Goal: Information Seeking & Learning: Learn about a topic

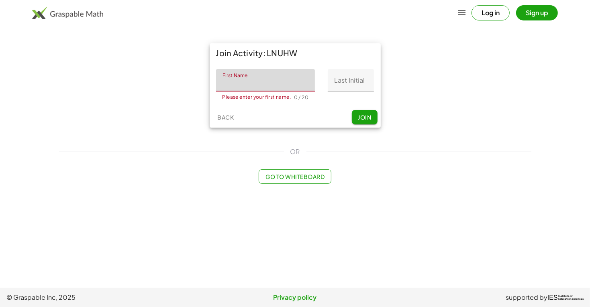
click at [227, 83] on input "First Name" at bounding box center [265, 80] width 99 height 23
type input "*****"
click at [345, 77] on input "Last Initial" at bounding box center [351, 80] width 46 height 23
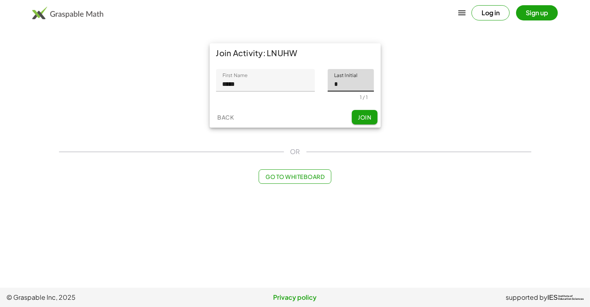
type input "*"
click at [360, 114] on span "Join" at bounding box center [364, 117] width 13 height 7
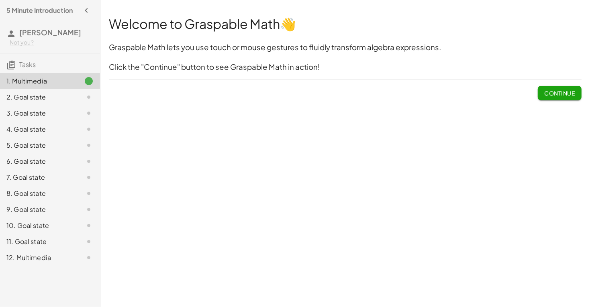
click at [559, 96] on span "Continue" at bounding box center [559, 93] width 31 height 7
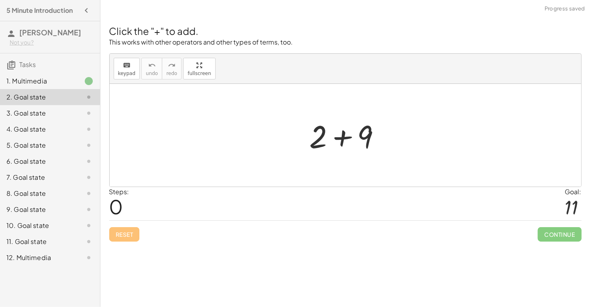
click at [356, 146] on div at bounding box center [349, 135] width 86 height 41
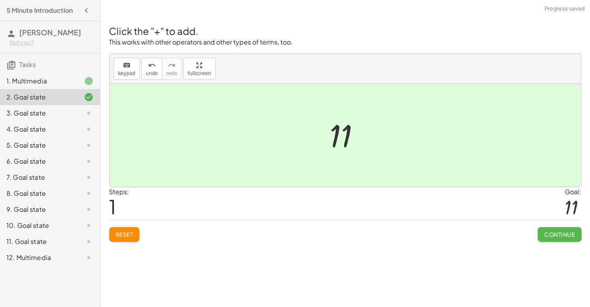
click at [550, 234] on span "Continue" at bounding box center [559, 234] width 31 height 7
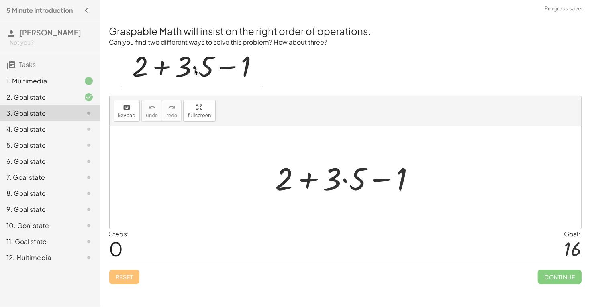
click at [315, 182] on div at bounding box center [349, 177] width 154 height 41
click at [380, 177] on div at bounding box center [349, 177] width 154 height 41
click at [343, 181] on div at bounding box center [349, 177] width 154 height 41
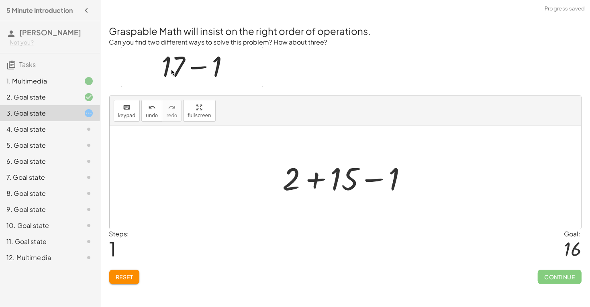
click at [319, 181] on div at bounding box center [348, 177] width 139 height 41
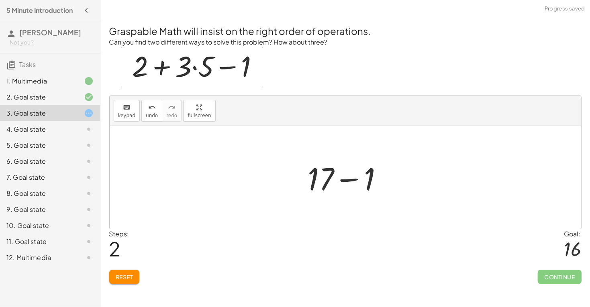
click at [348, 180] on div at bounding box center [348, 177] width 89 height 41
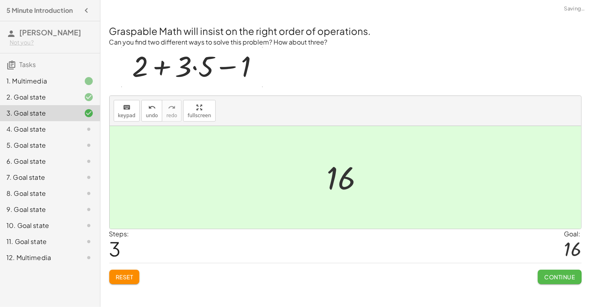
click at [548, 283] on button "Continue" at bounding box center [559, 277] width 43 height 14
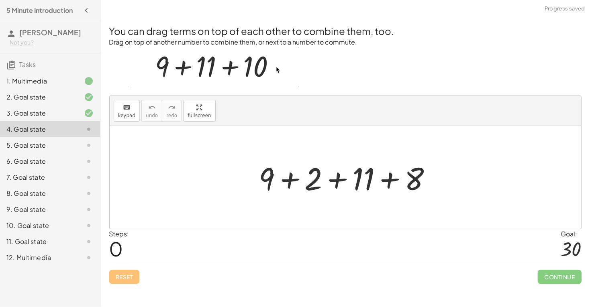
click at [290, 182] on div at bounding box center [348, 177] width 187 height 41
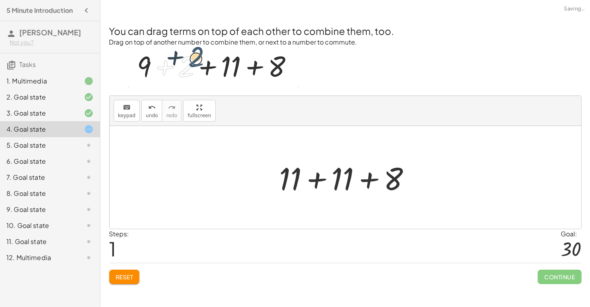
click at [316, 183] on div at bounding box center [349, 177] width 146 height 41
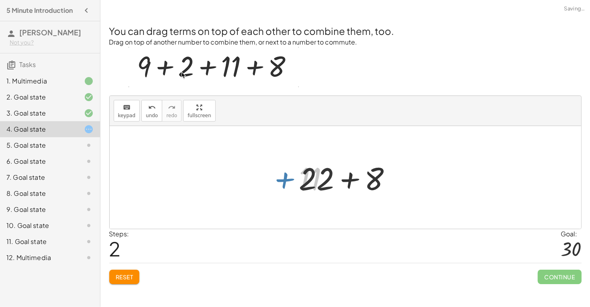
click at [338, 181] on div at bounding box center [348, 177] width 107 height 41
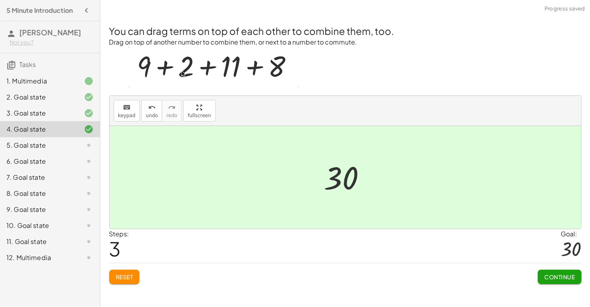
click at [543, 276] on button "Continue" at bounding box center [559, 277] width 43 height 14
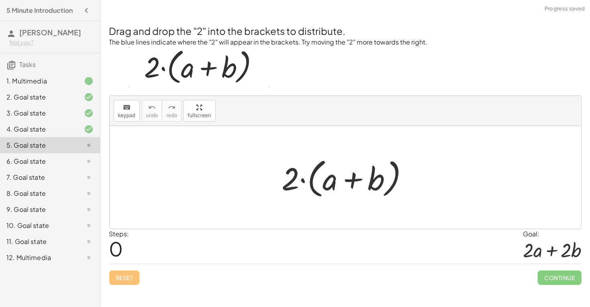
click at [356, 181] on div at bounding box center [348, 178] width 141 height 46
click at [303, 179] on div at bounding box center [348, 178] width 141 height 46
click at [355, 176] on div at bounding box center [348, 178] width 141 height 46
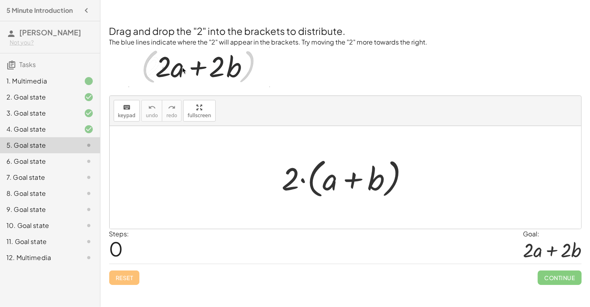
click at [309, 181] on div at bounding box center [348, 178] width 141 height 46
click at [289, 181] on div at bounding box center [348, 178] width 141 height 46
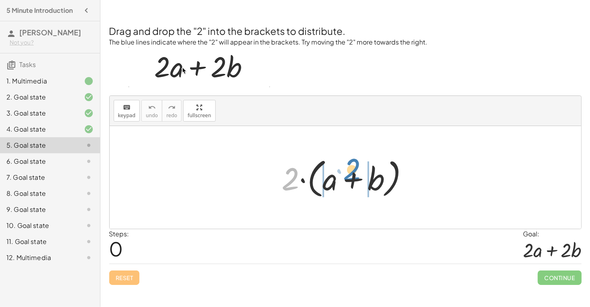
drag, startPoint x: 292, startPoint y: 183, endPoint x: 352, endPoint y: 174, distance: 60.9
click at [352, 174] on div at bounding box center [348, 178] width 141 height 46
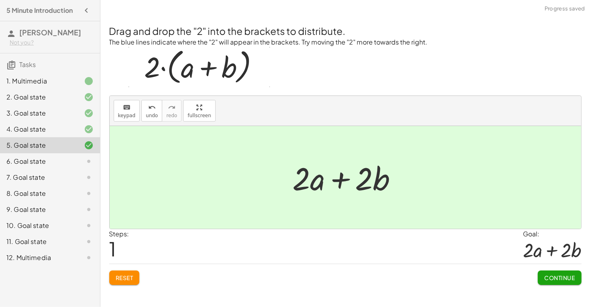
click at [543, 278] on button "Continue" at bounding box center [559, 278] width 43 height 14
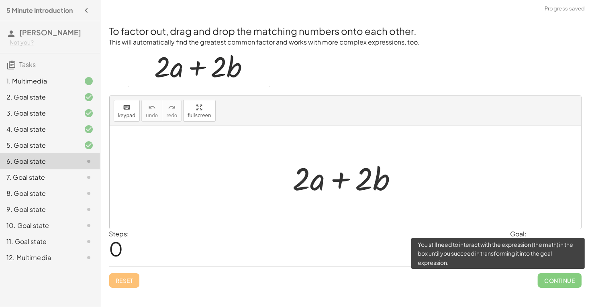
click at [548, 275] on span "Continue" at bounding box center [559, 281] width 43 height 14
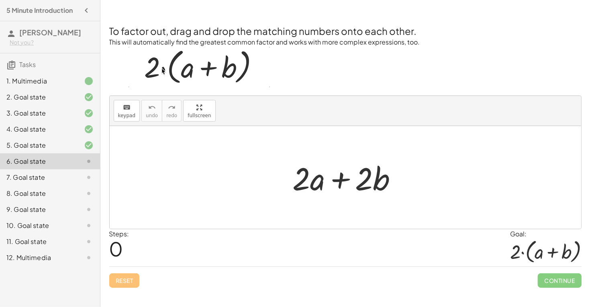
click at [344, 182] on div at bounding box center [348, 177] width 119 height 41
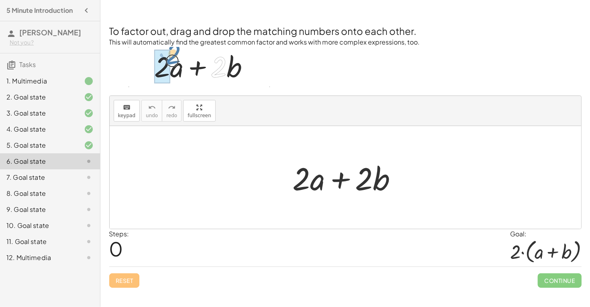
click at [313, 184] on div at bounding box center [348, 177] width 119 height 41
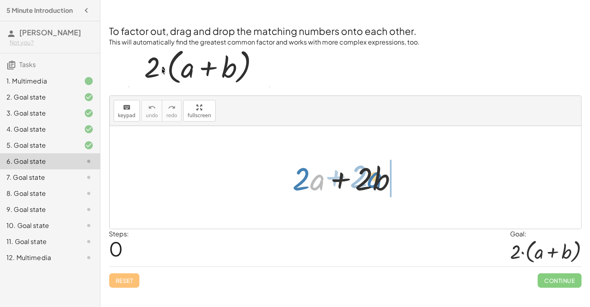
drag, startPoint x: 313, startPoint y: 184, endPoint x: 371, endPoint y: 182, distance: 58.7
click at [371, 182] on div at bounding box center [348, 177] width 119 height 41
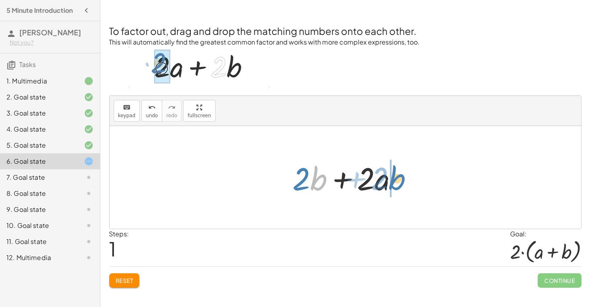
drag, startPoint x: 315, startPoint y: 182, endPoint x: 395, endPoint y: 182, distance: 80.4
click at [395, 182] on div at bounding box center [348, 177] width 119 height 41
drag, startPoint x: 316, startPoint y: 187, endPoint x: 365, endPoint y: 195, distance: 49.2
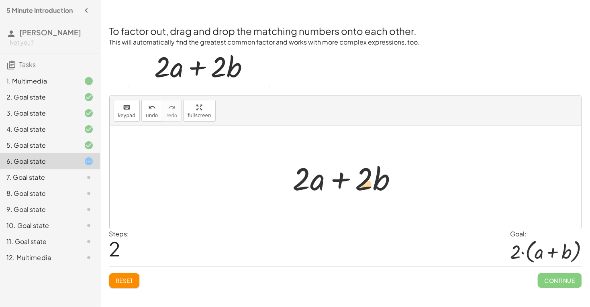
click at [365, 195] on div at bounding box center [348, 177] width 119 height 41
click at [340, 185] on div at bounding box center [348, 177] width 119 height 41
click at [122, 286] on button "Reset" at bounding box center [124, 281] width 31 height 14
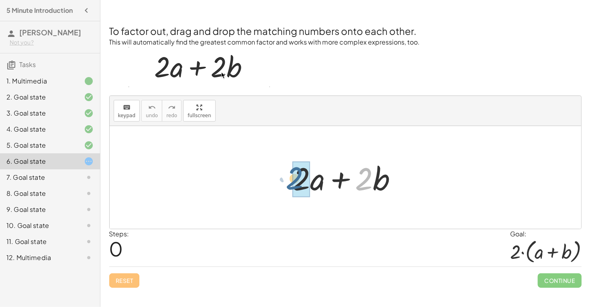
drag, startPoint x: 363, startPoint y: 185, endPoint x: 293, endPoint y: 185, distance: 69.9
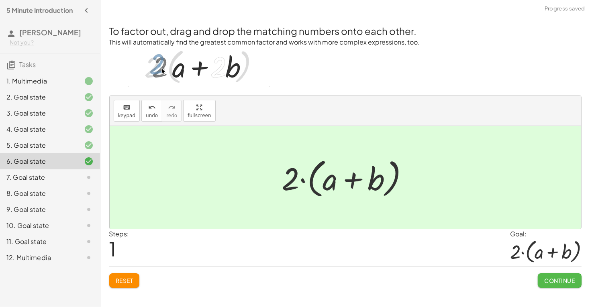
click at [541, 276] on button "Continue" at bounding box center [559, 281] width 43 height 14
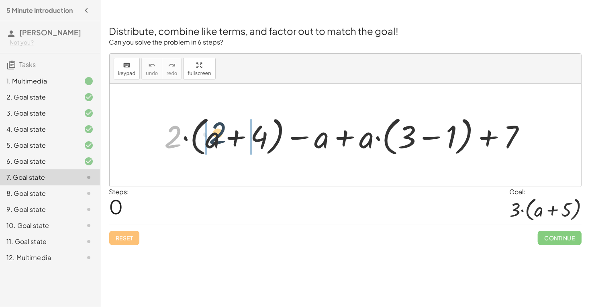
drag, startPoint x: 177, startPoint y: 140, endPoint x: 228, endPoint y: 139, distance: 51.0
click at [228, 139] on div at bounding box center [349, 136] width 376 height 46
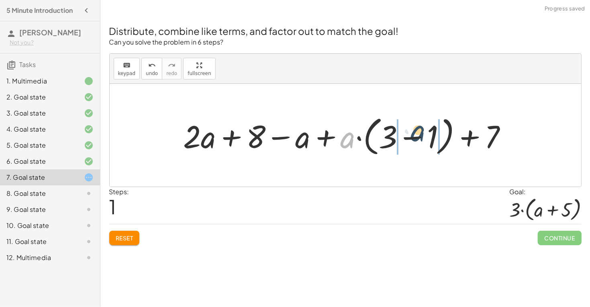
drag, startPoint x: 349, startPoint y: 141, endPoint x: 419, endPoint y: 135, distance: 69.8
click at [419, 135] on div at bounding box center [349, 136] width 338 height 46
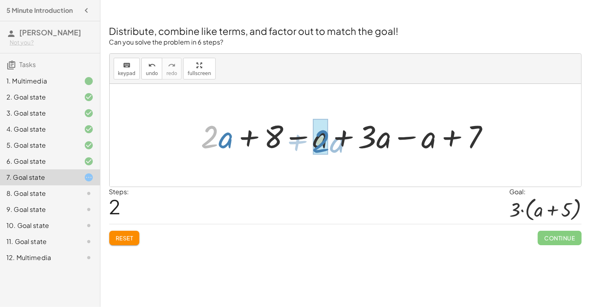
drag, startPoint x: 211, startPoint y: 143, endPoint x: 323, endPoint y: 148, distance: 111.8
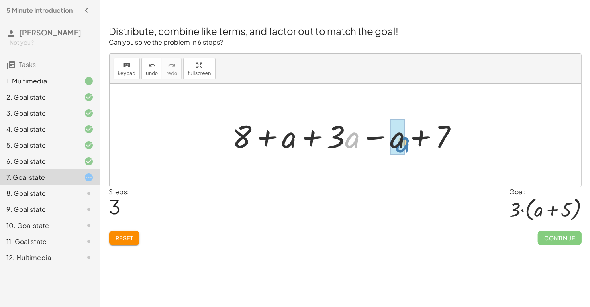
drag, startPoint x: 346, startPoint y: 142, endPoint x: 395, endPoint y: 147, distance: 48.8
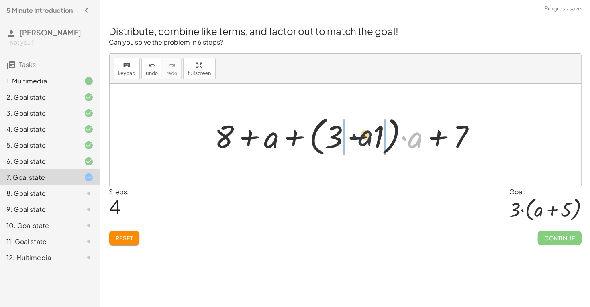
drag, startPoint x: 401, startPoint y: 139, endPoint x: 359, endPoint y: 137, distance: 41.8
click at [359, 137] on div at bounding box center [348, 136] width 275 height 46
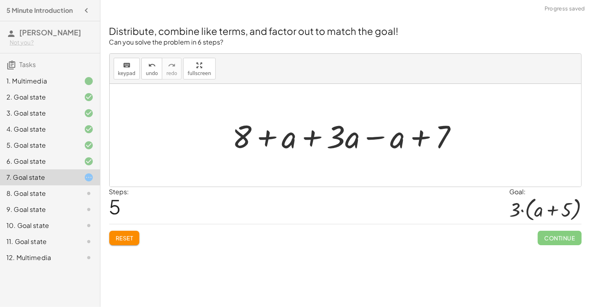
click at [338, 137] on div at bounding box center [349, 135] width 240 height 41
click at [393, 138] on div at bounding box center [349, 135] width 240 height 41
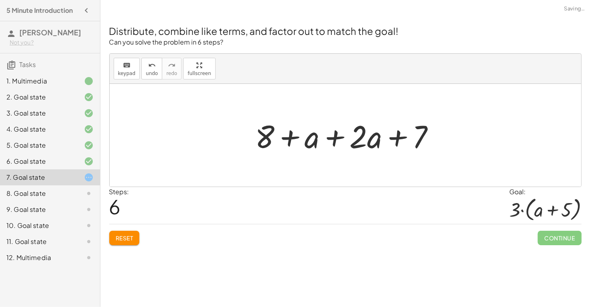
click at [336, 142] on div at bounding box center [349, 135] width 194 height 41
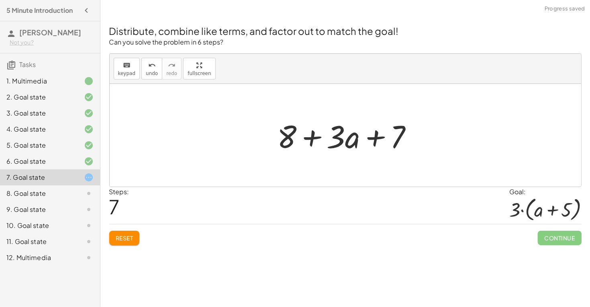
click at [287, 135] on div at bounding box center [349, 135] width 150 height 41
drag, startPoint x: 288, startPoint y: 135, endPoint x: 407, endPoint y: 134, distance: 119.3
click at [407, 134] on div at bounding box center [349, 135] width 150 height 41
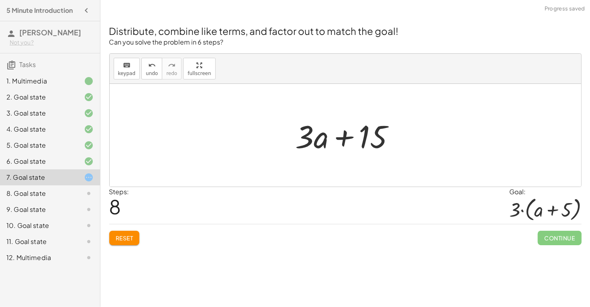
click at [346, 137] on div at bounding box center [349, 135] width 114 height 41
drag, startPoint x: 323, startPoint y: 144, endPoint x: 369, endPoint y: 144, distance: 46.2
click at [369, 144] on div at bounding box center [349, 135] width 114 height 41
drag, startPoint x: 365, startPoint y: 141, endPoint x: 274, endPoint y: 145, distance: 90.9
click at [274, 145] on div "+ · 2 · ( + a + 4 ) − a + · a · ( + 3 − 1 ) + 7 + · 2 · a + · 2 · 4 − a + · a ·…" at bounding box center [346, 135] width 472 height 103
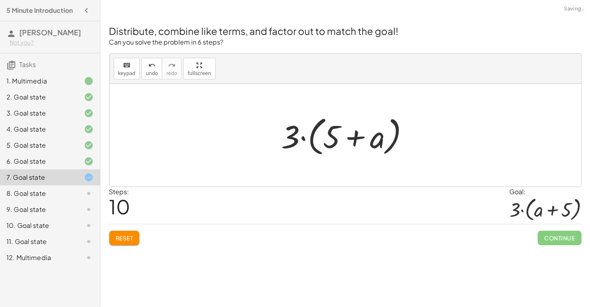
click at [127, 240] on span "Reset" at bounding box center [125, 238] width 18 height 7
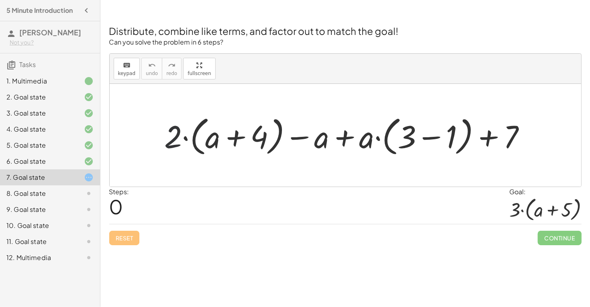
click at [175, 140] on div at bounding box center [349, 136] width 376 height 46
drag, startPoint x: 175, startPoint y: 140, endPoint x: 214, endPoint y: 144, distance: 38.8
click at [214, 144] on div at bounding box center [349, 136] width 376 height 46
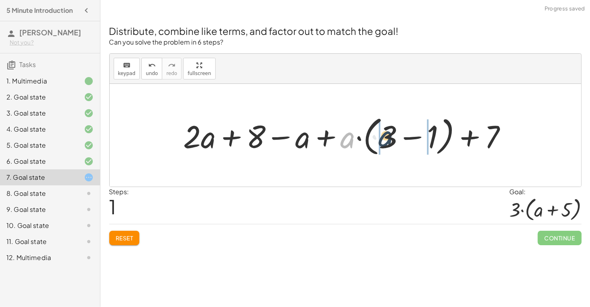
drag, startPoint x: 345, startPoint y: 144, endPoint x: 384, endPoint y: 143, distance: 38.6
click at [384, 143] on div at bounding box center [349, 136] width 338 height 46
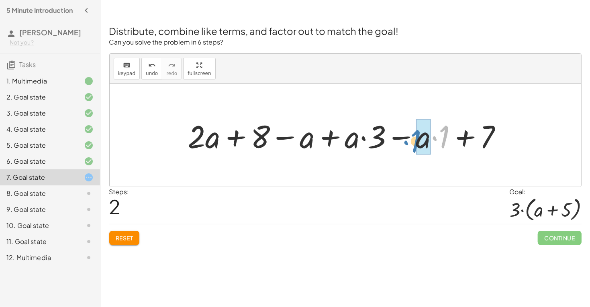
drag, startPoint x: 434, startPoint y: 141, endPoint x: 408, endPoint y: 146, distance: 27.0
click at [408, 146] on div at bounding box center [348, 135] width 329 height 41
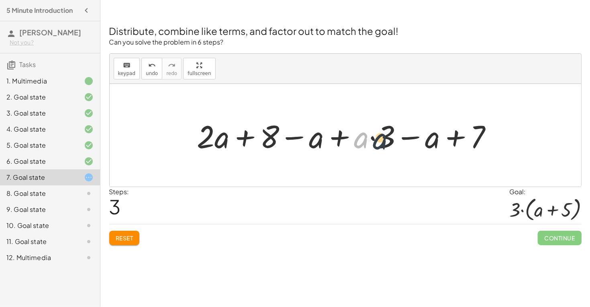
drag, startPoint x: 366, startPoint y: 140, endPoint x: 388, endPoint y: 141, distance: 21.7
click at [388, 141] on div at bounding box center [348, 135] width 310 height 41
drag, startPoint x: 365, startPoint y: 142, endPoint x: 395, endPoint y: 141, distance: 29.8
click at [395, 141] on div at bounding box center [348, 135] width 310 height 41
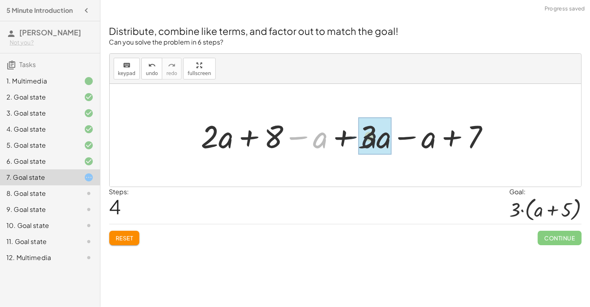
drag, startPoint x: 301, startPoint y: 139, endPoint x: 363, endPoint y: 140, distance: 61.9
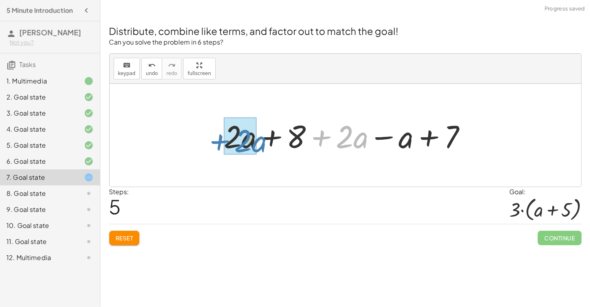
drag, startPoint x: 321, startPoint y: 139, endPoint x: 219, endPoint y: 143, distance: 102.1
click at [219, 143] on div "+ · 2 · ( + a + 4 ) − a + · a · ( + 3 − 1 ) + 7 + · 2 · a + · 2 · 4 − a + · a ·…" at bounding box center [345, 135] width 267 height 45
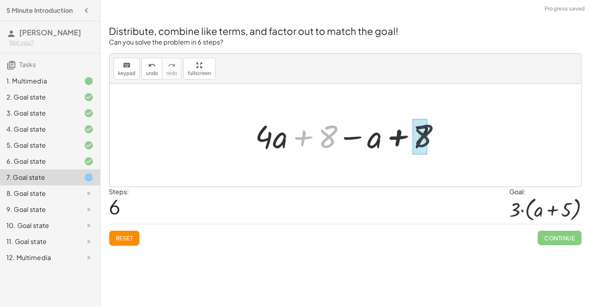
drag, startPoint x: 332, startPoint y: 140, endPoint x: 437, endPoint y: 140, distance: 104.9
click at [437, 140] on div at bounding box center [349, 135] width 194 height 41
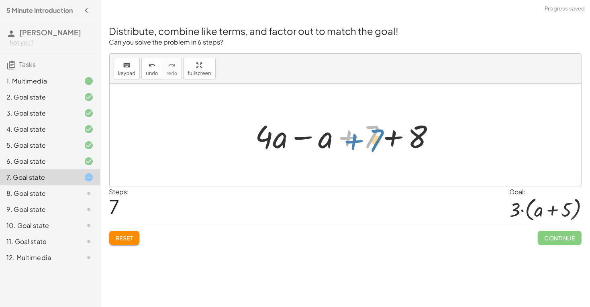
drag, startPoint x: 366, startPoint y: 137, endPoint x: 363, endPoint y: 141, distance: 5.5
click at [363, 141] on div at bounding box center [349, 135] width 194 height 41
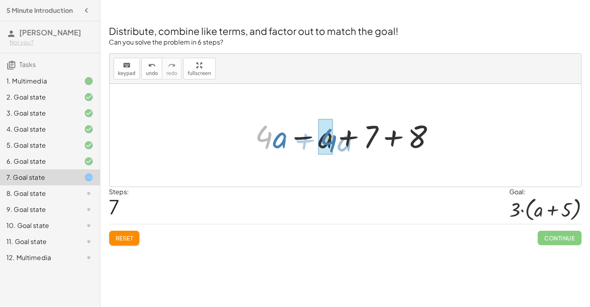
drag, startPoint x: 266, startPoint y: 138, endPoint x: 331, endPoint y: 141, distance: 65.2
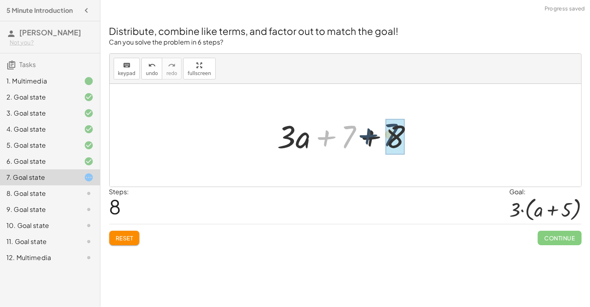
drag, startPoint x: 348, startPoint y: 139, endPoint x: 391, endPoint y: 137, distance: 42.2
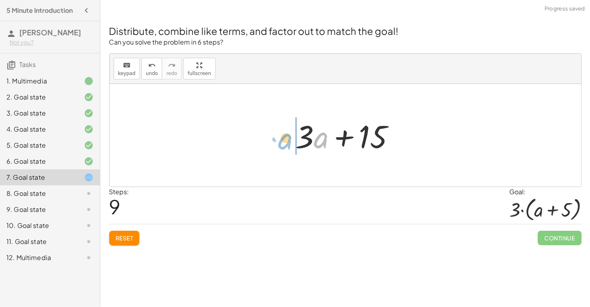
drag, startPoint x: 321, startPoint y: 143, endPoint x: 285, endPoint y: 144, distance: 35.8
click at [285, 144] on div "+ · 2 · ( + a + 4 ) − a + · a · ( + 3 − 1 ) + 7 + · 2 · a + · 2 · 4 − a + · a ·…" at bounding box center [346, 135] width 124 height 45
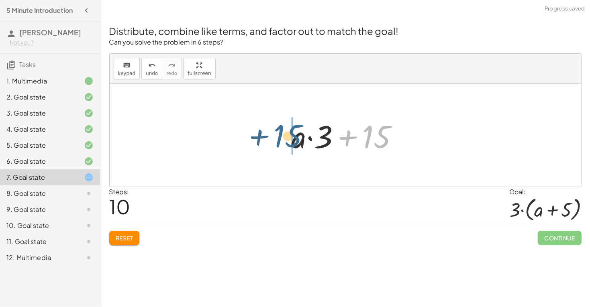
drag, startPoint x: 366, startPoint y: 138, endPoint x: 276, endPoint y: 138, distance: 90.0
click at [276, 138] on div "+ · 2 · ( + a + 4 ) − a + · a · ( + 3 − 1 ) + 7 + · 2 · a + · 2 · 4 − a + · a ·…" at bounding box center [346, 135] width 472 height 103
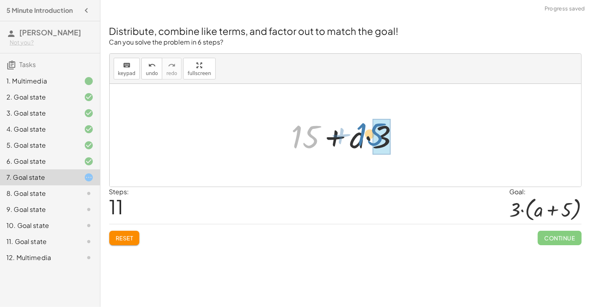
drag, startPoint x: 303, startPoint y: 141, endPoint x: 368, endPoint y: 139, distance: 64.7
click at [368, 139] on div at bounding box center [348, 135] width 121 height 41
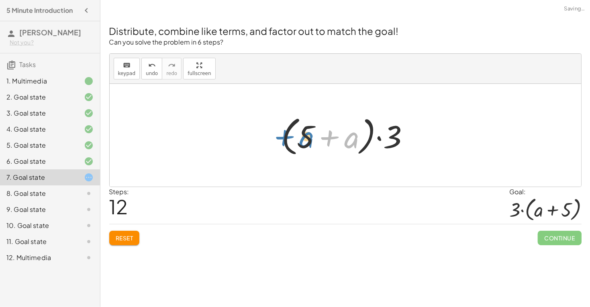
drag, startPoint x: 356, startPoint y: 138, endPoint x: 310, endPoint y: 137, distance: 45.8
click at [310, 137] on div at bounding box center [349, 136] width 142 height 46
drag, startPoint x: 310, startPoint y: 135, endPoint x: 366, endPoint y: 138, distance: 56.3
click at [366, 138] on div at bounding box center [349, 136] width 142 height 46
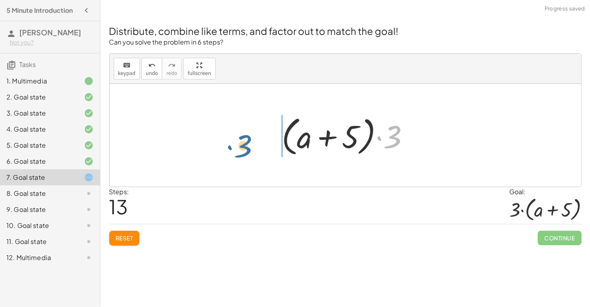
drag, startPoint x: 397, startPoint y: 139, endPoint x: 248, endPoint y: 148, distance: 149.8
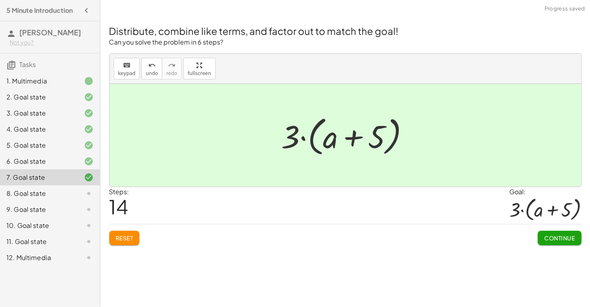
click at [549, 243] on button "Continue" at bounding box center [559, 238] width 43 height 14
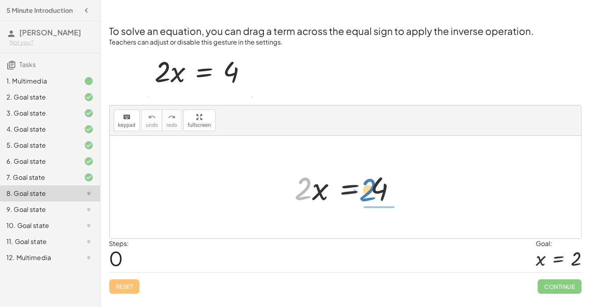
drag, startPoint x: 299, startPoint y: 192, endPoint x: 365, endPoint y: 193, distance: 65.9
click at [365, 193] on div at bounding box center [349, 187] width 116 height 41
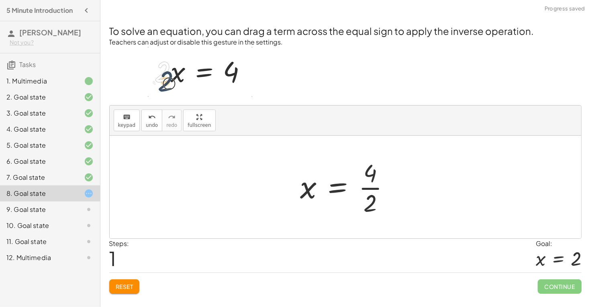
click at [370, 190] on div at bounding box center [349, 187] width 104 height 62
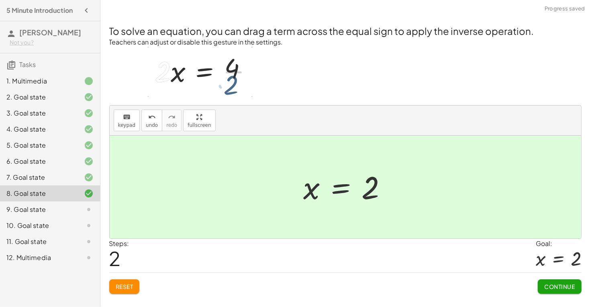
click at [554, 280] on button "Continue" at bounding box center [559, 287] width 43 height 14
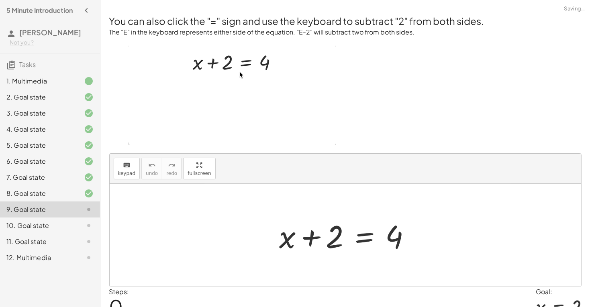
scroll to position [39, 0]
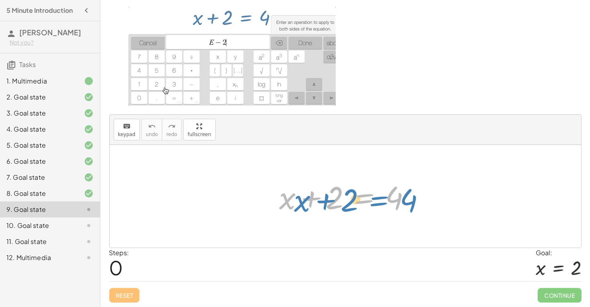
drag, startPoint x: 366, startPoint y: 199, endPoint x: 374, endPoint y: 201, distance: 7.9
click at [374, 201] on div at bounding box center [349, 196] width 146 height 41
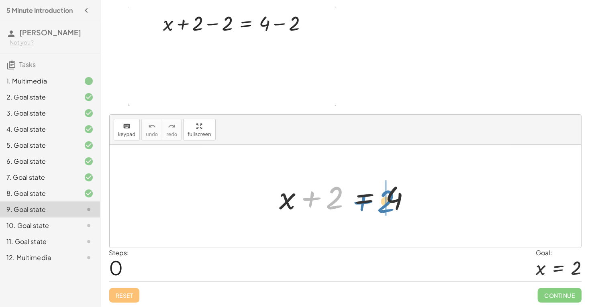
drag, startPoint x: 310, startPoint y: 201, endPoint x: 362, endPoint y: 206, distance: 52.4
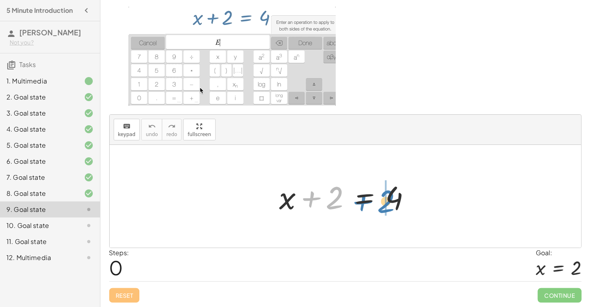
click at [362, 206] on div at bounding box center [349, 196] width 146 height 41
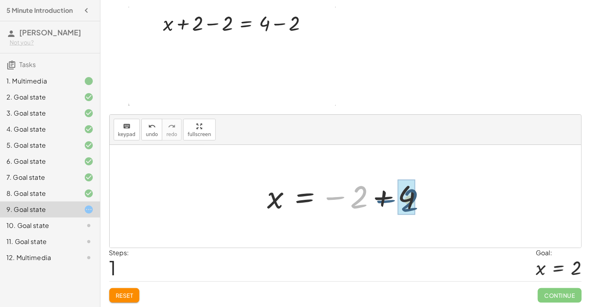
drag, startPoint x: 347, startPoint y: 197, endPoint x: 399, endPoint y: 200, distance: 52.4
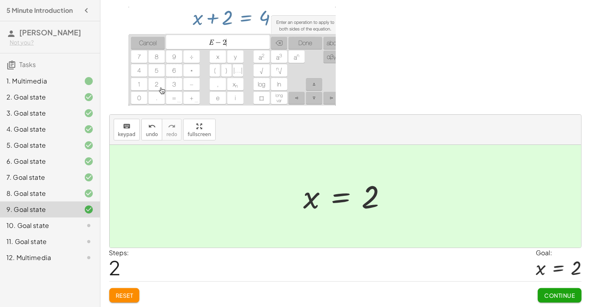
click at [561, 290] on button "Continue" at bounding box center [559, 295] width 43 height 14
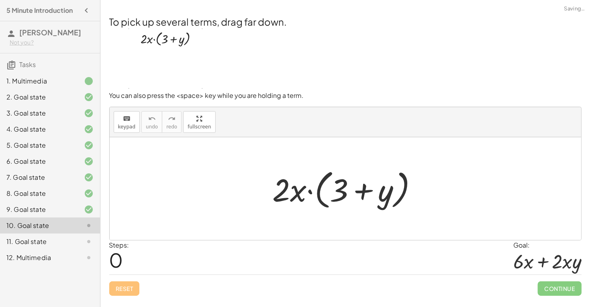
scroll to position [0, 0]
drag, startPoint x: 281, startPoint y: 194, endPoint x: 267, endPoint y: 199, distance: 14.5
drag, startPoint x: 296, startPoint y: 196, endPoint x: 358, endPoint y: 195, distance: 61.5
click at [358, 195] on div at bounding box center [348, 189] width 159 height 46
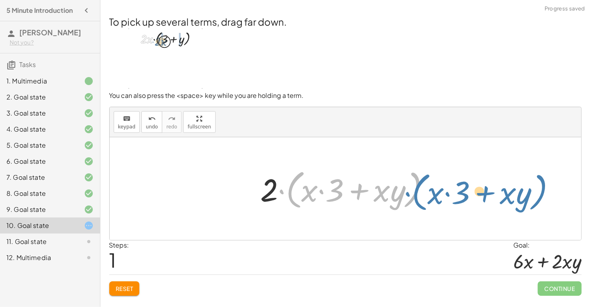
drag, startPoint x: 290, startPoint y: 194, endPoint x: 417, endPoint y: 196, distance: 127.0
click at [417, 196] on div at bounding box center [348, 189] width 183 height 46
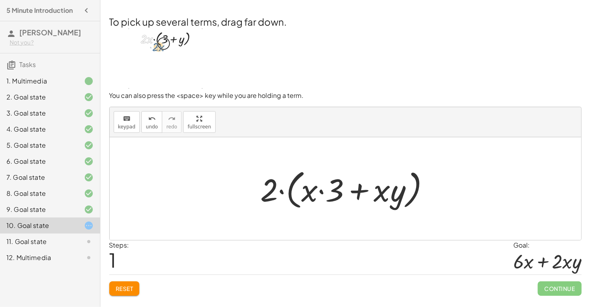
click at [122, 280] on div "Reset Continue" at bounding box center [345, 285] width 473 height 21
click at [123, 285] on span "Reset" at bounding box center [125, 288] width 18 height 7
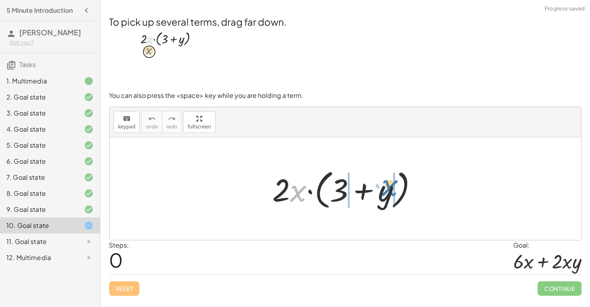
drag, startPoint x: 304, startPoint y: 188, endPoint x: 396, endPoint y: 182, distance: 91.8
click at [396, 182] on div at bounding box center [348, 189] width 159 height 46
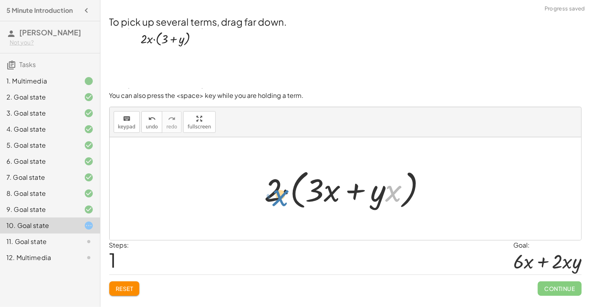
drag, startPoint x: 394, startPoint y: 194, endPoint x: 281, endPoint y: 198, distance: 113.0
click at [281, 198] on div at bounding box center [349, 189] width 176 height 46
click at [114, 288] on button "Reset" at bounding box center [124, 289] width 31 height 14
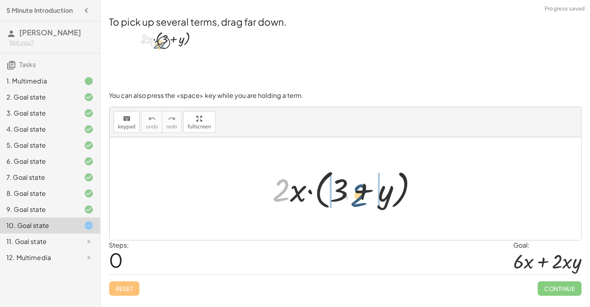
drag, startPoint x: 281, startPoint y: 187, endPoint x: 359, endPoint y: 192, distance: 78.1
click at [359, 192] on div at bounding box center [348, 189] width 159 height 46
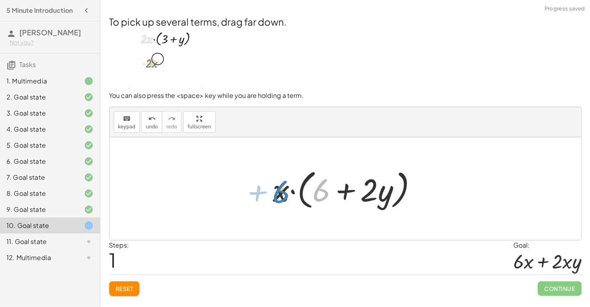
drag, startPoint x: 316, startPoint y: 193, endPoint x: 277, endPoint y: 194, distance: 39.4
click at [277, 194] on div at bounding box center [348, 189] width 159 height 46
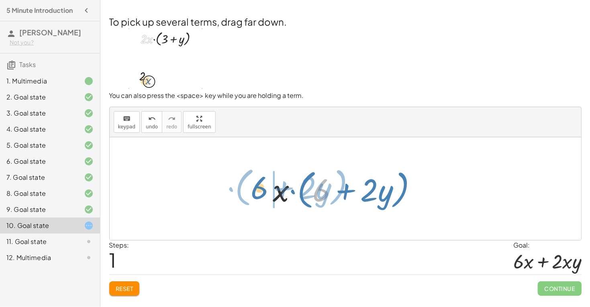
drag, startPoint x: 317, startPoint y: 193, endPoint x: 256, endPoint y: 192, distance: 61.5
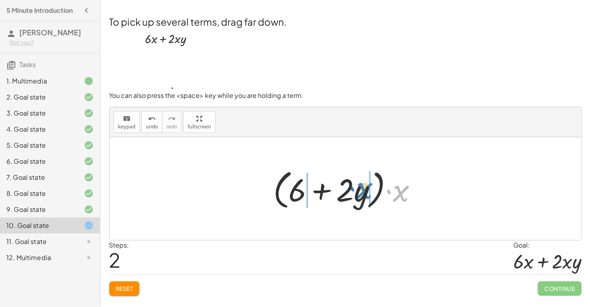
drag, startPoint x: 404, startPoint y: 195, endPoint x: 367, endPoint y: 192, distance: 36.7
click at [367, 192] on div at bounding box center [348, 189] width 159 height 46
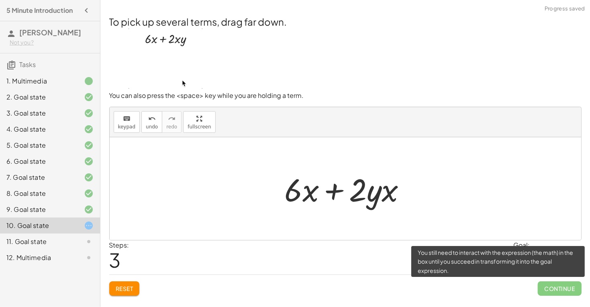
click at [566, 290] on span "Continue" at bounding box center [559, 289] width 43 height 14
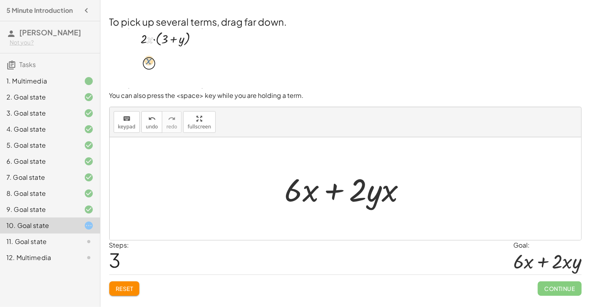
click at [335, 192] on div at bounding box center [349, 188] width 136 height 41
drag, startPoint x: 335, startPoint y: 191, endPoint x: 352, endPoint y: 192, distance: 16.5
click at [352, 192] on div at bounding box center [349, 188] width 136 height 41
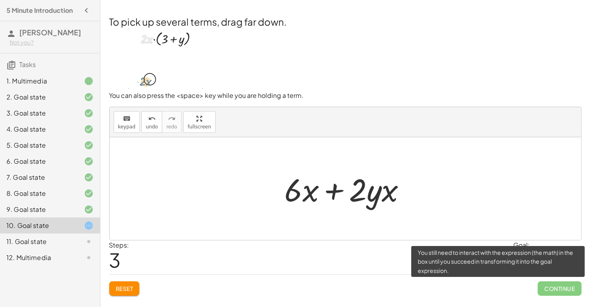
click at [558, 287] on span "Continue" at bounding box center [559, 289] width 43 height 14
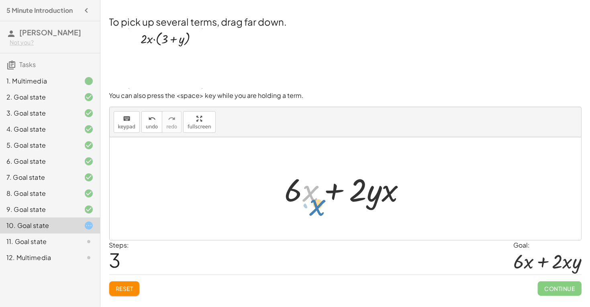
drag, startPoint x: 307, startPoint y: 192, endPoint x: 314, endPoint y: 207, distance: 15.8
click at [314, 207] on div at bounding box center [349, 188] width 136 height 41
drag, startPoint x: 300, startPoint y: 199, endPoint x: 323, endPoint y: 199, distance: 22.9
click at [323, 199] on div at bounding box center [349, 188] width 136 height 41
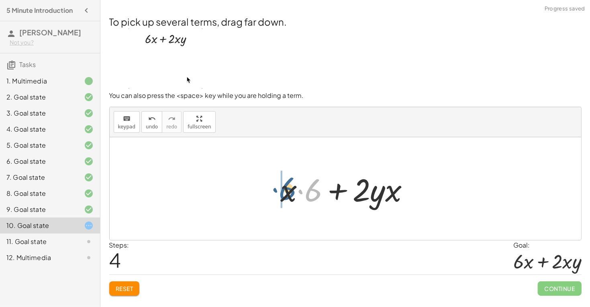
drag, startPoint x: 315, startPoint y: 196, endPoint x: 289, endPoint y: 194, distance: 25.8
click at [289, 194] on div at bounding box center [348, 188] width 143 height 41
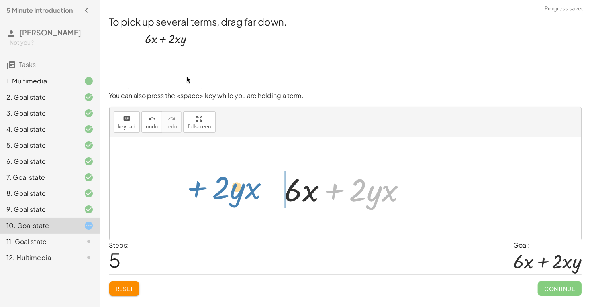
drag, startPoint x: 331, startPoint y: 189, endPoint x: 194, endPoint y: 186, distance: 137.0
click at [194, 186] on div "· 2 · x · ( + 3 + y ) · x · ( + · 2 · 3 + · 2 · y ) · x · ( + 6 + · 2 · y ) · (…" at bounding box center [346, 188] width 472 height 103
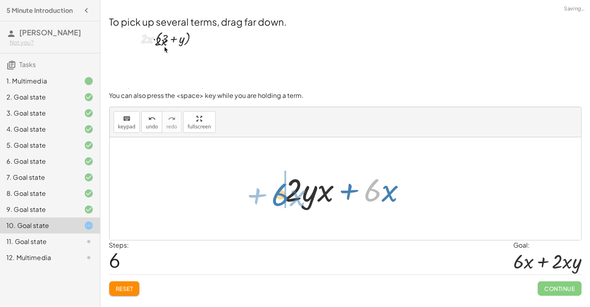
drag, startPoint x: 375, startPoint y: 184, endPoint x: 283, endPoint y: 188, distance: 92.1
click at [283, 188] on div at bounding box center [349, 188] width 136 height 41
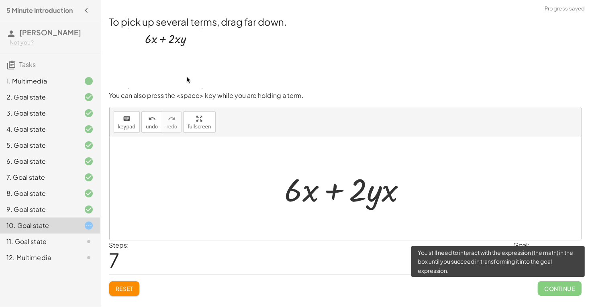
click at [572, 288] on span "Continue" at bounding box center [559, 289] width 43 height 14
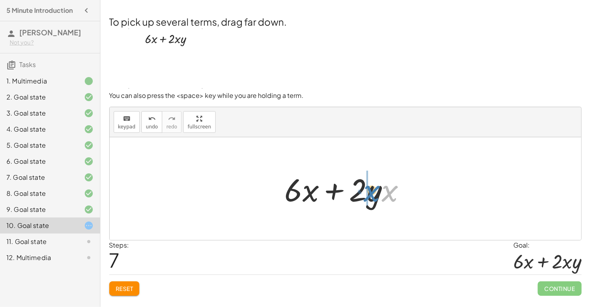
drag, startPoint x: 385, startPoint y: 191, endPoint x: 365, endPoint y: 191, distance: 19.3
click at [365, 191] on div at bounding box center [349, 188] width 136 height 41
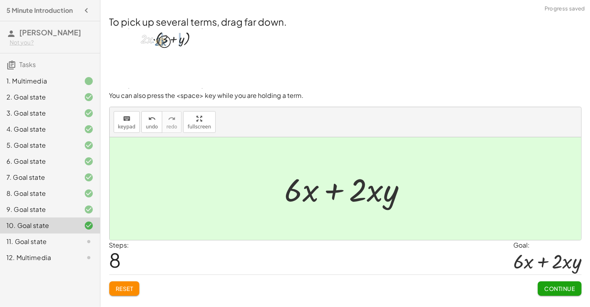
click at [563, 291] on span "Continue" at bounding box center [559, 288] width 31 height 7
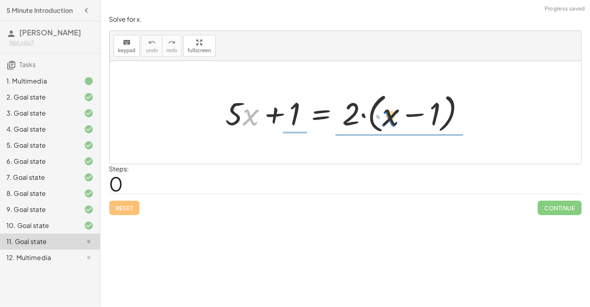
drag, startPoint x: 243, startPoint y: 111, endPoint x: 385, endPoint y: 113, distance: 141.4
click at [385, 113] on div at bounding box center [349, 113] width 254 height 46
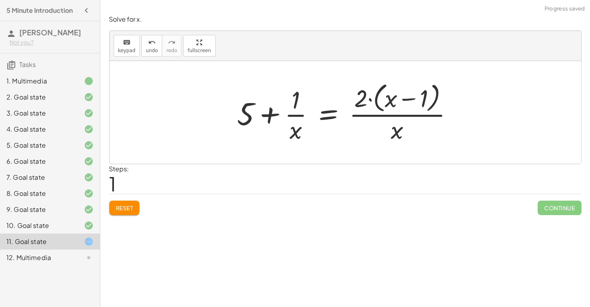
click at [299, 118] on div at bounding box center [348, 112] width 230 height 65
click at [417, 113] on div at bounding box center [348, 112] width 230 height 65
click at [138, 211] on button "Reset" at bounding box center [124, 208] width 31 height 14
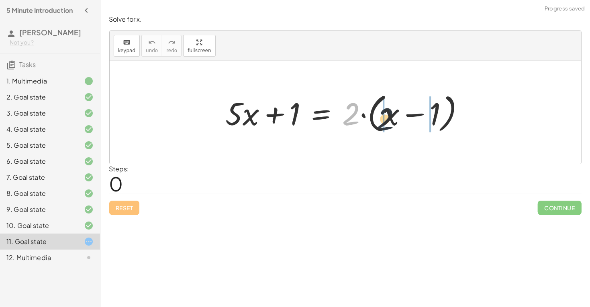
drag, startPoint x: 352, startPoint y: 114, endPoint x: 397, endPoint y: 121, distance: 45.1
click at [397, 121] on div at bounding box center [349, 113] width 254 height 46
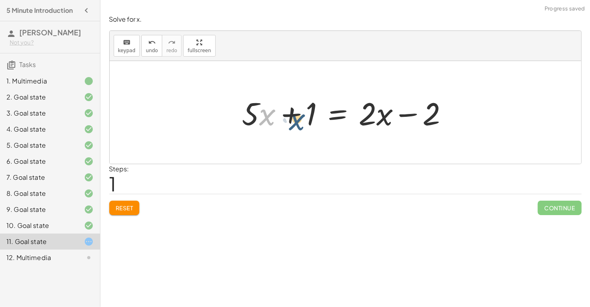
drag, startPoint x: 267, startPoint y: 122, endPoint x: 296, endPoint y: 127, distance: 29.7
click at [296, 127] on div at bounding box center [348, 112] width 221 height 41
drag, startPoint x: 385, startPoint y: 119, endPoint x: 367, endPoint y: 128, distance: 20.5
click at [367, 128] on div at bounding box center [348, 112] width 221 height 41
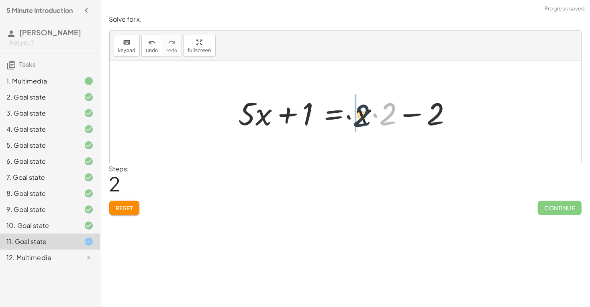
drag, startPoint x: 384, startPoint y: 120, endPoint x: 353, endPoint y: 123, distance: 31.5
click at [353, 123] on div at bounding box center [349, 112] width 228 height 41
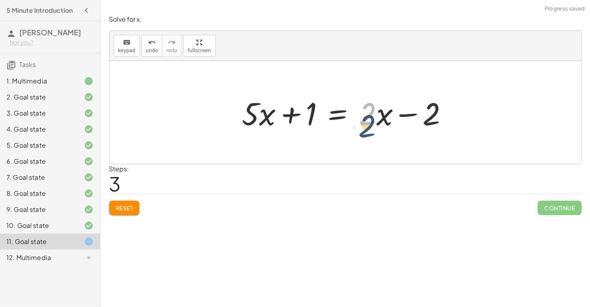
drag, startPoint x: 370, startPoint y: 121, endPoint x: 369, endPoint y: 134, distance: 13.3
click at [369, 134] on div "+ · 5 · x + 1 = · 2 · ( + x − 1 ) + · 5 · x + 1 = + · 2 · x − · 2 · 1 + · 5 · x…" at bounding box center [345, 112] width 231 height 45
drag, startPoint x: 376, startPoint y: 117, endPoint x: 377, endPoint y: 129, distance: 12.6
click at [377, 129] on div at bounding box center [348, 112] width 221 height 41
drag, startPoint x: 380, startPoint y: 123, endPoint x: 374, endPoint y: 122, distance: 5.7
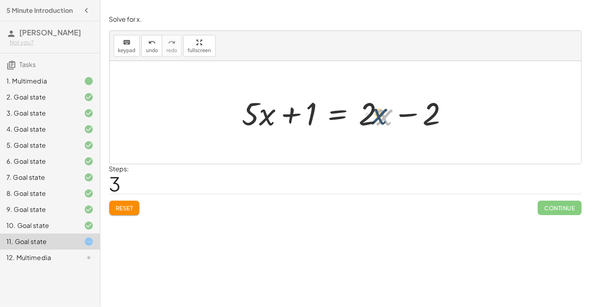
click at [374, 122] on div at bounding box center [348, 112] width 221 height 41
click at [372, 118] on div at bounding box center [348, 112] width 221 height 41
drag, startPoint x: 255, startPoint y: 117, endPoint x: 264, endPoint y: 131, distance: 17.1
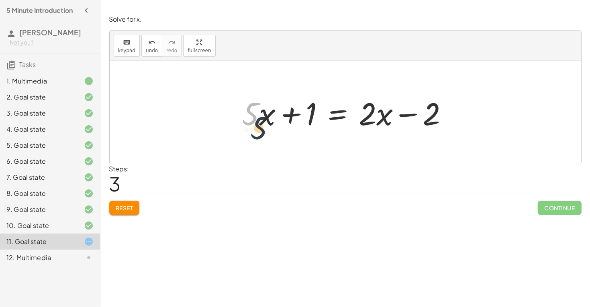
click at [264, 131] on div at bounding box center [348, 112] width 221 height 41
drag, startPoint x: 288, startPoint y: 121, endPoint x: 413, endPoint y: 126, distance: 124.6
click at [413, 126] on div at bounding box center [348, 112] width 221 height 41
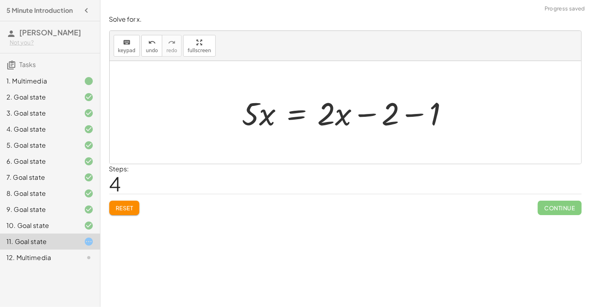
click at [384, 119] on div at bounding box center [348, 112] width 221 height 41
click at [395, 118] on div at bounding box center [348, 112] width 221 height 41
click at [416, 118] on div at bounding box center [348, 112] width 221 height 41
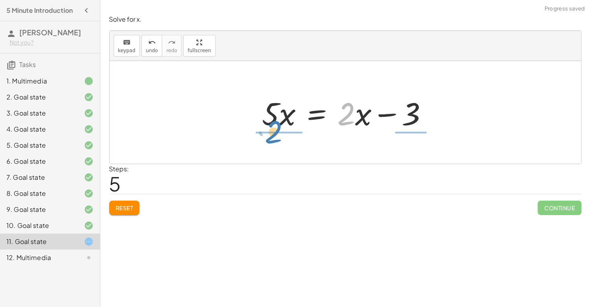
drag, startPoint x: 354, startPoint y: 119, endPoint x: 280, endPoint y: 137, distance: 75.7
click at [280, 137] on div "+ · 5 · x + 1 = · 2 · ( + x − 1 ) + · 5 · x + 1 = + · 2 · x − · 2 · 1 + · 5 · x…" at bounding box center [346, 112] width 472 height 103
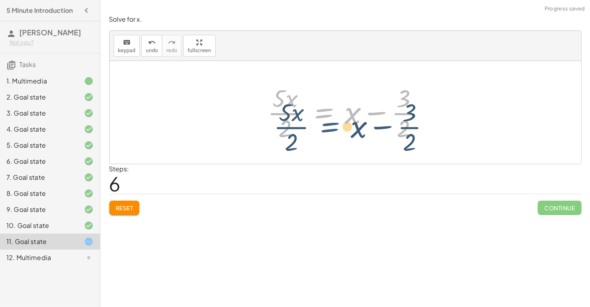
drag, startPoint x: 344, startPoint y: 112, endPoint x: 350, endPoint y: 127, distance: 15.5
click at [350, 127] on div at bounding box center [349, 113] width 170 height 62
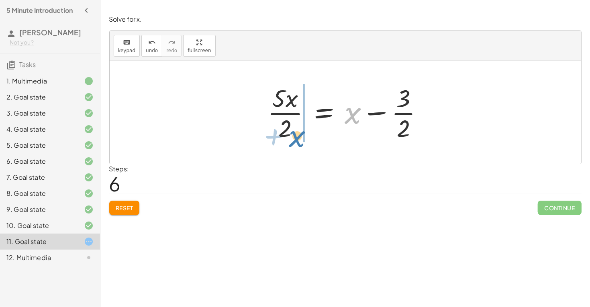
drag, startPoint x: 354, startPoint y: 119, endPoint x: 298, endPoint y: 142, distance: 60.5
click at [298, 142] on div at bounding box center [349, 113] width 170 height 62
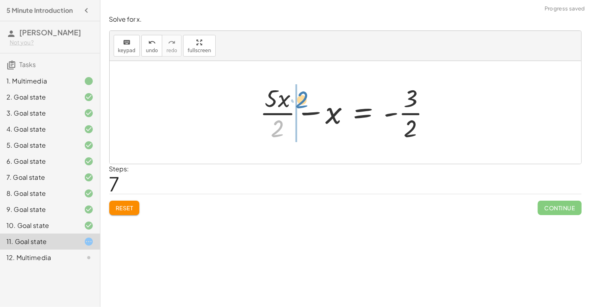
drag, startPoint x: 277, startPoint y: 126, endPoint x: 301, endPoint y: 97, distance: 37.1
click at [301, 97] on div at bounding box center [348, 113] width 185 height 62
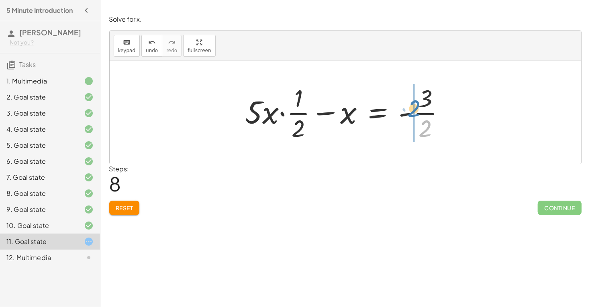
drag, startPoint x: 421, startPoint y: 128, endPoint x: 409, endPoint y: 108, distance: 22.7
click at [409, 108] on div at bounding box center [348, 113] width 215 height 62
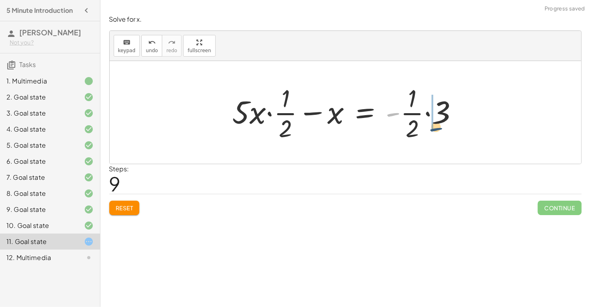
drag, startPoint x: 391, startPoint y: 113, endPoint x: 449, endPoint y: 128, distance: 59.8
click at [449, 128] on div at bounding box center [349, 113] width 240 height 62
click at [288, 121] on div at bounding box center [349, 113] width 240 height 62
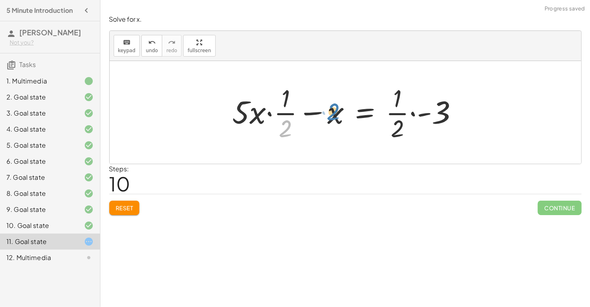
drag, startPoint x: 288, startPoint y: 121, endPoint x: 336, endPoint y: 105, distance: 50.4
click at [336, 105] on div at bounding box center [349, 113] width 240 height 62
drag, startPoint x: 335, startPoint y: 110, endPoint x: 250, endPoint y: 115, distance: 84.5
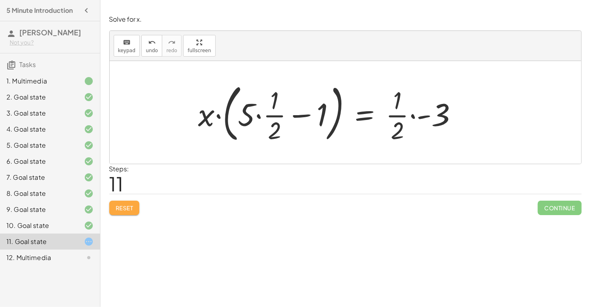
click at [118, 203] on button "Reset" at bounding box center [124, 208] width 31 height 14
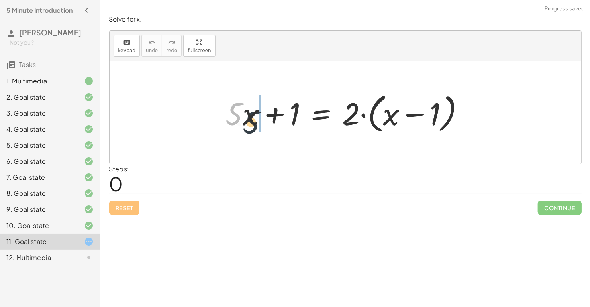
drag, startPoint x: 241, startPoint y: 121, endPoint x: 260, endPoint y: 131, distance: 21.7
click at [260, 131] on div at bounding box center [349, 113] width 254 height 46
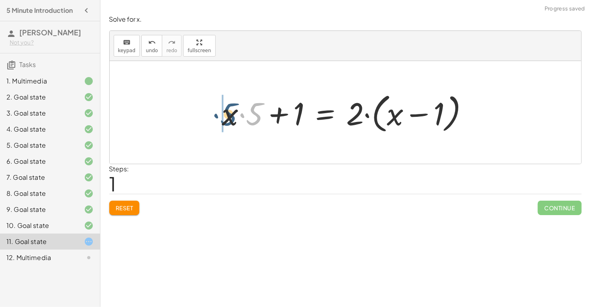
drag, startPoint x: 254, startPoint y: 120, endPoint x: 227, endPoint y: 121, distance: 27.0
click at [227, 121] on div at bounding box center [348, 113] width 261 height 46
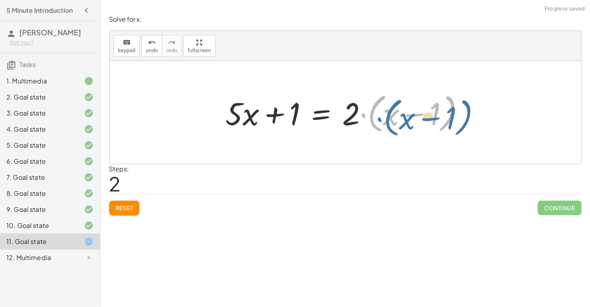
drag, startPoint x: 360, startPoint y: 115, endPoint x: 376, endPoint y: 118, distance: 16.5
click at [376, 118] on div at bounding box center [349, 113] width 254 height 46
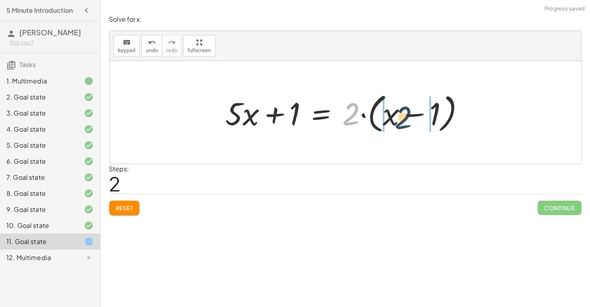
drag, startPoint x: 352, startPoint y: 114, endPoint x: 405, endPoint y: 117, distance: 52.8
click at [405, 117] on div at bounding box center [349, 113] width 254 height 46
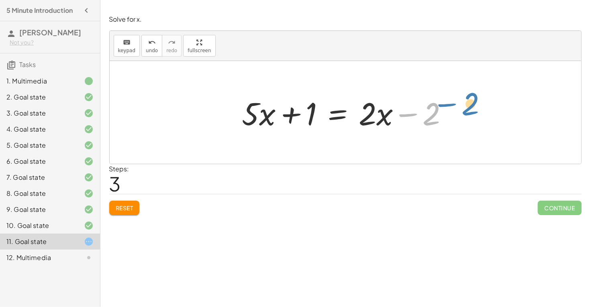
drag, startPoint x: 426, startPoint y: 122, endPoint x: 461, endPoint y: 114, distance: 35.9
click at [461, 114] on div "+ · 5 · x + 1 = · 2 · ( + x − 1 ) + · x · 5 + 1 = · 2 · ( + x − 1 ) + · 5 · x +…" at bounding box center [346, 112] width 472 height 103
drag, startPoint x: 316, startPoint y: 114, endPoint x: 436, endPoint y: 108, distance: 120.3
click at [436, 108] on div at bounding box center [348, 112] width 221 height 41
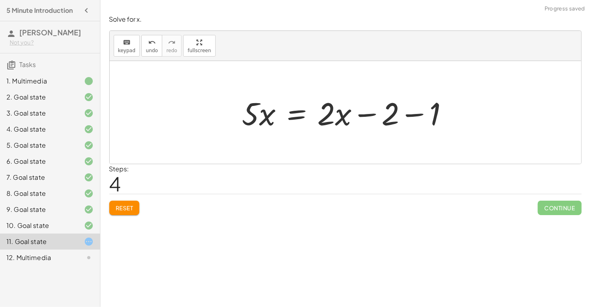
click at [412, 115] on div at bounding box center [348, 112] width 221 height 41
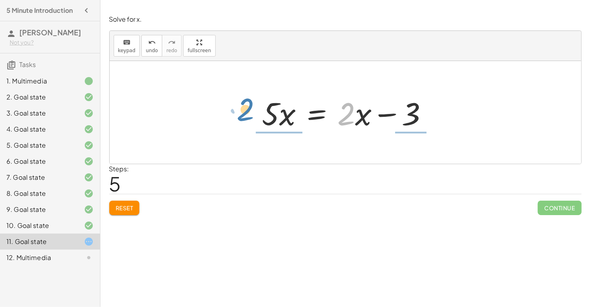
drag, startPoint x: 347, startPoint y: 119, endPoint x: 235, endPoint y: 109, distance: 111.7
click at [235, 109] on div "+ · 5 · x + 1 = · 2 · ( + x − 1 ) + · x · 5 + 1 = · 2 · ( + x − 1 ) + · 5 · x +…" at bounding box center [346, 112] width 472 height 103
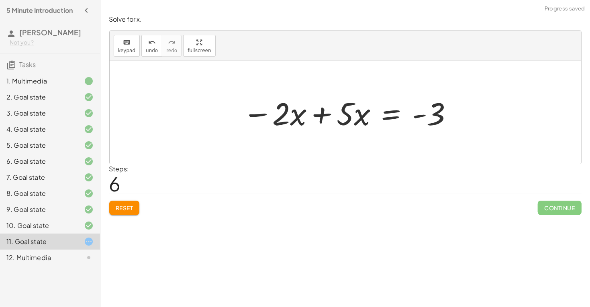
click at [322, 117] on div at bounding box center [348, 112] width 219 height 41
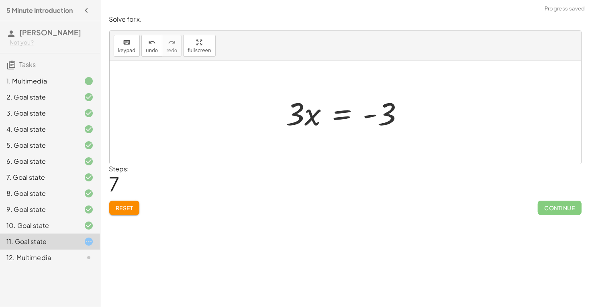
click at [554, 185] on div "Steps: 7" at bounding box center [345, 179] width 473 height 30
drag, startPoint x: 310, startPoint y: 118, endPoint x: 319, endPoint y: 117, distance: 9.3
click at [319, 117] on div at bounding box center [348, 112] width 132 height 41
drag, startPoint x: 299, startPoint y: 117, endPoint x: 400, endPoint y: 143, distance: 103.9
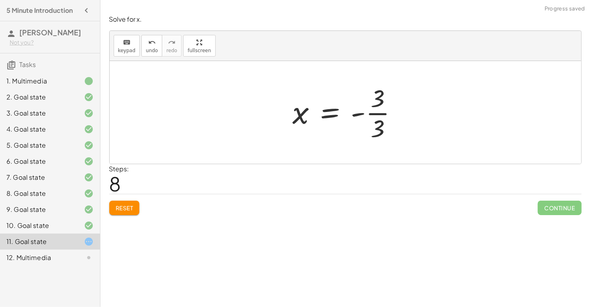
click at [378, 131] on div at bounding box center [348, 113] width 119 height 62
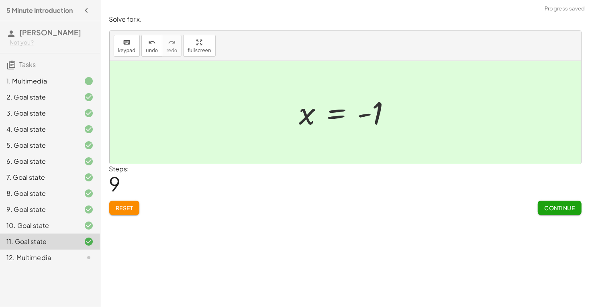
click at [542, 202] on button "Continue" at bounding box center [559, 208] width 43 height 14
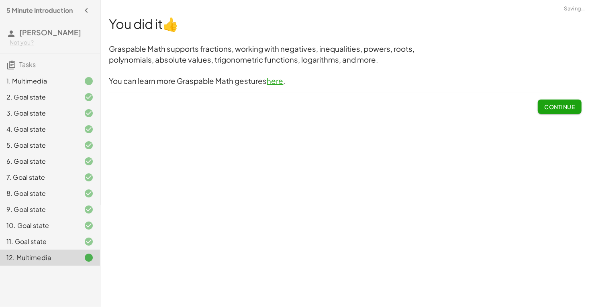
click at [542, 105] on button "Continue" at bounding box center [559, 107] width 43 height 14
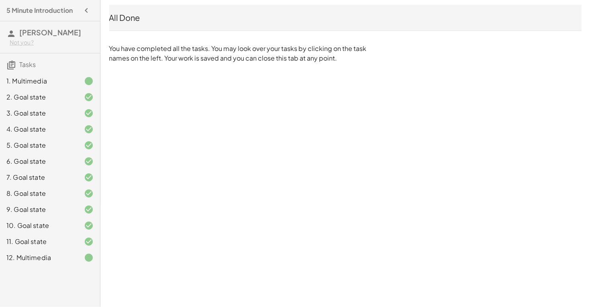
click at [219, 56] on p "You have completed all the tasks. You may look over your tasks by clicking on t…" at bounding box center [239, 53] width 261 height 19
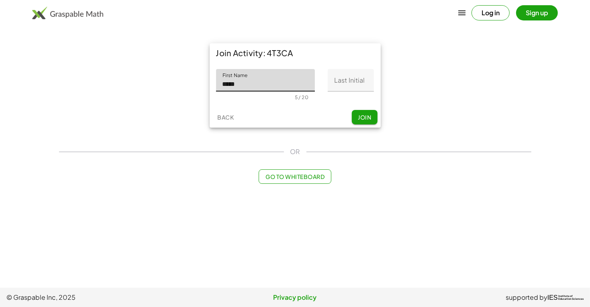
type input "*****"
click at [340, 88] on input "Last Initial" at bounding box center [351, 80] width 46 height 23
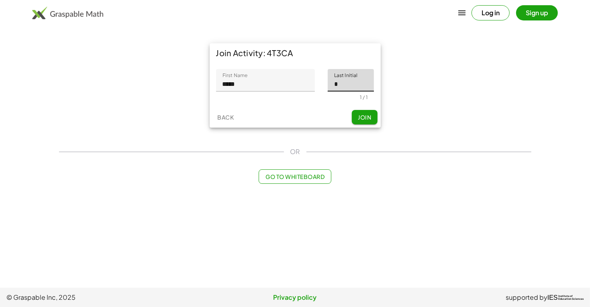
type input "*"
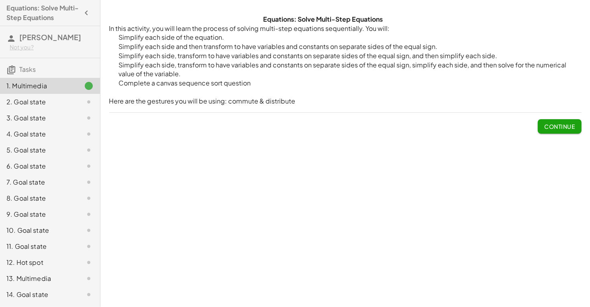
click at [575, 129] on span "Continue" at bounding box center [559, 126] width 31 height 7
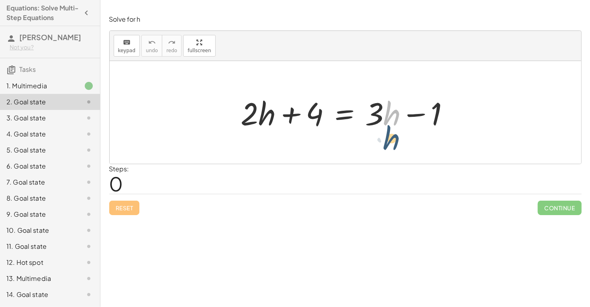
drag, startPoint x: 387, startPoint y: 111, endPoint x: 383, endPoint y: 132, distance: 21.3
click at [383, 132] on div at bounding box center [348, 112] width 223 height 41
drag, startPoint x: 378, startPoint y: 108, endPoint x: 405, endPoint y: 98, distance: 28.7
click at [405, 98] on div at bounding box center [348, 112] width 223 height 41
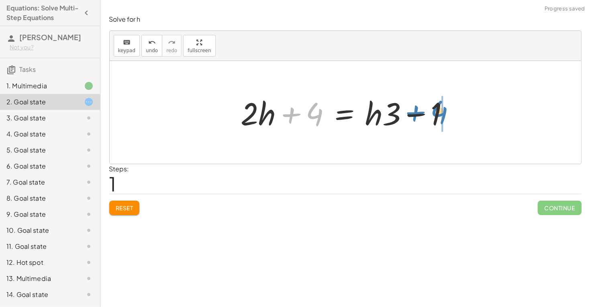
drag, startPoint x: 319, startPoint y: 120, endPoint x: 443, endPoint y: 118, distance: 124.6
click at [443, 118] on div at bounding box center [348, 112] width 223 height 41
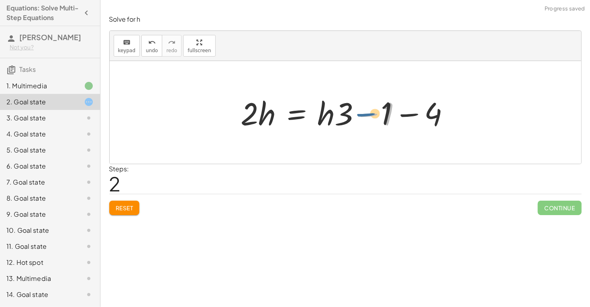
drag, startPoint x: 380, startPoint y: 118, endPoint x: 369, endPoint y: 117, distance: 10.5
click at [369, 117] on div at bounding box center [348, 112] width 223 height 41
click at [409, 115] on div at bounding box center [348, 112] width 223 height 41
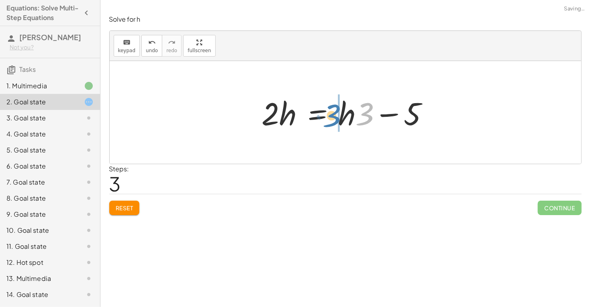
drag, startPoint x: 347, startPoint y: 113, endPoint x: 314, endPoint y: 114, distance: 33.0
click at [314, 114] on div at bounding box center [349, 112] width 182 height 41
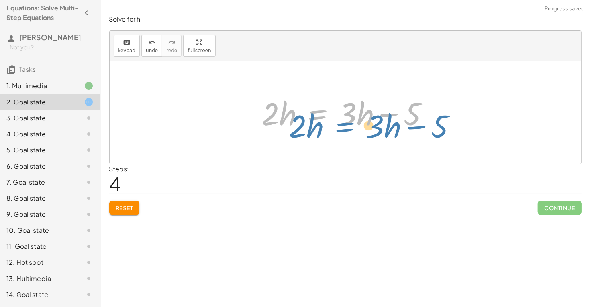
drag, startPoint x: 316, startPoint y: 115, endPoint x: 342, endPoint y: 127, distance: 28.6
click at [342, 127] on div at bounding box center [349, 112] width 182 height 41
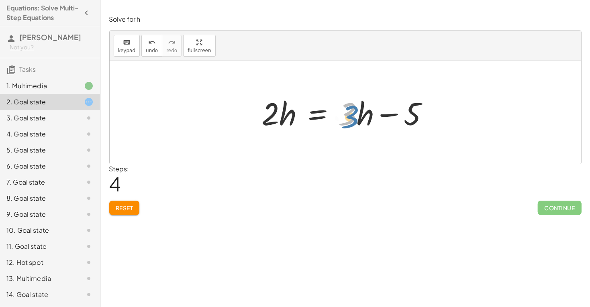
drag, startPoint x: 350, startPoint y: 121, endPoint x: 353, endPoint y: 125, distance: 4.3
click at [353, 125] on div at bounding box center [349, 112] width 182 height 41
drag, startPoint x: 354, startPoint y: 115, endPoint x: 359, endPoint y: 130, distance: 15.5
click at [359, 130] on div at bounding box center [349, 112] width 182 height 41
drag, startPoint x: 359, startPoint y: 118, endPoint x: 230, endPoint y: 117, distance: 129.0
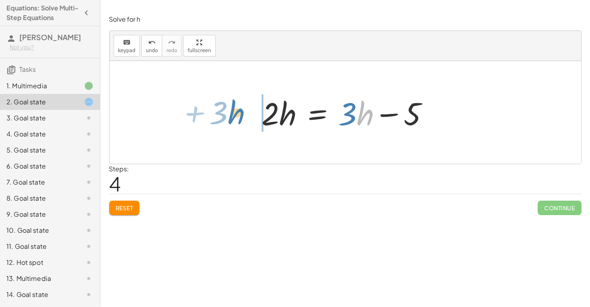
click at [230, 117] on div "+ · 2 · h + 4 = + · 3 · h − 1 + · 2 · h + 4 = + · h · 3 − 1 · 2 · h = + · h · 3…" at bounding box center [346, 112] width 472 height 103
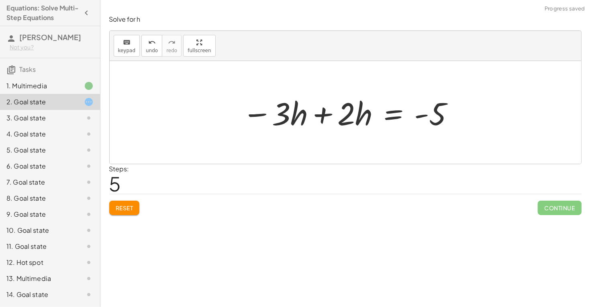
click at [323, 117] on div at bounding box center [348, 112] width 221 height 41
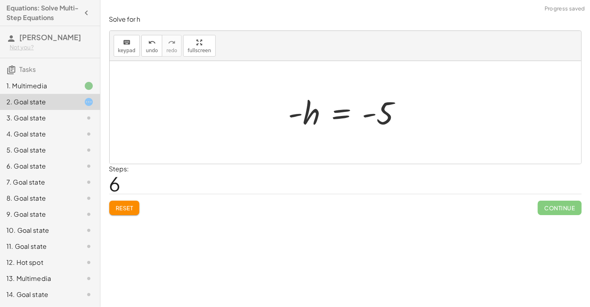
click at [334, 111] on div at bounding box center [348, 113] width 128 height 40
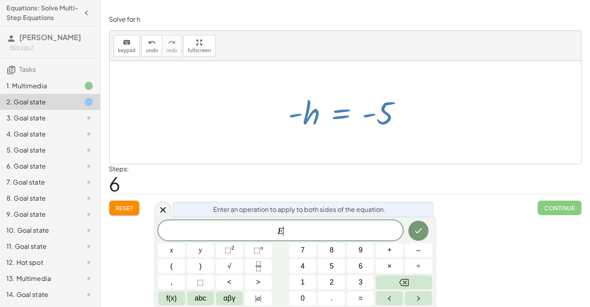
click at [364, 231] on span "E ​" at bounding box center [280, 231] width 245 height 11
click at [518, 224] on div "Equations: Solve Multi-Step Equations In this activity, you will learn the proc…" at bounding box center [345, 153] width 490 height 307
click at [167, 209] on icon at bounding box center [163, 210] width 10 height 10
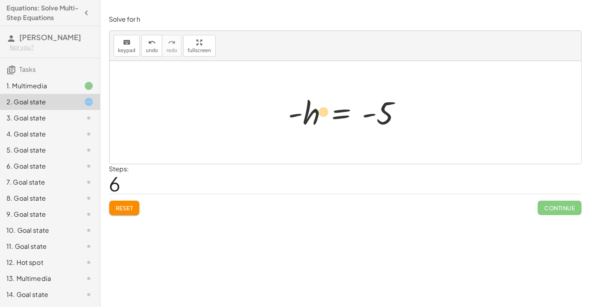
drag, startPoint x: 313, startPoint y: 121, endPoint x: 332, endPoint y: 122, distance: 18.9
click at [332, 122] on div at bounding box center [348, 113] width 128 height 40
click at [120, 211] on span "Reset" at bounding box center [125, 208] width 18 height 7
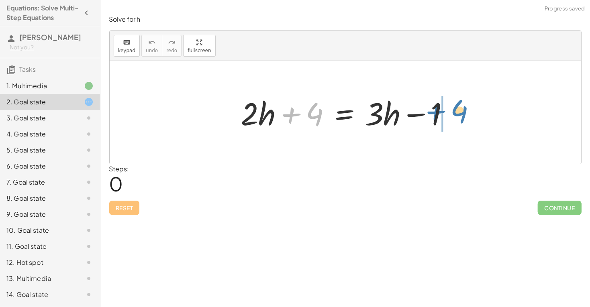
drag, startPoint x: 313, startPoint y: 122, endPoint x: 458, endPoint y: 119, distance: 144.3
click at [458, 119] on div at bounding box center [348, 112] width 223 height 41
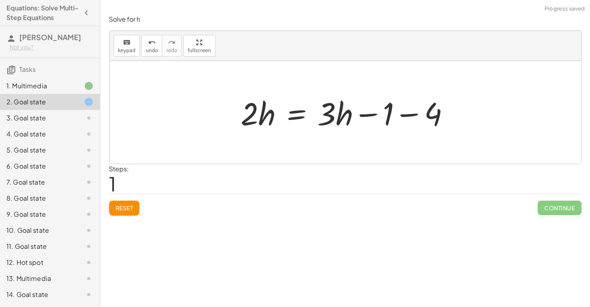
click at [405, 114] on div at bounding box center [348, 112] width 223 height 41
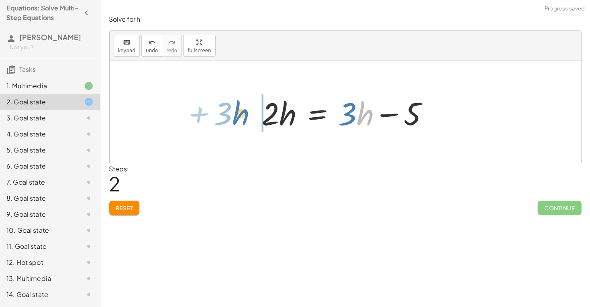
drag, startPoint x: 360, startPoint y: 115, endPoint x: 236, endPoint y: 115, distance: 124.6
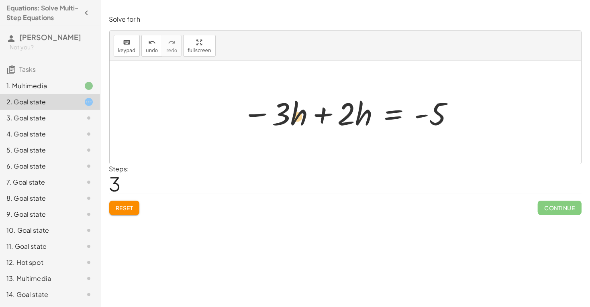
drag, startPoint x: 261, startPoint y: 114, endPoint x: 269, endPoint y: 119, distance: 9.2
click at [269, 119] on div at bounding box center [348, 112] width 221 height 41
click at [130, 211] on span "Reset" at bounding box center [125, 208] width 18 height 7
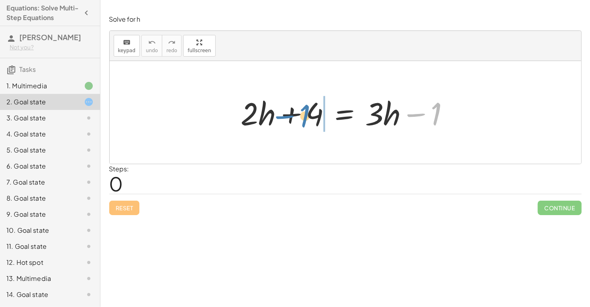
drag, startPoint x: 434, startPoint y: 113, endPoint x: 303, endPoint y: 115, distance: 131.4
click at [303, 115] on div at bounding box center [348, 112] width 223 height 41
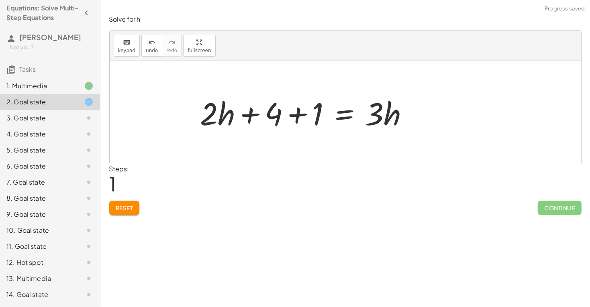
click at [296, 113] on div at bounding box center [307, 112] width 223 height 41
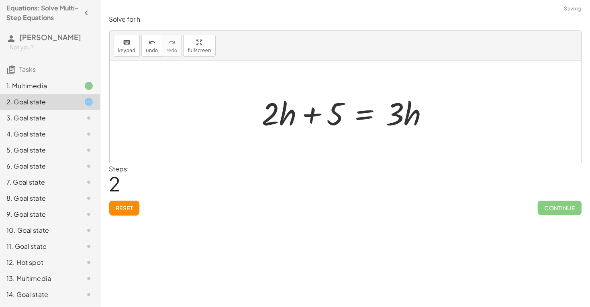
click at [127, 207] on span "Reset" at bounding box center [125, 208] width 18 height 7
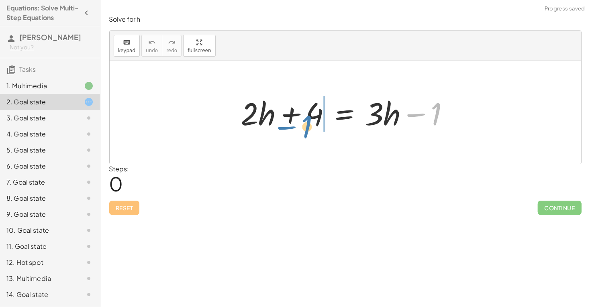
drag, startPoint x: 420, startPoint y: 116, endPoint x: 290, endPoint y: 129, distance: 130.0
click at [290, 129] on div at bounding box center [348, 112] width 223 height 41
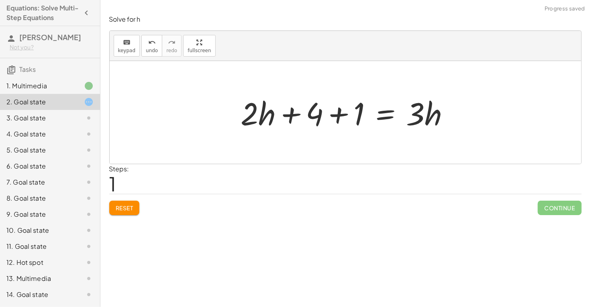
click at [338, 114] on div at bounding box center [348, 112] width 223 height 41
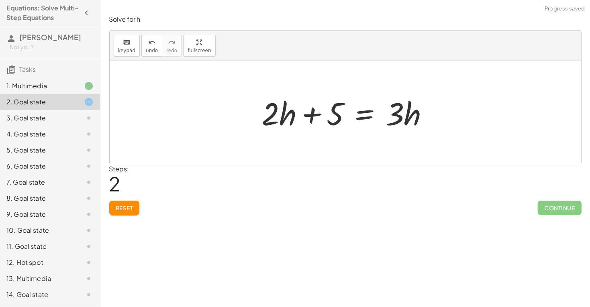
click at [122, 206] on span "Reset" at bounding box center [125, 208] width 18 height 7
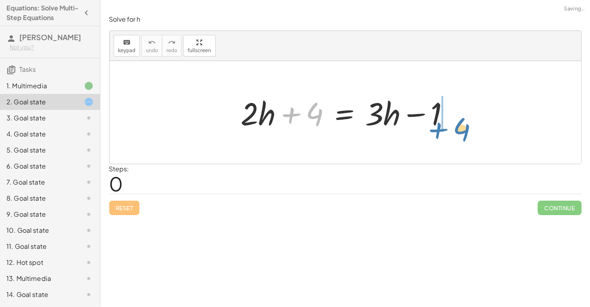
drag, startPoint x: 292, startPoint y: 117, endPoint x: 439, endPoint y: 132, distance: 147.4
click at [439, 132] on div at bounding box center [348, 112] width 223 height 41
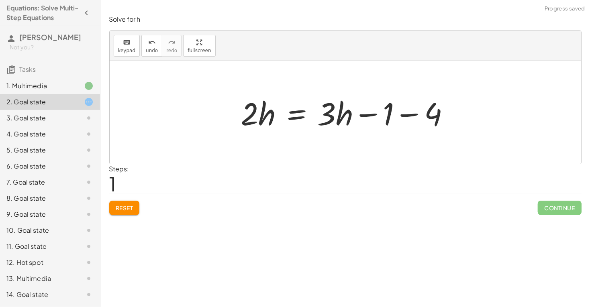
click at [415, 117] on div at bounding box center [348, 112] width 223 height 41
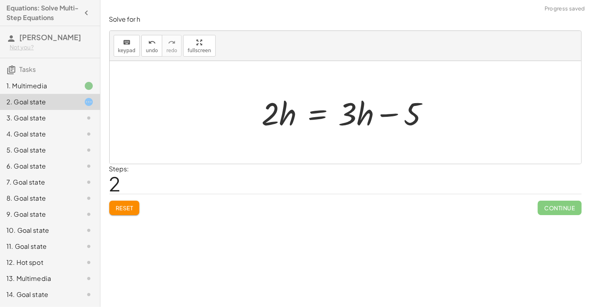
click at [131, 207] on span "Reset" at bounding box center [125, 208] width 18 height 7
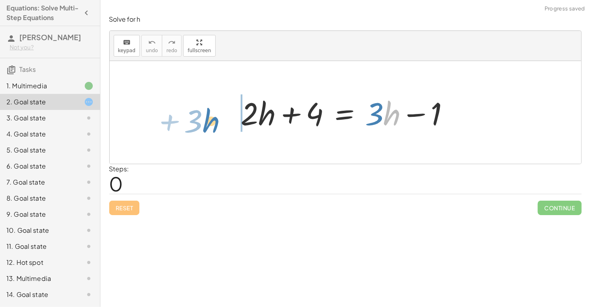
drag, startPoint x: 387, startPoint y: 115, endPoint x: 208, endPoint y: 121, distance: 179.7
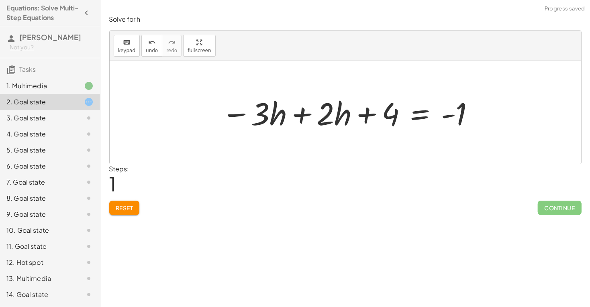
click at [135, 206] on button "Reset" at bounding box center [124, 208] width 31 height 14
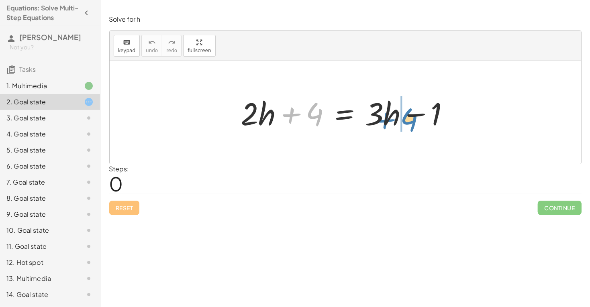
drag, startPoint x: 314, startPoint y: 115, endPoint x: 408, endPoint y: 121, distance: 94.2
click at [408, 121] on div at bounding box center [348, 112] width 223 height 41
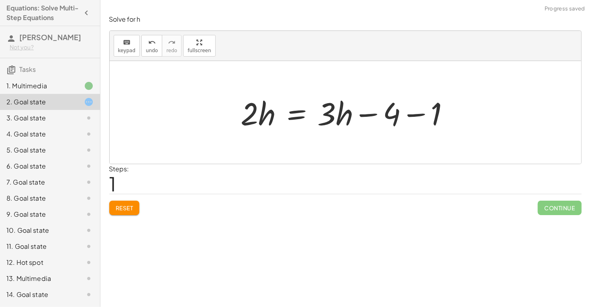
click at [416, 113] on div at bounding box center [348, 112] width 223 height 41
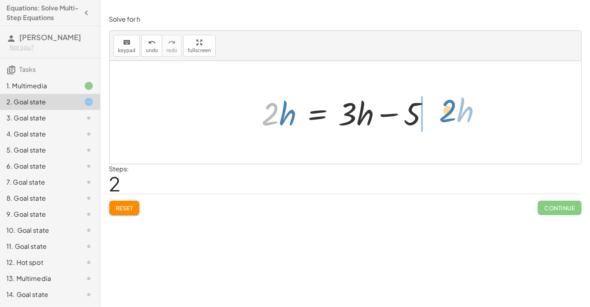
drag, startPoint x: 270, startPoint y: 118, endPoint x: 447, endPoint y: 115, distance: 177.6
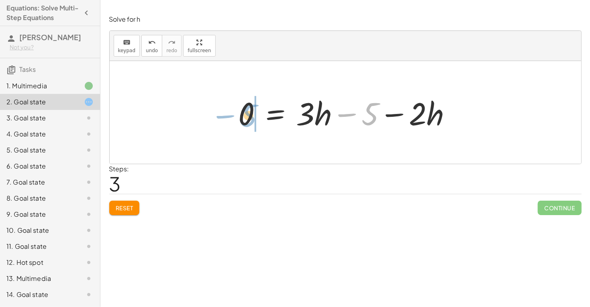
drag, startPoint x: 374, startPoint y: 116, endPoint x: 252, endPoint y: 117, distance: 121.4
click at [252, 117] on div at bounding box center [348, 112] width 227 height 41
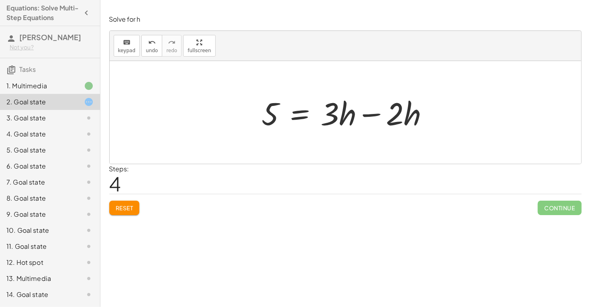
click at [396, 113] on div at bounding box center [349, 112] width 182 height 41
click at [370, 113] on div at bounding box center [349, 112] width 182 height 41
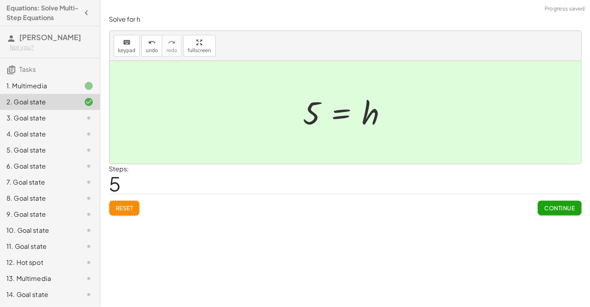
click at [133, 213] on button "Reset" at bounding box center [124, 208] width 31 height 14
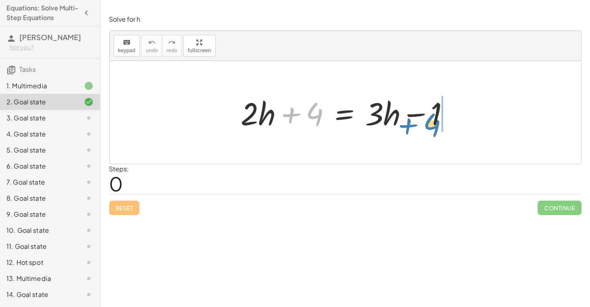
drag, startPoint x: 307, startPoint y: 115, endPoint x: 424, endPoint y: 126, distance: 117.8
click at [424, 126] on div at bounding box center [348, 112] width 223 height 41
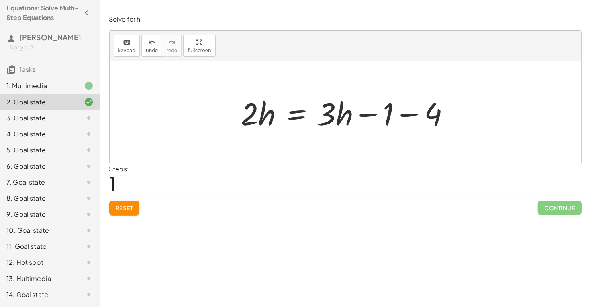
click at [413, 115] on div at bounding box center [348, 112] width 223 height 41
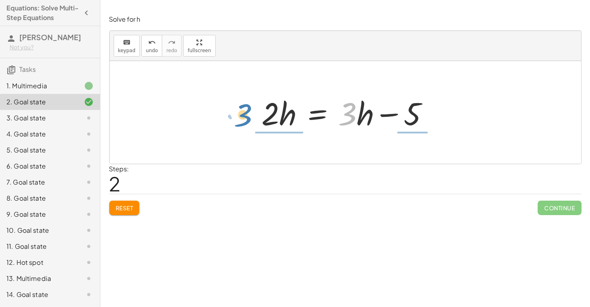
drag, startPoint x: 354, startPoint y: 113, endPoint x: 250, endPoint y: 113, distance: 104.1
click at [250, 113] on div "+ · 2 · h + 4 = + · 3 · h − 1 · 2 · h = + · 3 · h − 1 − 4 · 3 + · h · 2 · h = +…" at bounding box center [346, 112] width 192 height 45
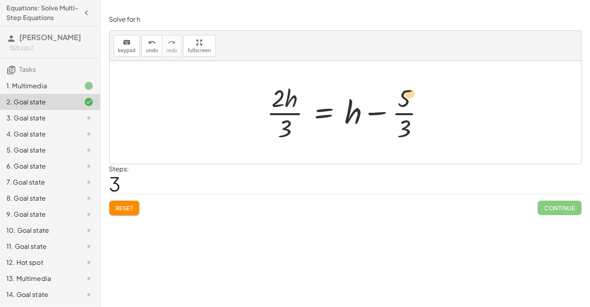
drag, startPoint x: 407, startPoint y: 123, endPoint x: 413, endPoint y: 88, distance: 35.8
click at [413, 88] on div at bounding box center [349, 113] width 172 height 62
click at [126, 213] on button "Reset" at bounding box center [124, 208] width 31 height 14
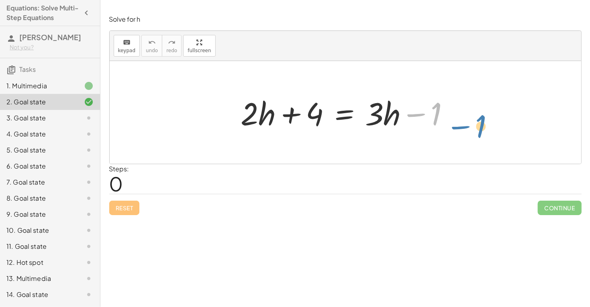
drag, startPoint x: 411, startPoint y: 111, endPoint x: 466, endPoint y: 125, distance: 57.1
click at [466, 125] on div "− 1 + · 2 · h + 4 = + · 3 · h − 1" at bounding box center [346, 112] width 472 height 103
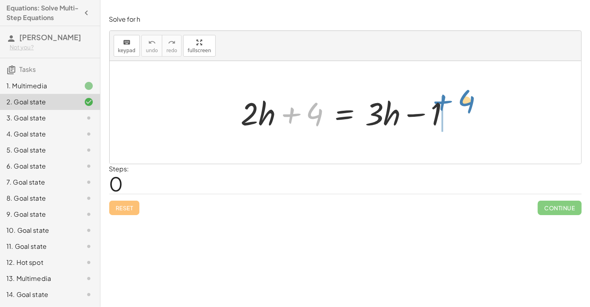
drag, startPoint x: 288, startPoint y: 117, endPoint x: 440, endPoint y: 104, distance: 152.4
click at [440, 104] on div at bounding box center [348, 112] width 223 height 41
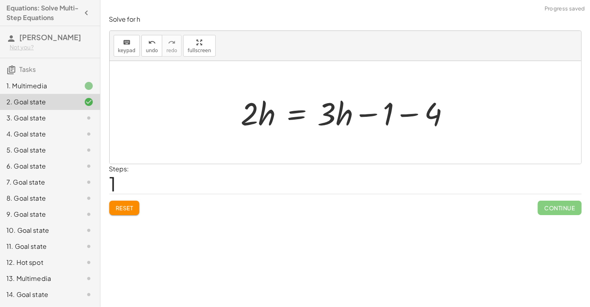
click at [408, 117] on div at bounding box center [348, 112] width 223 height 41
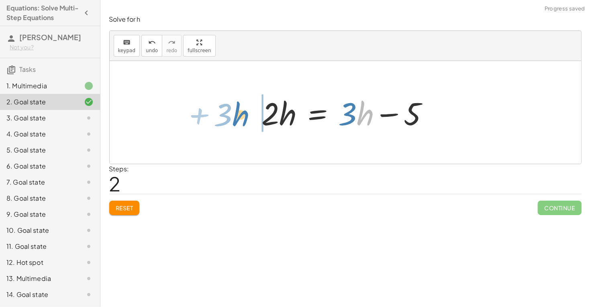
drag, startPoint x: 347, startPoint y: 116, endPoint x: 222, endPoint y: 117, distance: 124.6
click at [222, 117] on div "+ · 2 · h + 4 = + · 3 · h − 1 · 2 · h = + · 3 · h − 1 − 4 · h + · 3 · 2 · h = +…" at bounding box center [346, 112] width 472 height 103
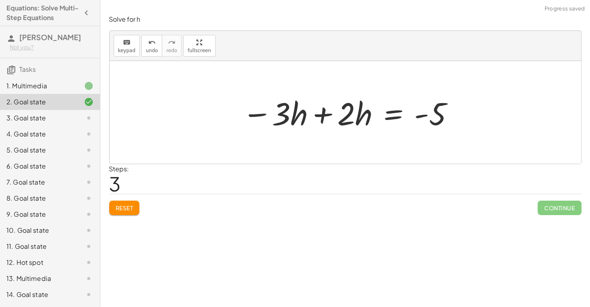
click at [323, 115] on div at bounding box center [348, 112] width 221 height 41
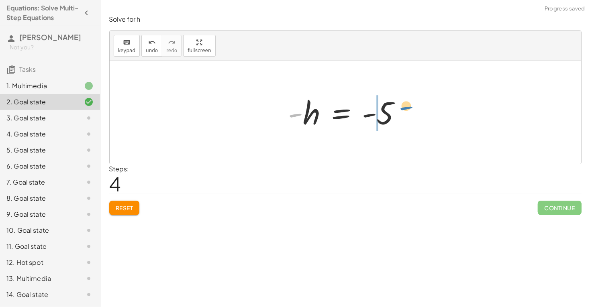
drag, startPoint x: 296, startPoint y: 117, endPoint x: 407, endPoint y: 110, distance: 110.7
click at [407, 110] on div at bounding box center [348, 113] width 128 height 40
click at [366, 113] on div at bounding box center [348, 113] width 128 height 40
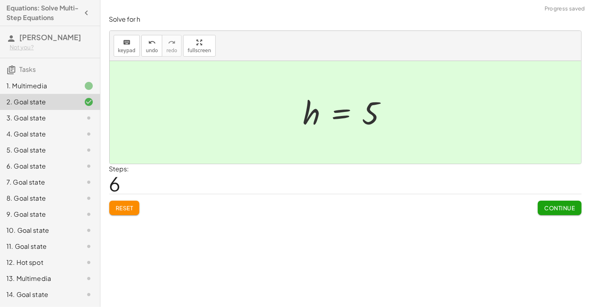
click at [551, 203] on button "Continue" at bounding box center [559, 208] width 43 height 14
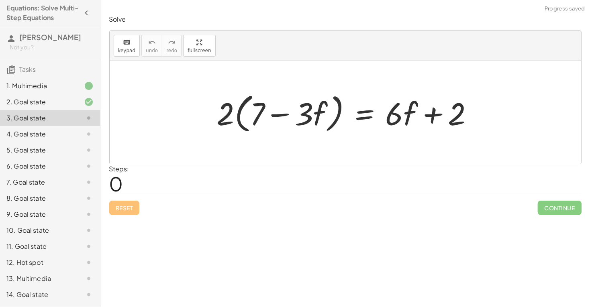
click at [232, 117] on div at bounding box center [348, 113] width 271 height 46
drag, startPoint x: 229, startPoint y: 119, endPoint x: 290, endPoint y: 127, distance: 62.4
click at [290, 127] on div at bounding box center [348, 113] width 271 height 46
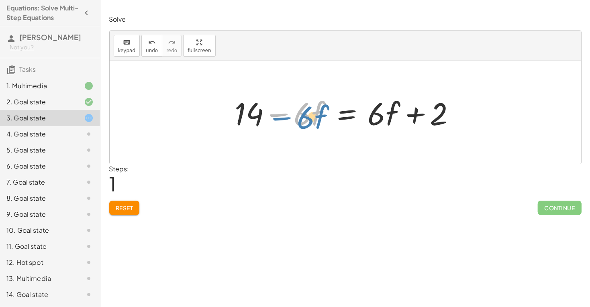
drag, startPoint x: 285, startPoint y: 116, endPoint x: 287, endPoint y: 120, distance: 4.1
click at [287, 120] on div at bounding box center [348, 112] width 235 height 41
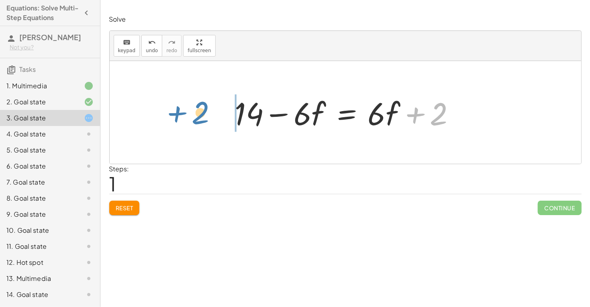
drag, startPoint x: 419, startPoint y: 118, endPoint x: 180, endPoint y: 117, distance: 238.7
click at [180, 117] on div "· 2 · ( + 7 − · 3 · f ) = + · 6 · f + 2 + · 2 · 7 − · 2 · 3 · f = + · 6 · f + 2…" at bounding box center [346, 112] width 472 height 103
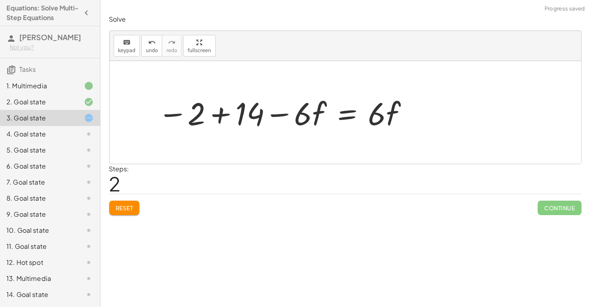
click at [220, 113] on div at bounding box center [284, 112] width 260 height 41
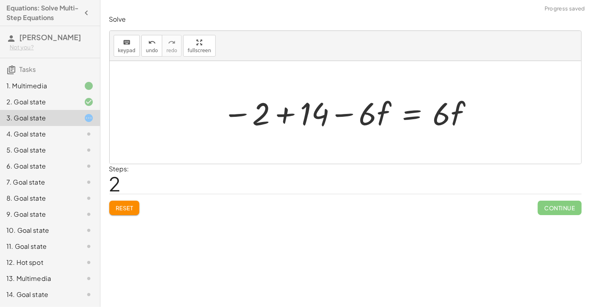
click at [279, 112] on div at bounding box center [349, 112] width 260 height 41
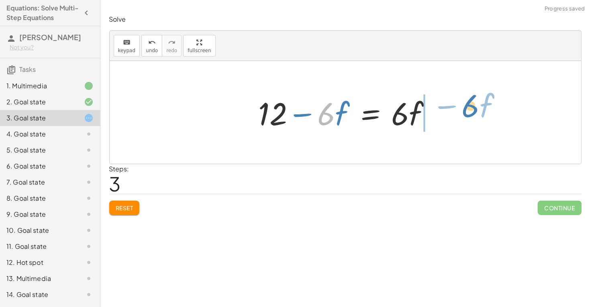
drag, startPoint x: 369, startPoint y: 112, endPoint x: 512, endPoint y: 104, distance: 143.3
click at [512, 104] on div "· 2 · ( + 7 − · 3 · f ) = + · 6 · f + 2 + · 2 · 7 − · 2 · 3 · f = + · 6 · f + 2…" at bounding box center [346, 112] width 472 height 103
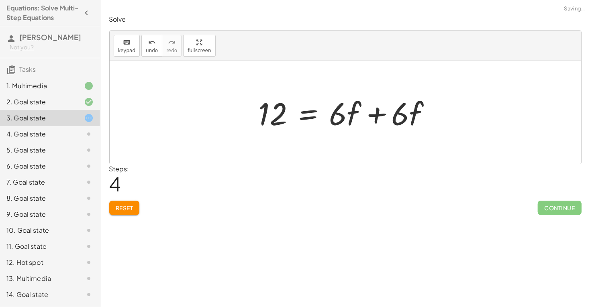
click at [385, 116] on div at bounding box center [348, 112] width 187 height 41
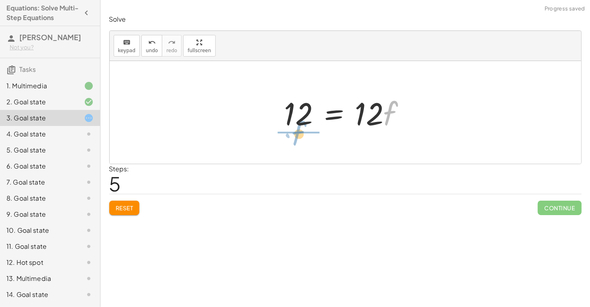
drag, startPoint x: 387, startPoint y: 119, endPoint x: 295, endPoint y: 139, distance: 94.0
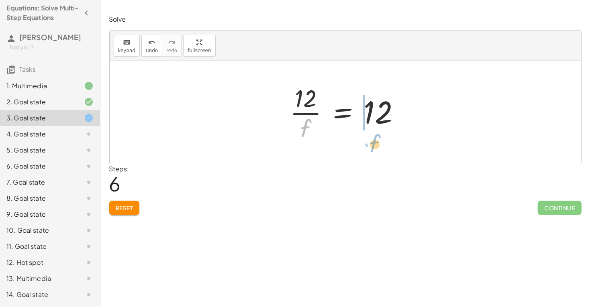
drag, startPoint x: 305, startPoint y: 128, endPoint x: 371, endPoint y: 141, distance: 68.0
click at [371, 141] on div at bounding box center [348, 113] width 125 height 62
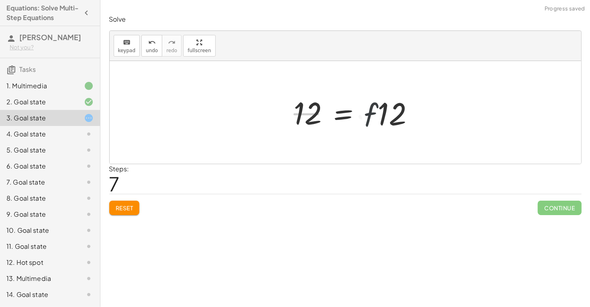
drag, startPoint x: 371, startPoint y: 141, endPoint x: 315, endPoint y: 146, distance: 56.9
click at [315, 146] on div at bounding box center [346, 112] width 472 height 103
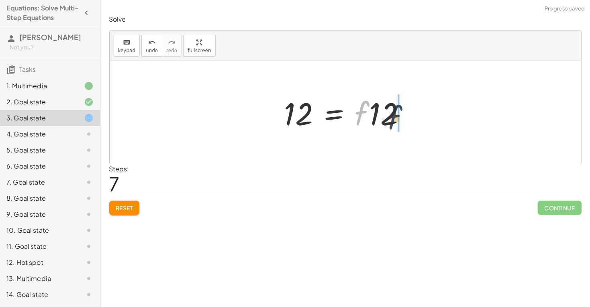
drag, startPoint x: 362, startPoint y: 112, endPoint x: 401, endPoint y: 117, distance: 40.1
click at [401, 117] on div at bounding box center [348, 112] width 136 height 41
click at [370, 123] on div at bounding box center [348, 112] width 136 height 41
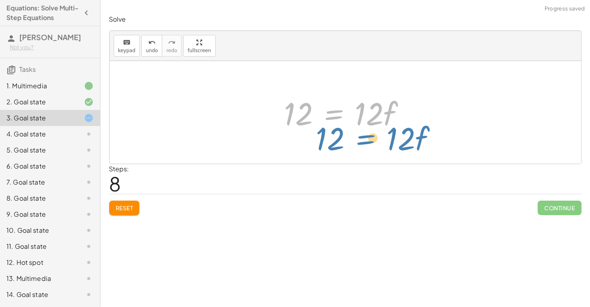
drag, startPoint x: 337, startPoint y: 119, endPoint x: 369, endPoint y: 144, distance: 41.2
click at [369, 144] on div "· 2 · ( + 7 − · 3 · f ) = + · 6 · f + 2 + · 2 · 7 − · 2 · 3 · f = + · 6 · f + 2…" at bounding box center [346, 112] width 472 height 103
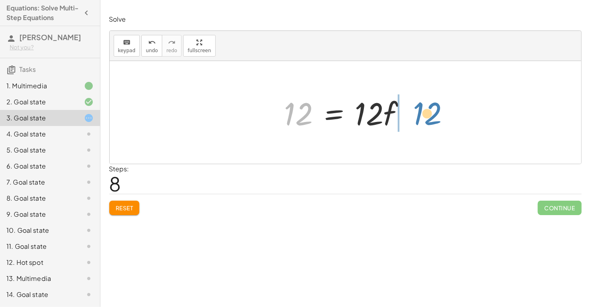
drag, startPoint x: 302, startPoint y: 117, endPoint x: 430, endPoint y: 117, distance: 128.2
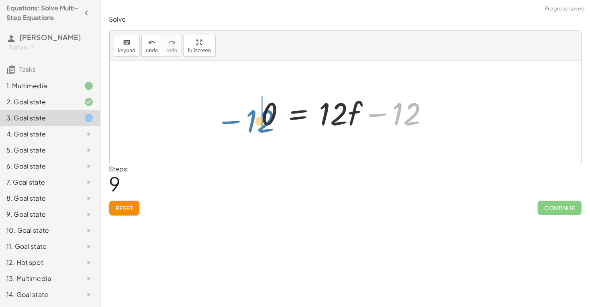
drag, startPoint x: 400, startPoint y: 120, endPoint x: 253, endPoint y: 128, distance: 146.9
click at [253, 128] on div "· 2 · ( + 7 − · 3 · f ) = + · 6 · f + 2 + · 2 · 7 − · 2 · 3 · f = + · 6 · f + 2…" at bounding box center [346, 112] width 192 height 45
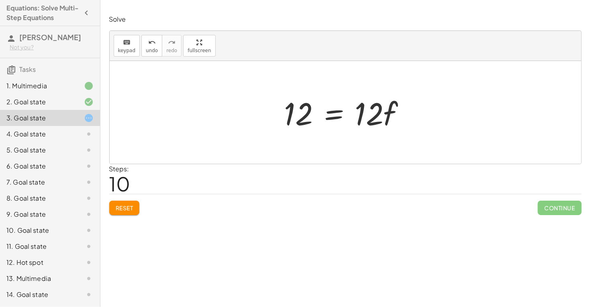
click at [482, 7] on div at bounding box center [345, 5] width 490 height 10
drag, startPoint x: 293, startPoint y: 123, endPoint x: 331, endPoint y: 129, distance: 38.2
click at [331, 129] on div at bounding box center [348, 112] width 136 height 41
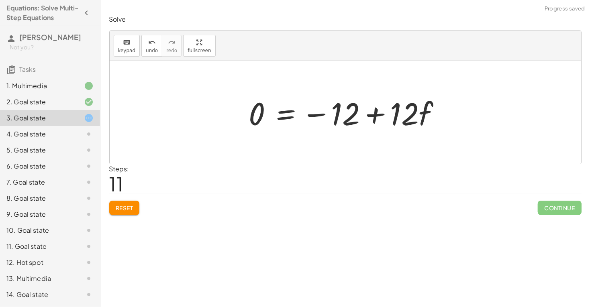
click at [377, 117] on div at bounding box center [348, 112] width 207 height 41
drag, startPoint x: 346, startPoint y: 115, endPoint x: 263, endPoint y: 126, distance: 83.9
click at [263, 126] on div at bounding box center [348, 112] width 207 height 41
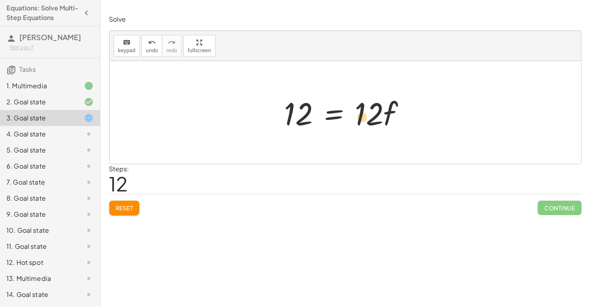
drag, startPoint x: 373, startPoint y: 117, endPoint x: 367, endPoint y: 120, distance: 7.2
click at [367, 120] on div at bounding box center [348, 112] width 136 height 41
drag, startPoint x: 371, startPoint y: 118, endPoint x: 286, endPoint y: 149, distance: 90.2
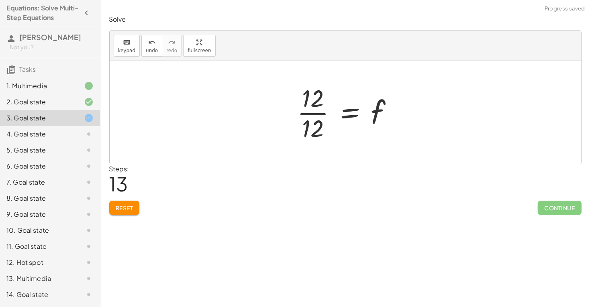
click at [316, 115] on div at bounding box center [348, 113] width 110 height 62
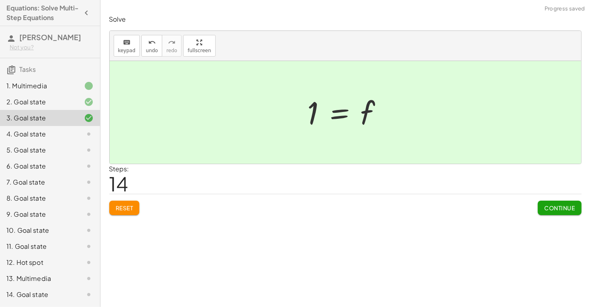
click at [538, 205] on button "Continue" at bounding box center [559, 208] width 43 height 14
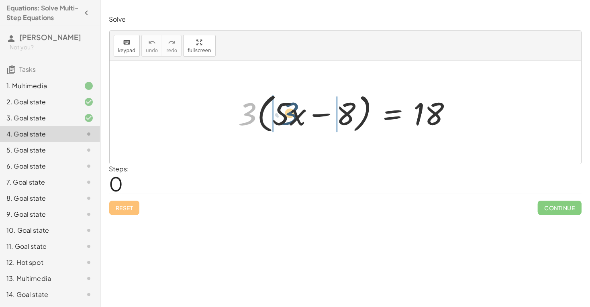
drag, startPoint x: 241, startPoint y: 115, endPoint x: 285, endPoint y: 114, distance: 44.2
click at [285, 114] on div at bounding box center [348, 113] width 227 height 46
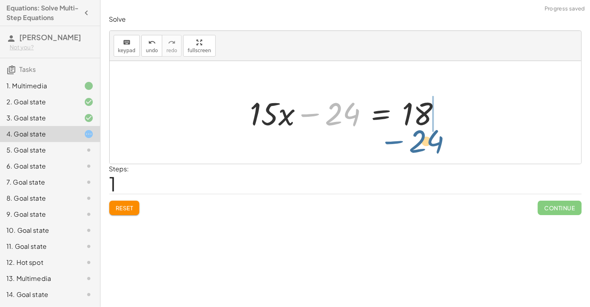
drag, startPoint x: 307, startPoint y: 115, endPoint x: 391, endPoint y: 143, distance: 88.3
click at [391, 143] on div "· 3 · ( + · 5 · x − 8 ) = 18 + · 3 · 5 · x − · 3 · 8 = 18 − 24 + · x − = 18 · 1…" at bounding box center [346, 112] width 472 height 103
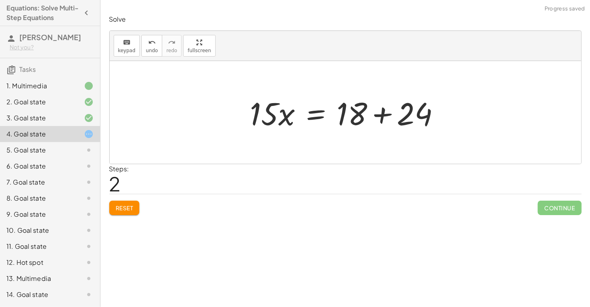
click at [382, 120] on div at bounding box center [348, 112] width 205 height 41
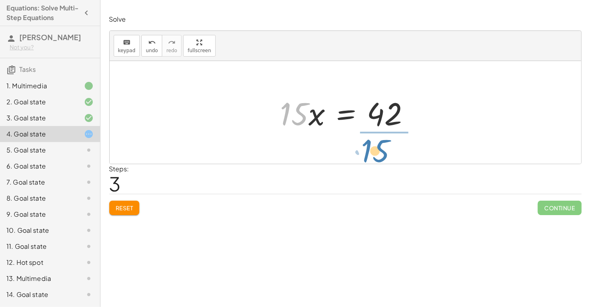
drag, startPoint x: 300, startPoint y: 114, endPoint x: 381, endPoint y: 151, distance: 89.2
click at [381, 151] on div "· 3 · ( + · 5 · x − 8 ) = 18 + · 3 · 5 · x − · 3 · 8 = 18 + · 15 · x − 24 = 18 …" at bounding box center [346, 112] width 472 height 103
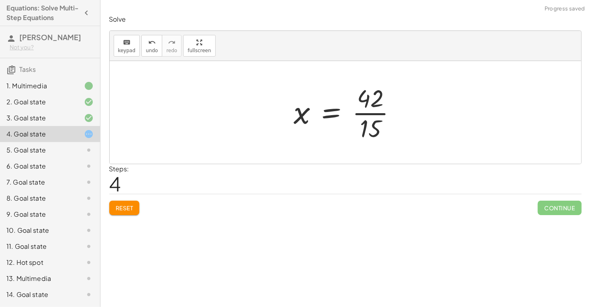
click at [367, 115] on div at bounding box center [348, 113] width 117 height 62
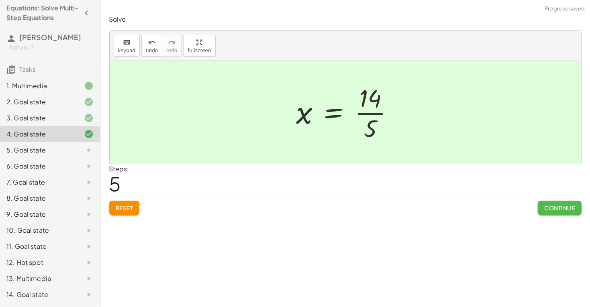
click at [569, 210] on span "Continue" at bounding box center [559, 208] width 31 height 7
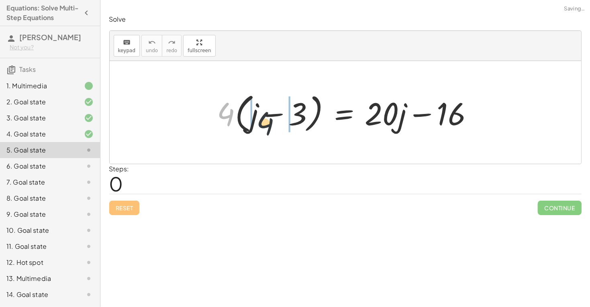
drag, startPoint x: 223, startPoint y: 123, endPoint x: 264, endPoint y: 132, distance: 41.7
click at [264, 132] on div at bounding box center [348, 113] width 271 height 46
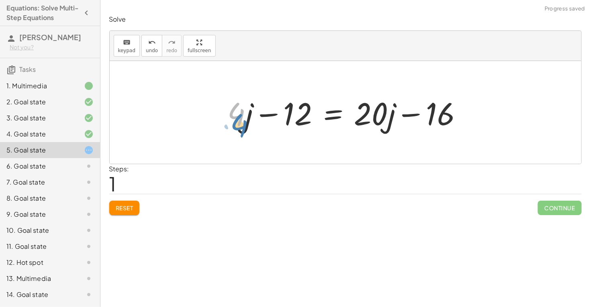
drag, startPoint x: 244, startPoint y: 119, endPoint x: 247, endPoint y: 130, distance: 11.6
click at [247, 130] on div at bounding box center [349, 112] width 250 height 41
click at [431, 117] on div at bounding box center [349, 112] width 250 height 41
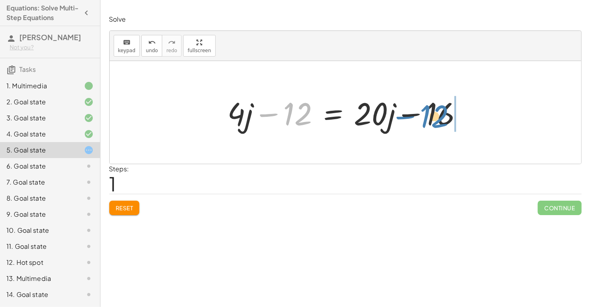
drag, startPoint x: 273, startPoint y: 114, endPoint x: 409, endPoint y: 116, distance: 135.8
click at [409, 116] on div at bounding box center [349, 112] width 250 height 41
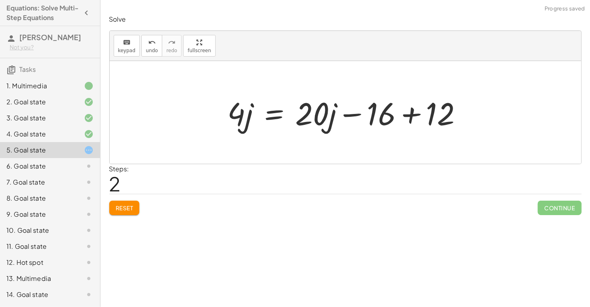
click at [413, 117] on div at bounding box center [349, 112] width 250 height 41
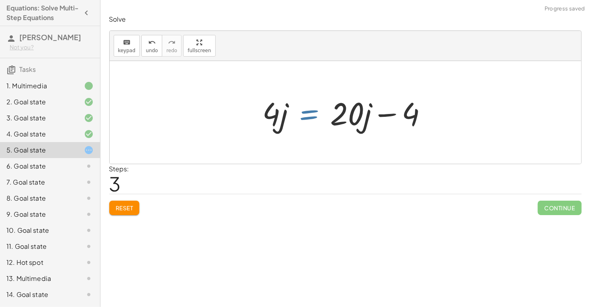
click at [323, 119] on div at bounding box center [348, 112] width 179 height 41
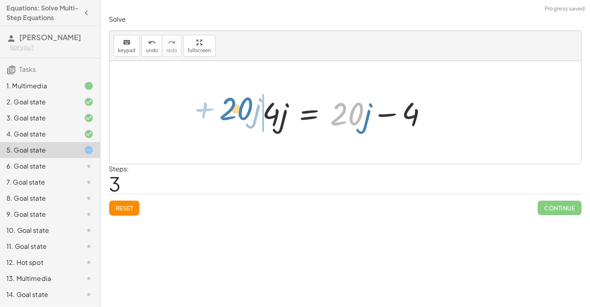
drag, startPoint x: 342, startPoint y: 115, endPoint x: 231, endPoint y: 109, distance: 111.0
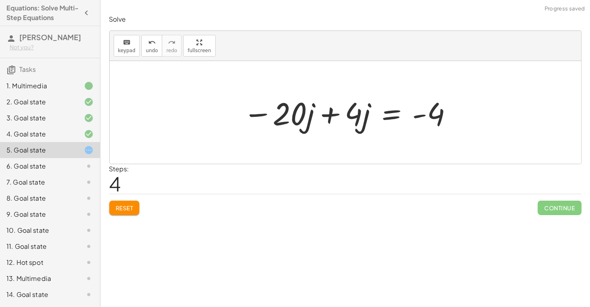
click at [330, 114] on div at bounding box center [348, 112] width 219 height 41
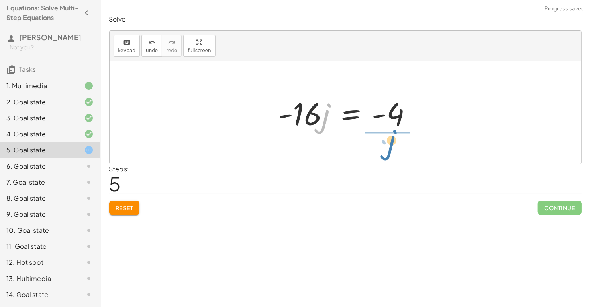
drag, startPoint x: 327, startPoint y: 117, endPoint x: 393, endPoint y: 143, distance: 71.0
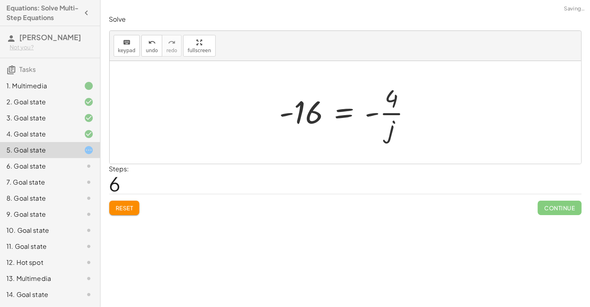
click at [396, 113] on div at bounding box center [349, 113] width 146 height 62
drag, startPoint x: 391, startPoint y: 140, endPoint x: 306, endPoint y: 149, distance: 86.0
click at [306, 149] on div "· 4 · ( + j − 3 ) = + · 20 · j − 16 + · 4 · j − · 4 · 3 = + · 20 · j − 16 + · 4…" at bounding box center [346, 112] width 472 height 103
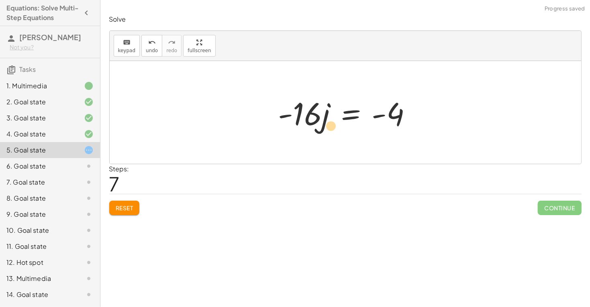
drag, startPoint x: 323, startPoint y: 127, endPoint x: 329, endPoint y: 136, distance: 11.0
click at [329, 136] on div "· 4 · ( + j − 3 ) = + · 20 · j − 16 + · 4 · j − · 4 · 3 = + · 20 · j − 16 + · 4…" at bounding box center [346, 112] width 472 height 103
drag, startPoint x: 290, startPoint y: 117, endPoint x: 423, endPoint y: 121, distance: 133.5
click at [390, 118] on div at bounding box center [363, 112] width 148 height 41
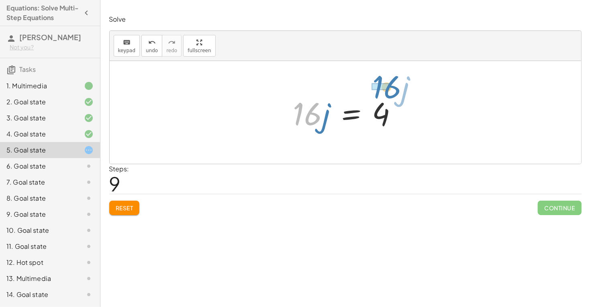
drag, startPoint x: 322, startPoint y: 131, endPoint x: 401, endPoint y: 106, distance: 82.6
click at [401, 106] on div at bounding box center [348, 112] width 119 height 41
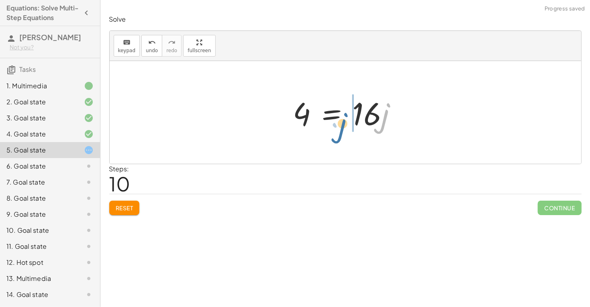
drag, startPoint x: 396, startPoint y: 118, endPoint x: 385, endPoint y: 119, distance: 11.7
click at [385, 119] on div at bounding box center [348, 112] width 119 height 41
drag, startPoint x: 302, startPoint y: 120, endPoint x: 312, endPoint y: 123, distance: 10.0
click at [312, 123] on div at bounding box center [348, 112] width 119 height 41
click at [134, 212] on button "Reset" at bounding box center [124, 208] width 31 height 14
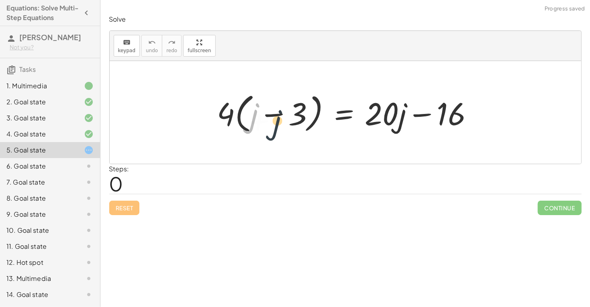
drag, startPoint x: 254, startPoint y: 120, endPoint x: 280, endPoint y: 127, distance: 26.8
click at [280, 127] on div at bounding box center [348, 113] width 271 height 46
drag, startPoint x: 227, startPoint y: 117, endPoint x: 292, endPoint y: 116, distance: 65.1
click at [292, 116] on div at bounding box center [348, 113] width 271 height 46
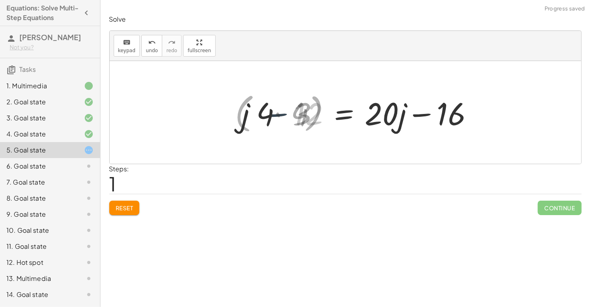
click at [288, 116] on div at bounding box center [360, 112] width 250 height 41
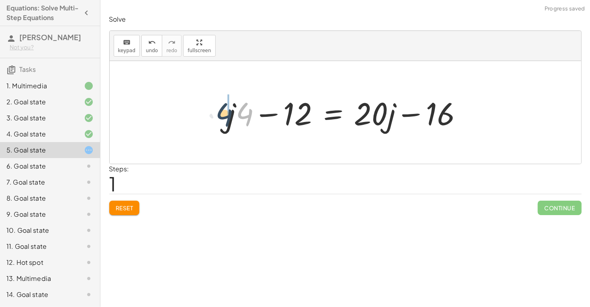
drag, startPoint x: 242, startPoint y: 120, endPoint x: 221, endPoint y: 120, distance: 20.5
click at [221, 120] on div "· 4 · ( + j − 3 ) = + · 20 · j − 16 + · j · 4 − · 3 · 4 = + · 20 · j − 16 · 4 +…" at bounding box center [346, 112] width 260 height 45
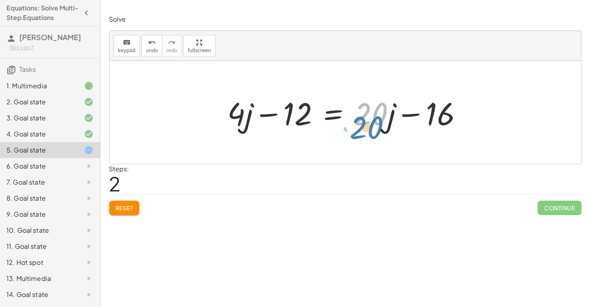
drag, startPoint x: 384, startPoint y: 112, endPoint x: 381, endPoint y: 125, distance: 12.9
click at [381, 125] on div at bounding box center [349, 112] width 250 height 41
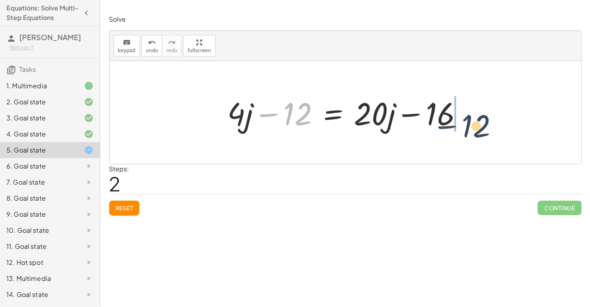
drag, startPoint x: 273, startPoint y: 112, endPoint x: 452, endPoint y: 124, distance: 179.6
click at [452, 124] on div at bounding box center [349, 112] width 250 height 41
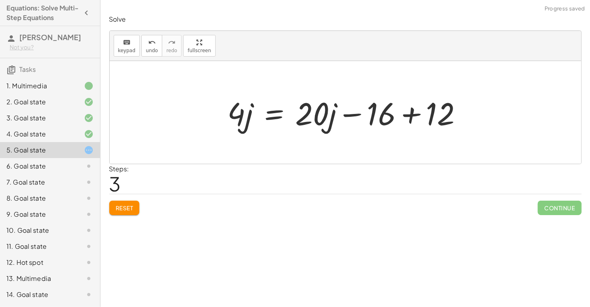
click at [415, 113] on div at bounding box center [349, 112] width 250 height 41
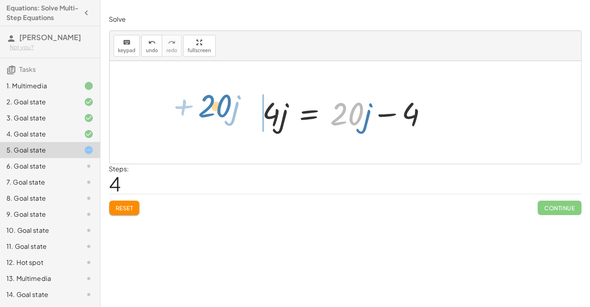
drag, startPoint x: 358, startPoint y: 122, endPoint x: 230, endPoint y: 115, distance: 128.0
click at [230, 115] on div "· 4 · ( + j − 3 ) = + · 20 · j − 16 + · j · 4 − · 3 · 4 = + · 20 · j − 16 + · j…" at bounding box center [346, 112] width 472 height 103
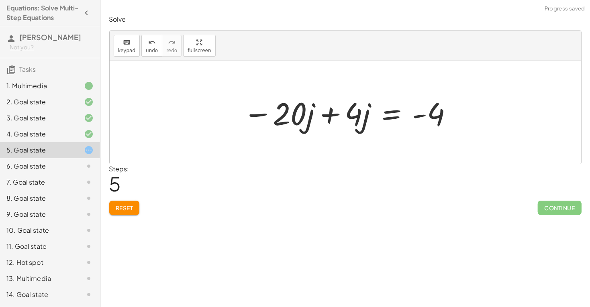
click at [329, 115] on div at bounding box center [348, 112] width 219 height 41
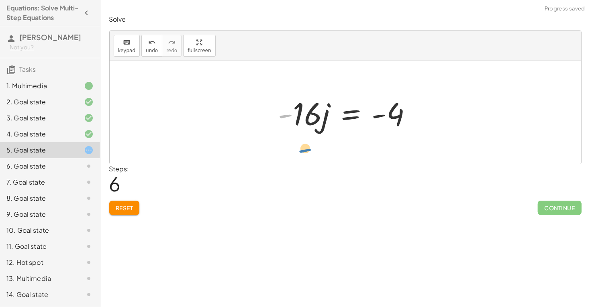
drag, startPoint x: 330, startPoint y: 117, endPoint x: 350, endPoint y: 152, distance: 40.9
click at [350, 152] on div "· 4 · ( + j − 3 ) = + · 20 · j − 16 + · j · 4 − · 3 · 4 = + · 20 · j − 16 + · j…" at bounding box center [346, 112] width 472 height 103
click at [350, 152] on div at bounding box center [346, 112] width 472 height 103
drag, startPoint x: 308, startPoint y: 114, endPoint x: 386, endPoint y: 139, distance: 81.8
click at [386, 139] on div "· 4 · ( + j − 3 ) = + · 20 · j − 16 + · j · 4 − · 3 · 4 = + · 20 · j − 16 + · j…" at bounding box center [346, 112] width 472 height 103
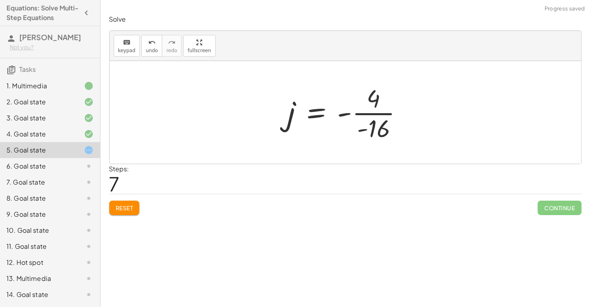
click at [375, 115] on div at bounding box center [349, 113] width 130 height 62
click at [382, 115] on div at bounding box center [348, 113] width 121 height 62
drag, startPoint x: 291, startPoint y: 123, endPoint x: 394, endPoint y: 116, distance: 103.1
click at [394, 116] on div at bounding box center [348, 113] width 121 height 62
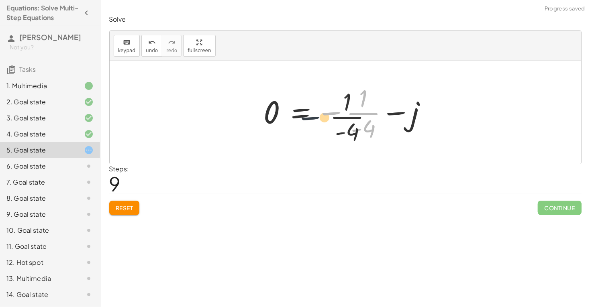
drag, startPoint x: 323, startPoint y: 113, endPoint x: 267, endPoint y: 123, distance: 56.7
click at [267, 123] on div at bounding box center [349, 113] width 178 height 62
click at [117, 210] on span "Reset" at bounding box center [125, 208] width 18 height 7
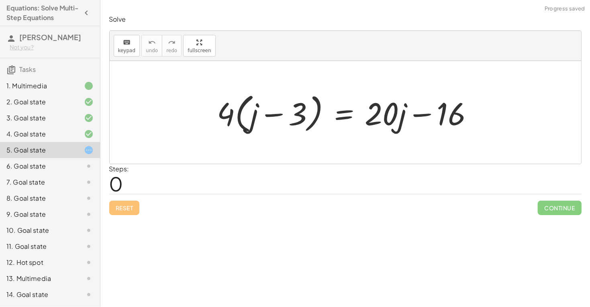
click at [254, 120] on div at bounding box center [348, 113] width 271 height 46
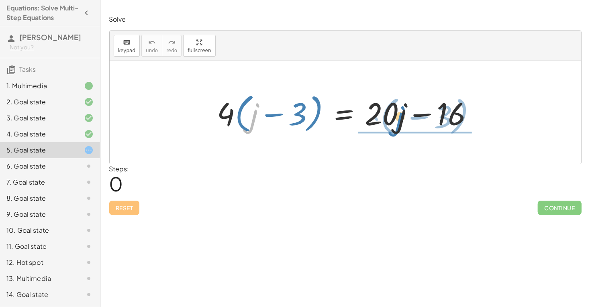
drag, startPoint x: 254, startPoint y: 120, endPoint x: 400, endPoint y: 123, distance: 145.9
click at [400, 123] on div at bounding box center [348, 113] width 271 height 46
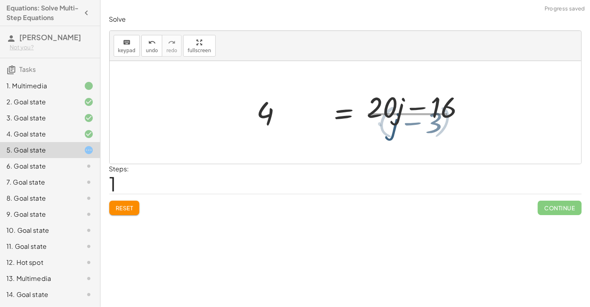
click at [400, 123] on div at bounding box center [385, 113] width 168 height 62
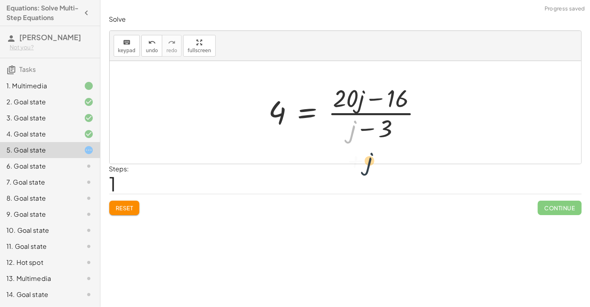
drag, startPoint x: 352, startPoint y: 116, endPoint x: 373, endPoint y: 158, distance: 47.1
click at [373, 158] on div "· 4 · ( + j − 3 ) = + · 20 · j − 16 + j 4 · ( + j − 3 ) = + · 20 · j − 16 · ( )" at bounding box center [346, 112] width 472 height 103
drag, startPoint x: 345, startPoint y: 106, endPoint x: 348, endPoint y: 147, distance: 40.7
click at [348, 147] on div "· 4 · ( + j − 3 ) = + · 20 · j − 16 · 20 4 · ( + j − 3 ) = + · 20 · j − 16 · ( )" at bounding box center [346, 112] width 472 height 103
click at [121, 207] on span "Reset" at bounding box center [125, 208] width 18 height 7
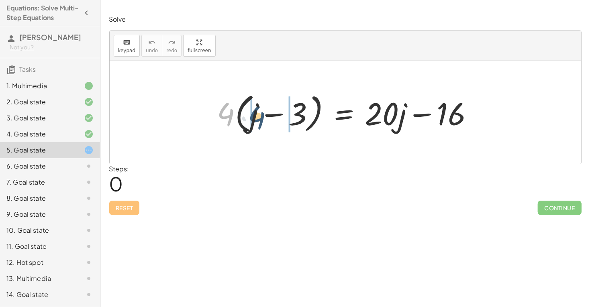
drag, startPoint x: 233, startPoint y: 113, endPoint x: 267, endPoint y: 117, distance: 33.9
click at [267, 117] on div at bounding box center [348, 113] width 271 height 46
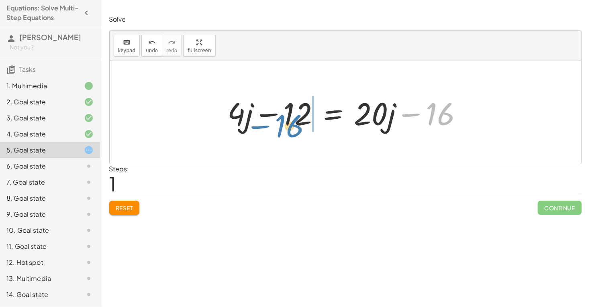
drag, startPoint x: 432, startPoint y: 116, endPoint x: 277, endPoint y: 125, distance: 155.4
click at [277, 125] on div at bounding box center [349, 112] width 250 height 41
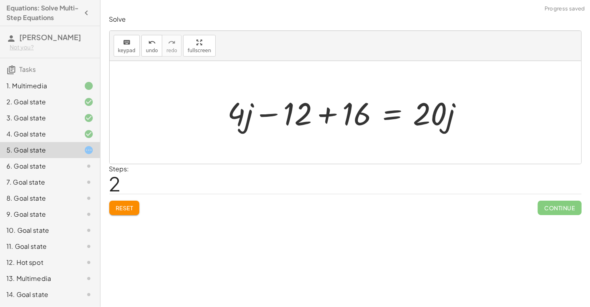
click at [328, 117] on div at bounding box center [349, 112] width 250 height 41
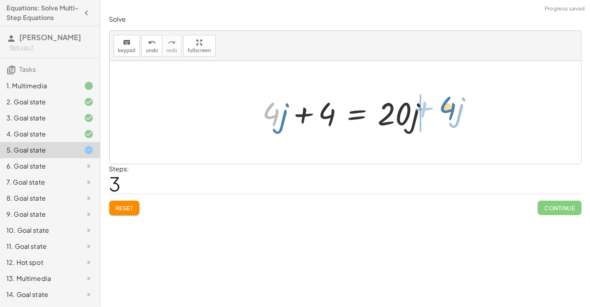
drag, startPoint x: 272, startPoint y: 117, endPoint x: 449, endPoint y: 111, distance: 177.7
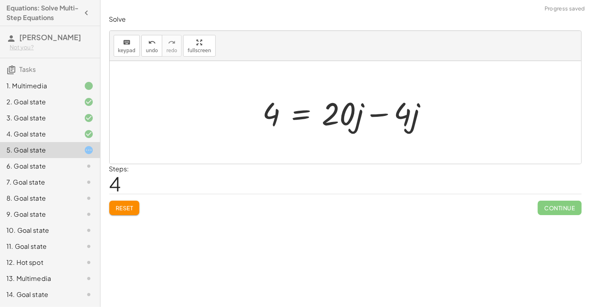
click at [382, 116] on div at bounding box center [348, 112] width 179 height 41
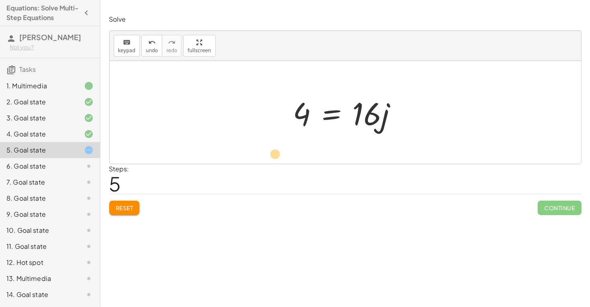
drag, startPoint x: 304, startPoint y: 122, endPoint x: 277, endPoint y: 158, distance: 45.4
click at [277, 158] on div "· 4 · ( + j − 3 ) = + · 20 · j − 16 + · 4 · j − · 4 · 3 = + · 20 · j − 16 + · 4…" at bounding box center [346, 112] width 472 height 103
drag, startPoint x: 383, startPoint y: 131, endPoint x: 303, endPoint y: 178, distance: 92.2
click at [303, 178] on div "Solve keyboard keypad undo undo redo redo fullscreen · 4 · ( + j − 3 ) = + · 20…" at bounding box center [345, 115] width 482 height 210
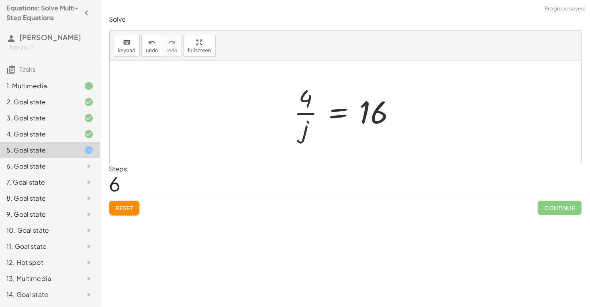
click at [304, 114] on div at bounding box center [348, 113] width 117 height 62
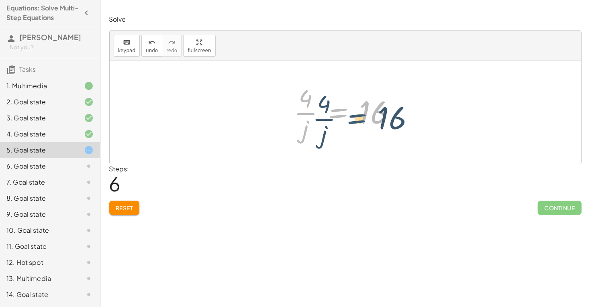
drag, startPoint x: 341, startPoint y: 116, endPoint x: 360, endPoint y: 121, distance: 19.3
click at [360, 121] on div at bounding box center [348, 113] width 117 height 62
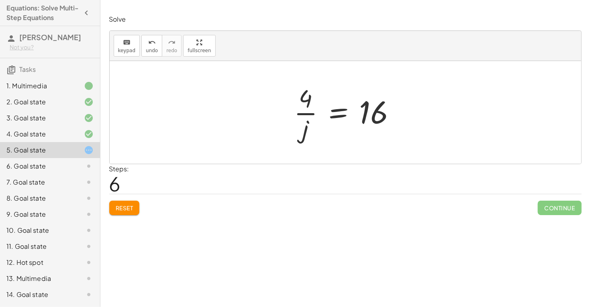
click at [124, 209] on span "Reset" at bounding box center [125, 208] width 18 height 7
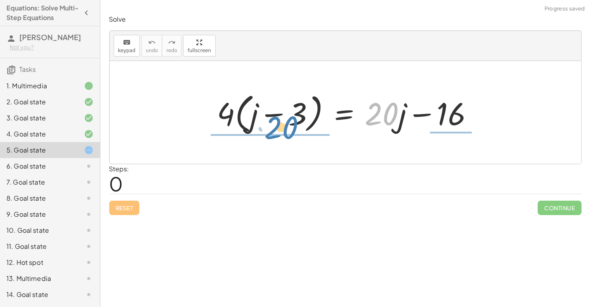
drag, startPoint x: 374, startPoint y: 122, endPoint x: 284, endPoint y: 141, distance: 91.7
click at [284, 141] on div "· 20 · 4 · ( + j − 3 ) = + · 20 · j − 16" at bounding box center [346, 112] width 472 height 103
click at [284, 136] on div at bounding box center [348, 113] width 271 height 46
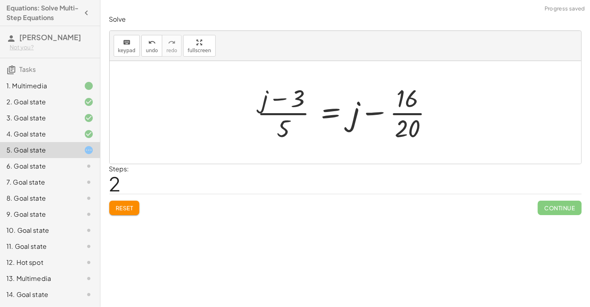
click at [132, 210] on span "Reset" at bounding box center [125, 208] width 18 height 7
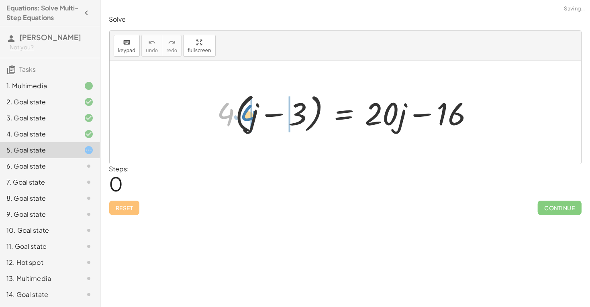
drag, startPoint x: 230, startPoint y: 112, endPoint x: 253, endPoint y: 114, distance: 23.4
click at [253, 114] on div at bounding box center [348, 113] width 271 height 46
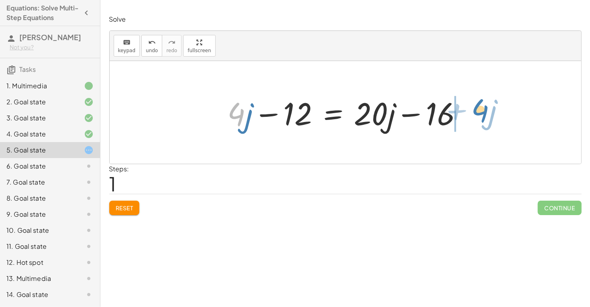
drag, startPoint x: 241, startPoint y: 117, endPoint x: 486, endPoint y: 113, distance: 245.1
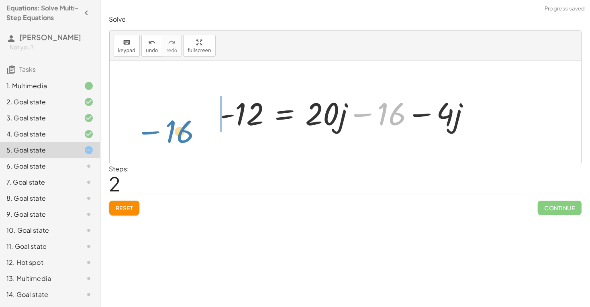
drag, startPoint x: 386, startPoint y: 117, endPoint x: 174, endPoint y: 133, distance: 212.4
click at [174, 133] on div "· 4 · ( + j − 3 ) = + · 20 · j − 16 + · 4 · j − · 4 · 3 = + · 20 · j − 16 + · 4…" at bounding box center [346, 112] width 472 height 103
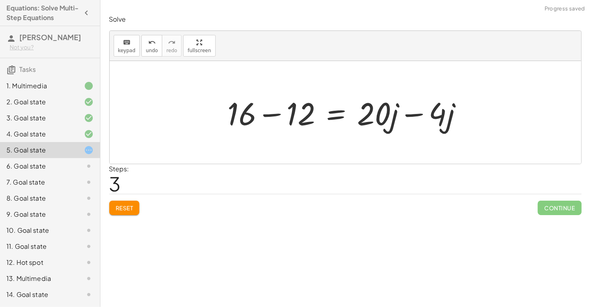
click at [269, 113] on div at bounding box center [349, 112] width 250 height 41
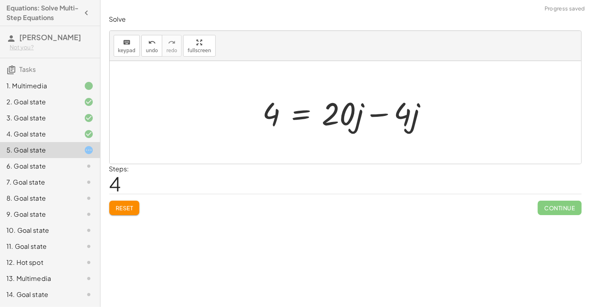
click at [378, 116] on div at bounding box center [348, 112] width 179 height 41
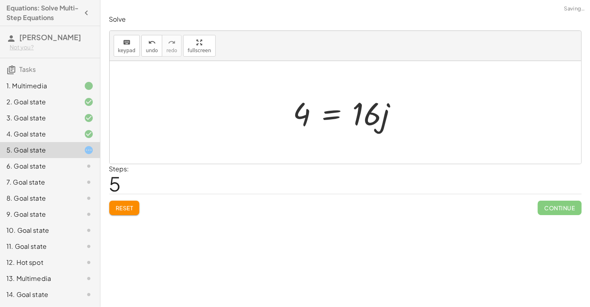
click at [334, 115] on div at bounding box center [348, 112] width 119 height 41
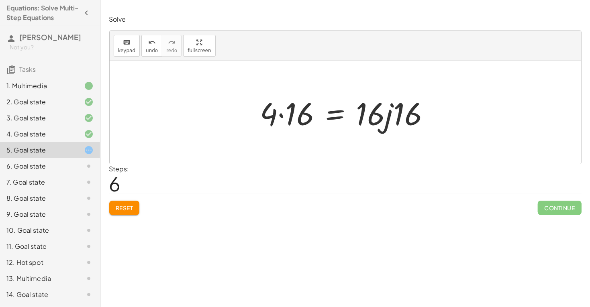
click at [282, 117] on div at bounding box center [348, 112] width 184 height 41
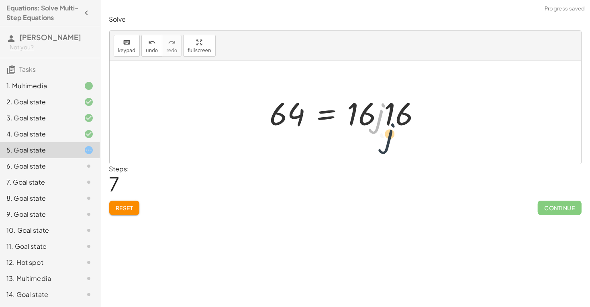
drag, startPoint x: 383, startPoint y: 118, endPoint x: 392, endPoint y: 139, distance: 23.3
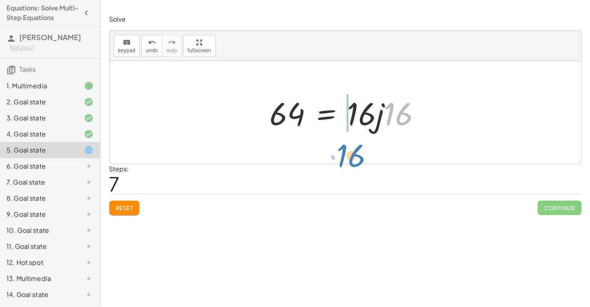
drag, startPoint x: 403, startPoint y: 115, endPoint x: 355, endPoint y: 158, distance: 64.0
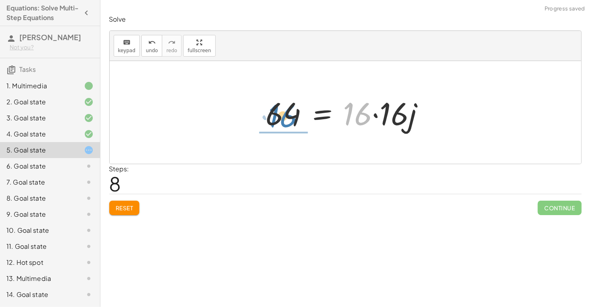
drag, startPoint x: 366, startPoint y: 116, endPoint x: 291, endPoint y: 119, distance: 74.4
click at [291, 119] on div at bounding box center [348, 112] width 173 height 41
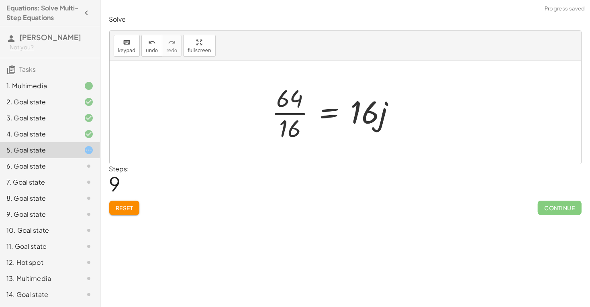
click at [280, 112] on div at bounding box center [337, 113] width 138 height 62
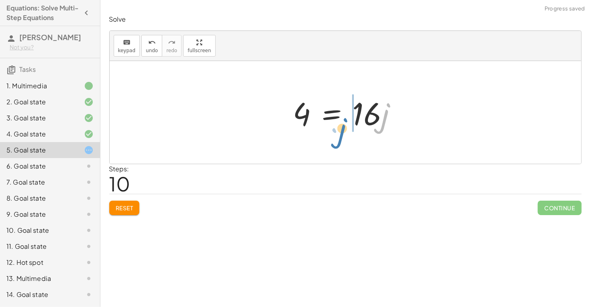
drag, startPoint x: 382, startPoint y: 121, endPoint x: 340, endPoint y: 136, distance: 44.5
click at [340, 136] on div "· 4 · ( + j − 3 ) = + · 20 · j − 16 + · 4 · j − · 4 · 3 = + · 20 · j − 16 + · 4…" at bounding box center [346, 112] width 472 height 103
drag, startPoint x: 353, startPoint y: 128, endPoint x: 303, endPoint y: 157, distance: 57.6
click at [303, 157] on div "· 4 · ( + j − 3 ) = + · 20 · j − 16 + · 4 · j − · 4 · 3 = + · 20 · j − 16 + · 4…" at bounding box center [346, 112] width 472 height 103
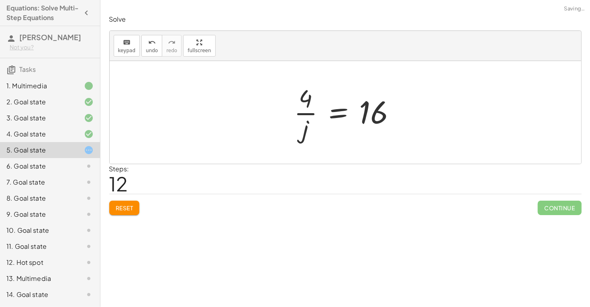
click at [298, 136] on div at bounding box center [348, 113] width 117 height 62
drag, startPoint x: 298, startPoint y: 136, endPoint x: 396, endPoint y: 139, distance: 98.1
click at [396, 139] on div at bounding box center [348, 113] width 117 height 62
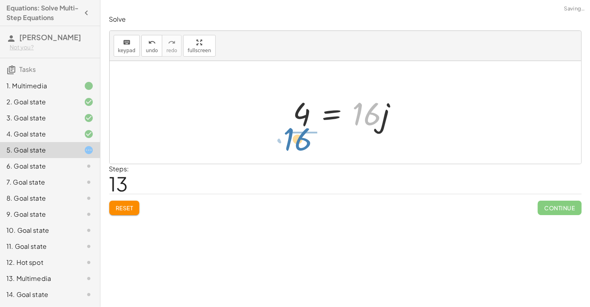
drag, startPoint x: 368, startPoint y: 116, endPoint x: 299, endPoint y: 141, distance: 73.7
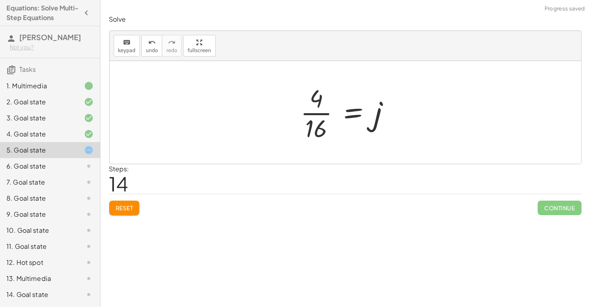
click at [308, 115] on div at bounding box center [349, 113] width 104 height 62
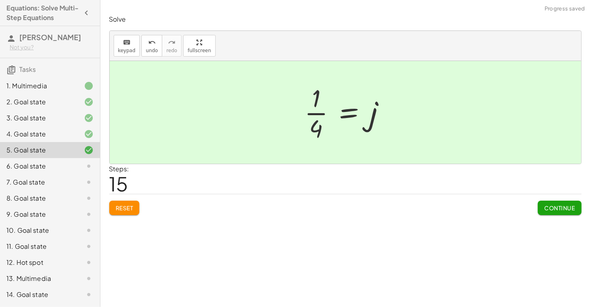
click at [552, 214] on button "Continue" at bounding box center [559, 208] width 43 height 14
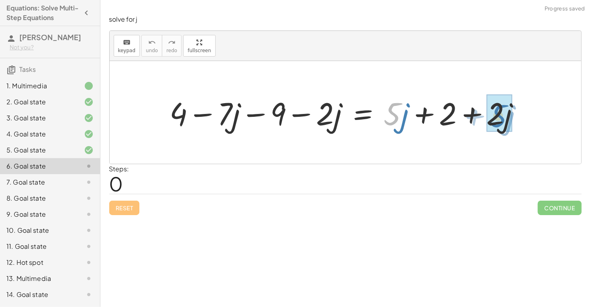
drag, startPoint x: 401, startPoint y: 114, endPoint x: 507, endPoint y: 117, distance: 106.5
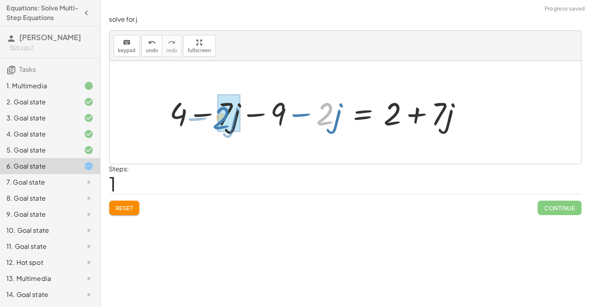
drag, startPoint x: 327, startPoint y: 115, endPoint x: 225, endPoint y: 120, distance: 102.6
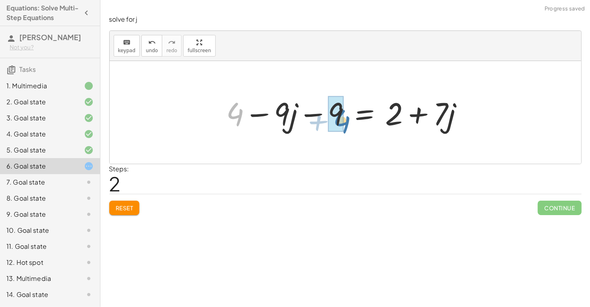
drag, startPoint x: 242, startPoint y: 116, endPoint x: 349, endPoint y: 123, distance: 107.1
click at [349, 123] on div at bounding box center [349, 112] width 252 height 41
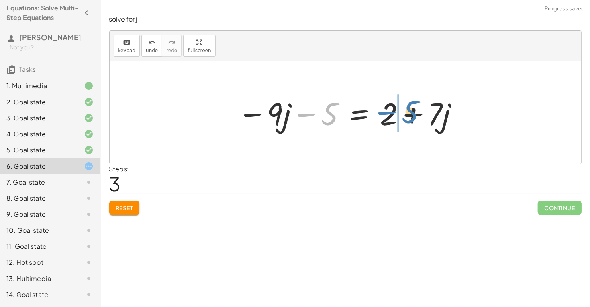
drag, startPoint x: 325, startPoint y: 119, endPoint x: 405, endPoint y: 117, distance: 80.0
click at [405, 117] on div at bounding box center [348, 112] width 230 height 41
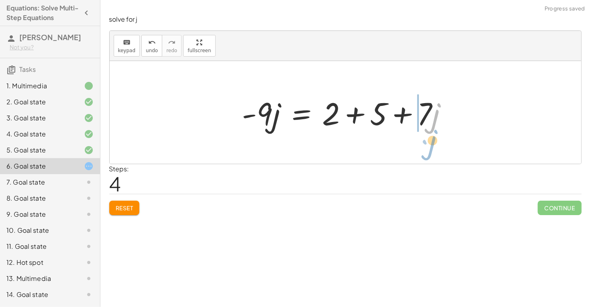
drag, startPoint x: 455, startPoint y: 115, endPoint x: 451, endPoint y: 140, distance: 25.7
click at [451, 140] on div "+ 4 − · 7 · j − 9 − · 2 · j = + · 5 · j + 2 + · 2 · j + 4 − · 7 · j − 9 − · 2 ·…" at bounding box center [346, 112] width 472 height 103
drag, startPoint x: 419, startPoint y: 118, endPoint x: 449, endPoint y: 123, distance: 29.8
click at [449, 123] on div at bounding box center [348, 112] width 220 height 41
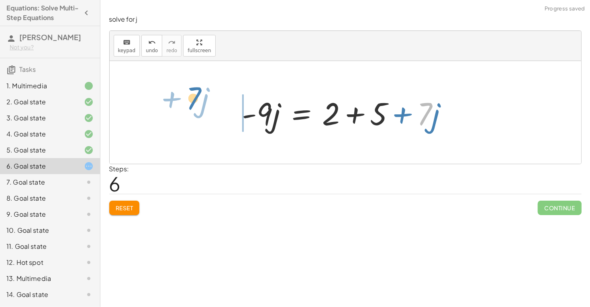
drag, startPoint x: 425, startPoint y: 114, endPoint x: 193, endPoint y: 101, distance: 231.8
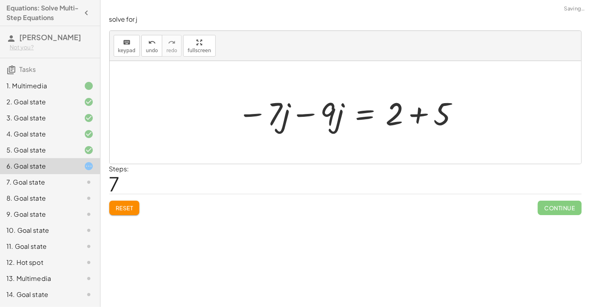
click at [301, 113] on div at bounding box center [348, 112] width 230 height 41
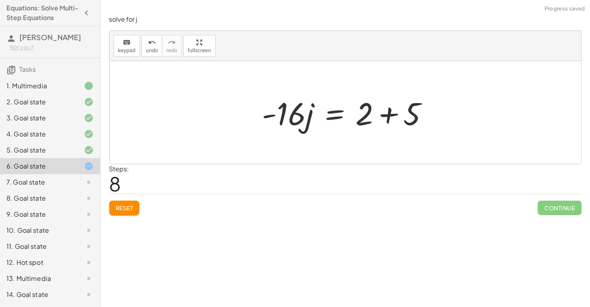
click at [386, 114] on div at bounding box center [348, 112] width 181 height 41
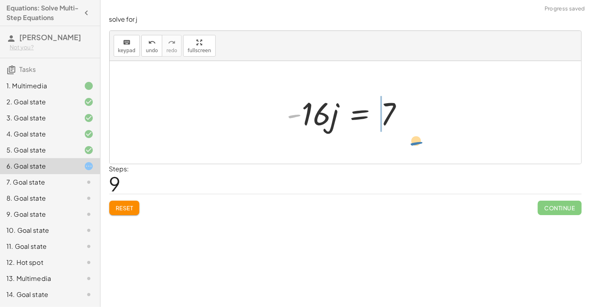
drag, startPoint x: 296, startPoint y: 115, endPoint x: 415, endPoint y: 140, distance: 121.6
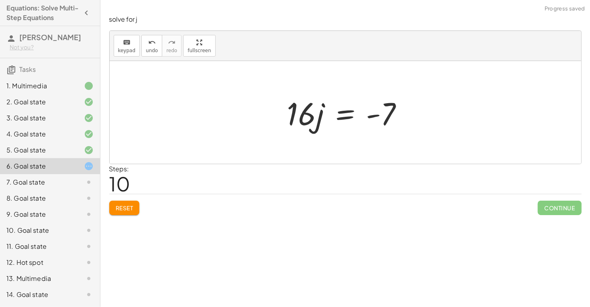
click at [387, 116] on div at bounding box center [348, 112] width 131 height 41
click at [369, 117] on div at bounding box center [348, 112] width 131 height 41
drag, startPoint x: 321, startPoint y: 126, endPoint x: 398, endPoint y: 164, distance: 85.5
click at [398, 164] on div "solve for j keyboard keypad undo undo redo redo fullscreen + 4 − · 7 · j − 9 − …" at bounding box center [345, 115] width 482 height 210
click at [388, 115] on div at bounding box center [348, 113] width 129 height 62
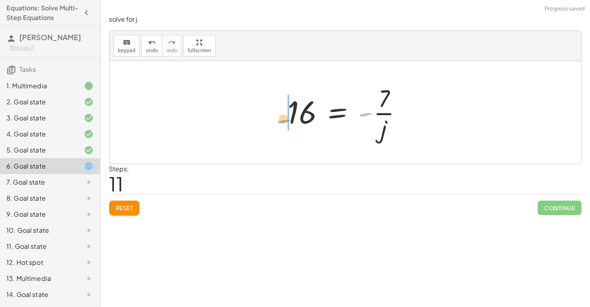
drag, startPoint x: 368, startPoint y: 113, endPoint x: 278, endPoint y: 122, distance: 91.2
drag, startPoint x: 293, startPoint y: 116, endPoint x: 307, endPoint y: 122, distance: 15.1
click at [307, 122] on div at bounding box center [348, 113] width 129 height 62
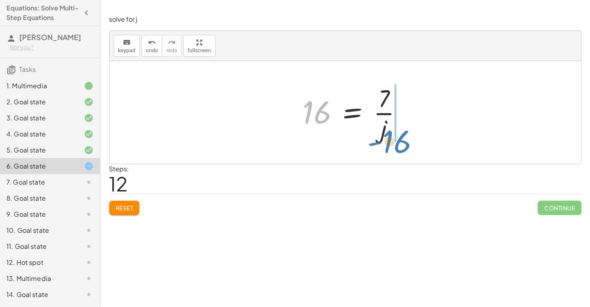
drag, startPoint x: 316, startPoint y: 118, endPoint x: 395, endPoint y: 147, distance: 84.7
click at [395, 147] on div "+ 4 − · 7 · j − 9 − · 2 · j = + · 5 · j + 2 + · 2 · j + 4 − · 7 · j − 9 − · 2 ·…" at bounding box center [346, 112] width 472 height 103
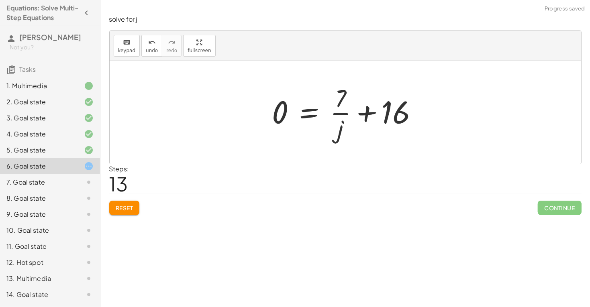
click at [128, 203] on button "Reset" at bounding box center [124, 208] width 31 height 14
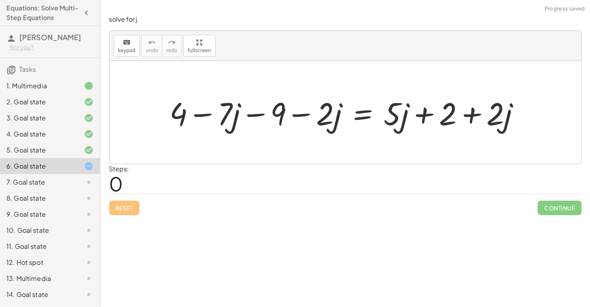
click at [183, 115] on div at bounding box center [348, 112] width 365 height 41
click at [219, 120] on div at bounding box center [348, 112] width 365 height 41
click at [208, 117] on div at bounding box center [348, 112] width 365 height 41
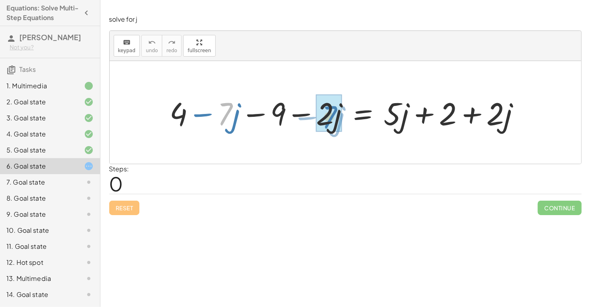
drag, startPoint x: 226, startPoint y: 117, endPoint x: 331, endPoint y: 121, distance: 105.3
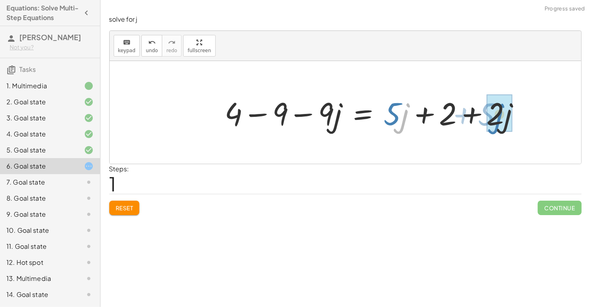
drag, startPoint x: 405, startPoint y: 113, endPoint x: 498, endPoint y: 113, distance: 93.6
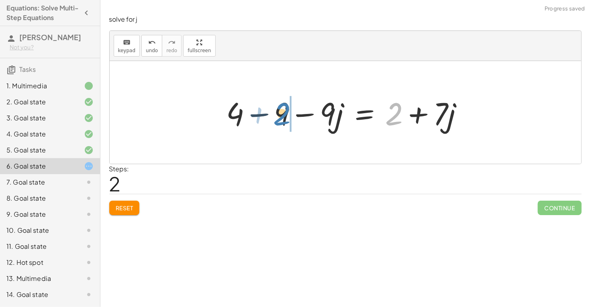
drag, startPoint x: 401, startPoint y: 112, endPoint x: 291, endPoint y: 115, distance: 109.7
click at [291, 115] on div at bounding box center [349, 112] width 252 height 41
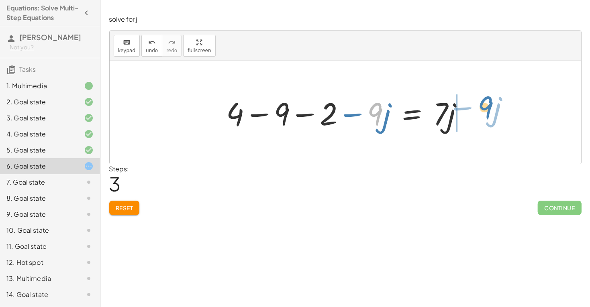
drag, startPoint x: 371, startPoint y: 115, endPoint x: 482, endPoint y: 108, distance: 110.7
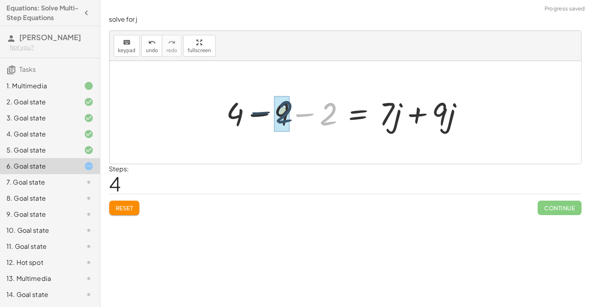
drag, startPoint x: 328, startPoint y: 115, endPoint x: 282, endPoint y: 113, distance: 45.8
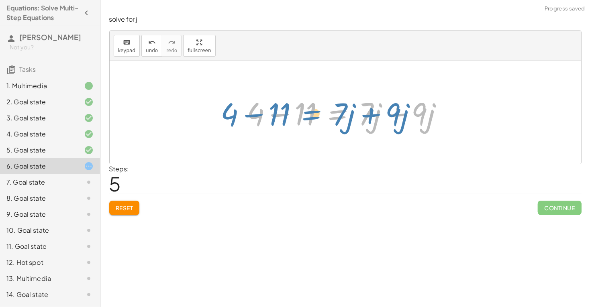
drag, startPoint x: 327, startPoint y: 119, endPoint x: 303, endPoint y: 119, distance: 24.9
click at [303, 119] on div at bounding box center [348, 112] width 211 height 41
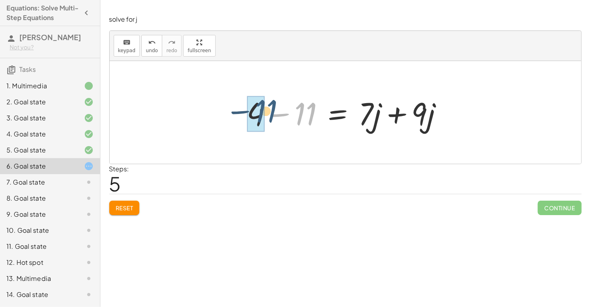
drag, startPoint x: 311, startPoint y: 119, endPoint x: 265, endPoint y: 118, distance: 46.2
click at [265, 118] on div at bounding box center [348, 112] width 211 height 41
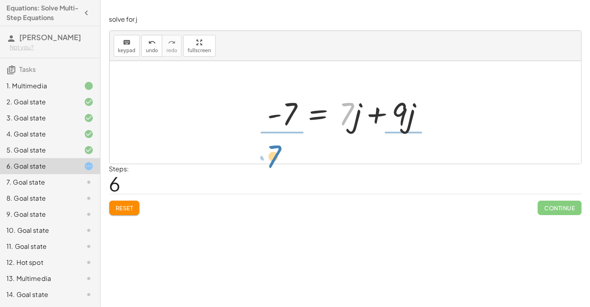
drag, startPoint x: 350, startPoint y: 118, endPoint x: 278, endPoint y: 161, distance: 83.9
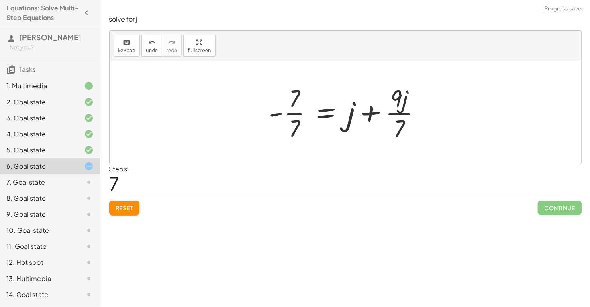
click at [393, 115] on div at bounding box center [348, 113] width 167 height 62
click at [300, 112] on div at bounding box center [348, 113] width 167 height 62
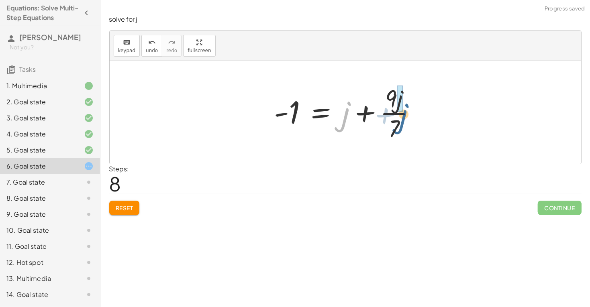
drag, startPoint x: 345, startPoint y: 116, endPoint x: 403, endPoint y: 117, distance: 58.7
click at [403, 117] on div at bounding box center [348, 113] width 156 height 62
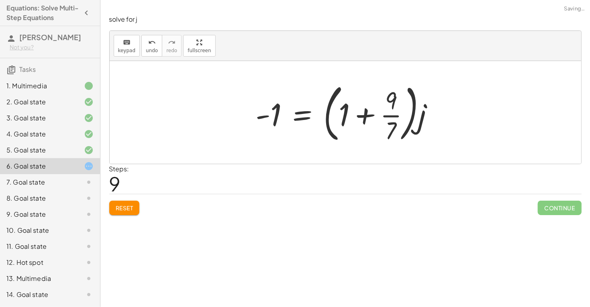
click at [414, 121] on div at bounding box center [348, 112] width 193 height 67
drag, startPoint x: 421, startPoint y: 123, endPoint x: 360, endPoint y: 118, distance: 61.7
click at [360, 118] on div at bounding box center [348, 112] width 193 height 67
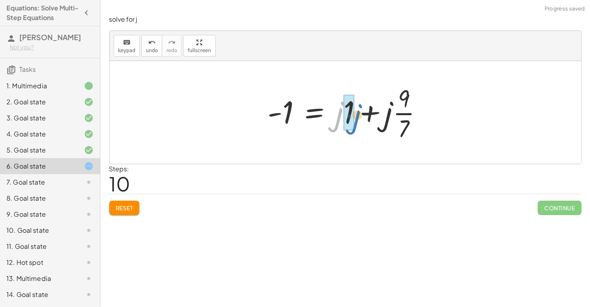
drag, startPoint x: 337, startPoint y: 113, endPoint x: 355, endPoint y: 115, distance: 18.2
click at [355, 115] on div at bounding box center [348, 113] width 169 height 62
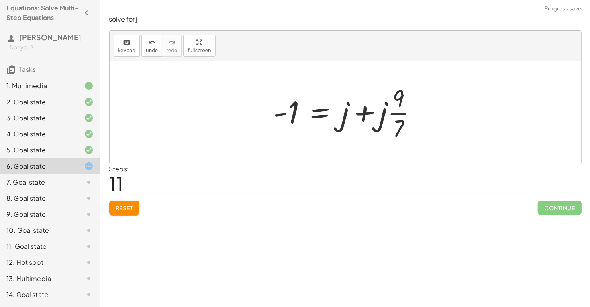
click at [347, 115] on div at bounding box center [349, 113] width 158 height 62
click at [389, 124] on div at bounding box center [349, 113] width 158 height 62
drag, startPoint x: 380, startPoint y: 121, endPoint x: 396, endPoint y: 113, distance: 17.8
click at [396, 113] on div at bounding box center [349, 113] width 158 height 62
click at [387, 116] on div at bounding box center [348, 113] width 156 height 62
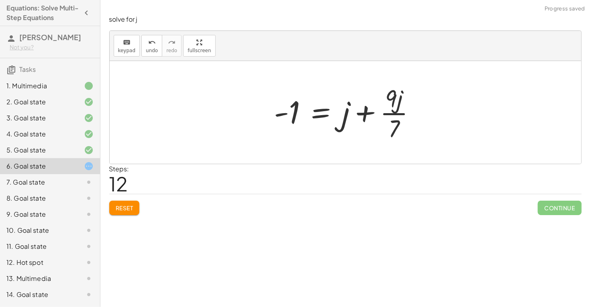
click at [129, 205] on span "Reset" at bounding box center [125, 208] width 18 height 7
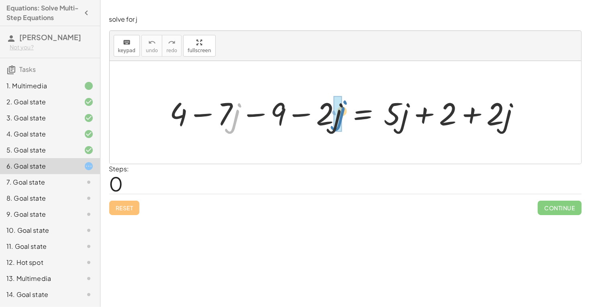
drag, startPoint x: 233, startPoint y: 119, endPoint x: 338, endPoint y: 117, distance: 105.3
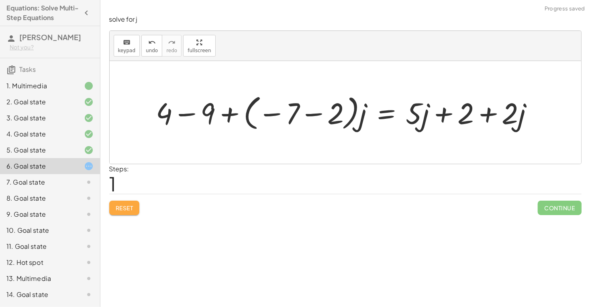
click at [113, 212] on button "Reset" at bounding box center [124, 208] width 31 height 14
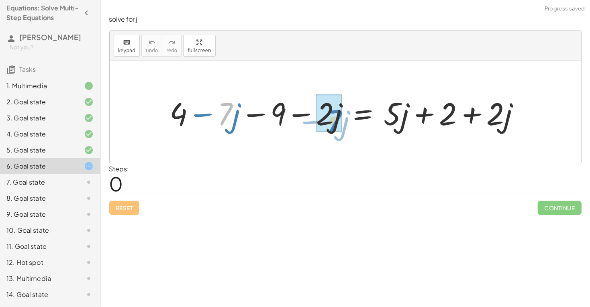
drag, startPoint x: 224, startPoint y: 116, endPoint x: 333, endPoint y: 123, distance: 109.1
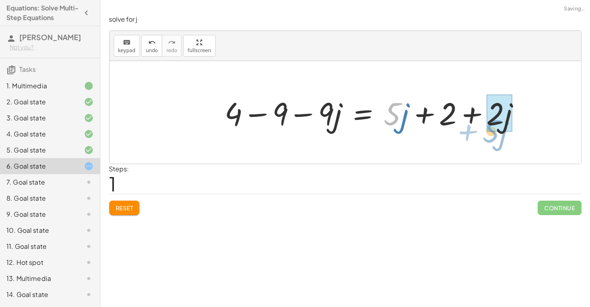
drag, startPoint x: 393, startPoint y: 112, endPoint x: 492, endPoint y: 128, distance: 100.9
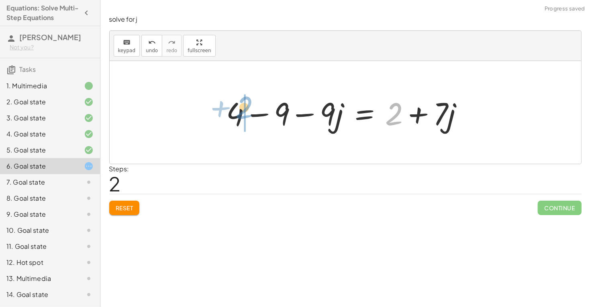
drag, startPoint x: 399, startPoint y: 113, endPoint x: 251, endPoint y: 107, distance: 148.4
click at [251, 107] on div at bounding box center [349, 112] width 252 height 41
click at [251, 107] on div at bounding box center [301, 112] width 252 height 41
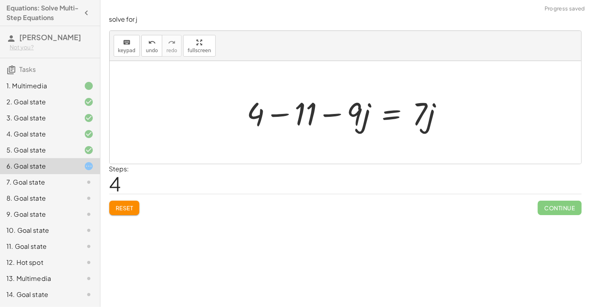
click at [237, 108] on div "+ 4 − · 7 · j − 9 − · 2 · j = + · 5 · j + 2 + · 2 · j + 4 − 9 − · 9 · j = + · 5…" at bounding box center [345, 112] width 221 height 45
click at [276, 117] on div at bounding box center [348, 112] width 211 height 41
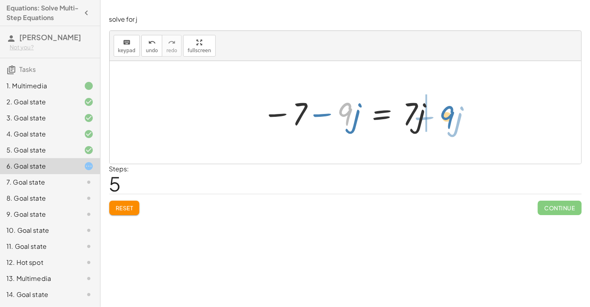
drag, startPoint x: 342, startPoint y: 120, endPoint x: 445, endPoint y: 123, distance: 102.5
click at [445, 123] on div "+ 4 − · 7 · j − 9 − · 2 · j = + · 5 · j + 2 + · 2 · j + 4 − 9 − · 9 · j = + · 5…" at bounding box center [346, 112] width 472 height 103
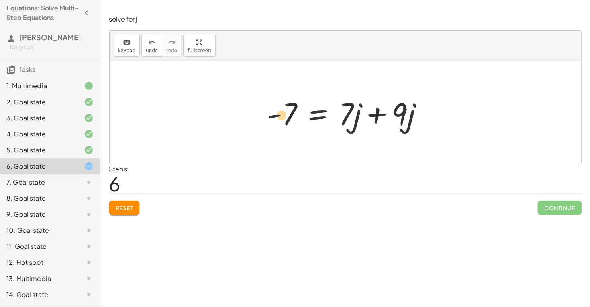
click at [292, 109] on div at bounding box center [349, 112] width 170 height 41
click at [380, 111] on div at bounding box center [349, 112] width 170 height 41
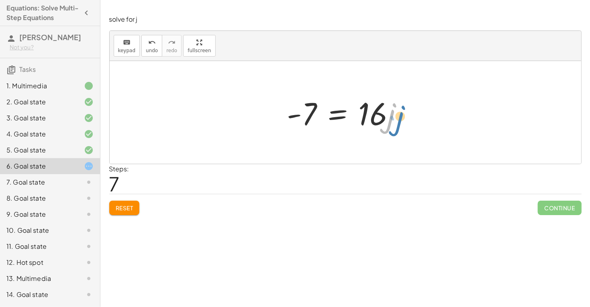
drag, startPoint x: 388, startPoint y: 124, endPoint x: 398, endPoint y: 127, distance: 9.9
click at [398, 127] on div at bounding box center [348, 112] width 131 height 41
drag, startPoint x: 307, startPoint y: 111, endPoint x: 299, endPoint y: 121, distance: 12.6
click at [299, 121] on div at bounding box center [348, 112] width 131 height 41
drag, startPoint x: 382, startPoint y: 112, endPoint x: 299, endPoint y: 155, distance: 93.4
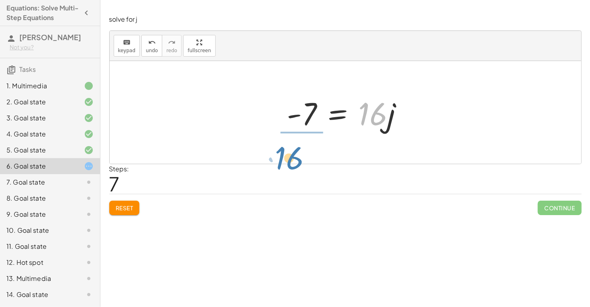
click at [299, 155] on div "+ 4 − · 7 · j − 9 − · 2 · j = + · 5 · j + 2 + · 2 · j + 4 − 9 − · 9 · j = + · 5…" at bounding box center [346, 112] width 472 height 103
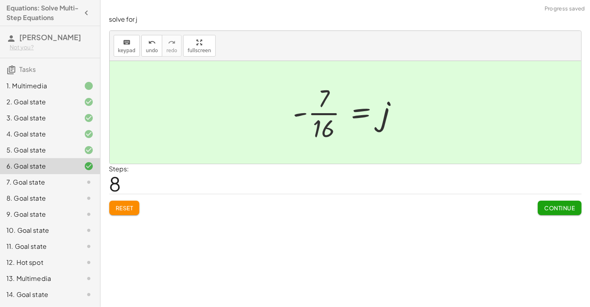
click at [313, 115] on div at bounding box center [348, 113] width 119 height 62
click at [550, 207] on span "Continue" at bounding box center [559, 208] width 31 height 7
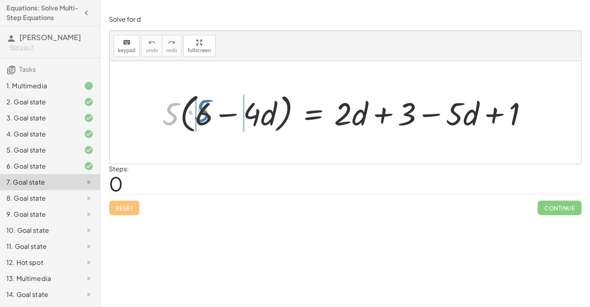
drag, startPoint x: 171, startPoint y: 117, endPoint x: 203, endPoint y: 114, distance: 32.7
click at [203, 114] on div at bounding box center [349, 113] width 380 height 46
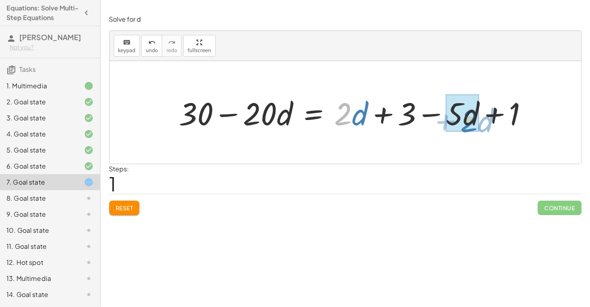
drag, startPoint x: 350, startPoint y: 115, endPoint x: 477, endPoint y: 122, distance: 126.7
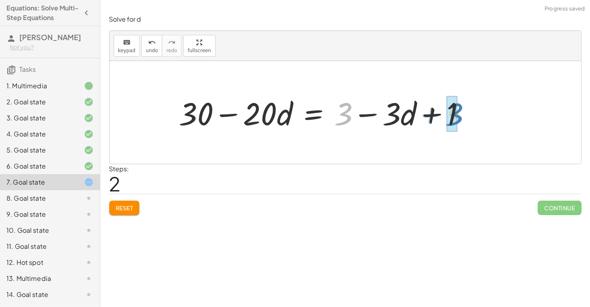
drag, startPoint x: 349, startPoint y: 110, endPoint x: 459, endPoint y: 111, distance: 110.1
click at [459, 111] on div at bounding box center [325, 112] width 301 height 41
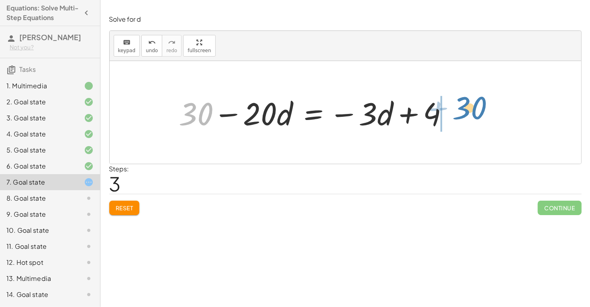
drag, startPoint x: 203, startPoint y: 118, endPoint x: 465, endPoint y: 114, distance: 262.8
click at [465, 114] on div "· 5 · ( + 6 − · 4 · d ) = + · 2 · d + 3 − · 5 · d + 1 + · 5 · 6 − · 5 · 4 · d =…" at bounding box center [346, 112] width 472 height 103
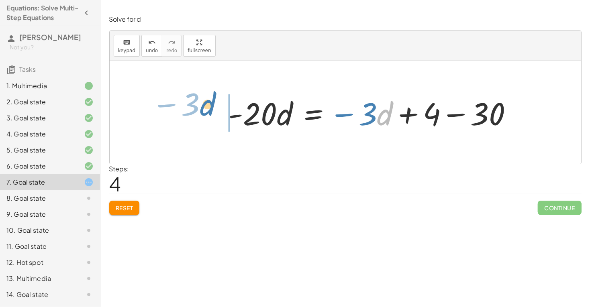
drag, startPoint x: 381, startPoint y: 117, endPoint x: 202, endPoint y: 107, distance: 179.5
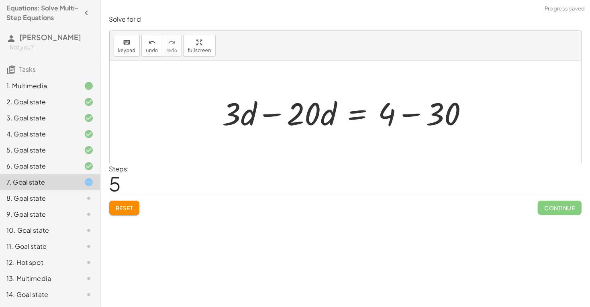
click at [408, 114] on div at bounding box center [349, 112] width 260 height 41
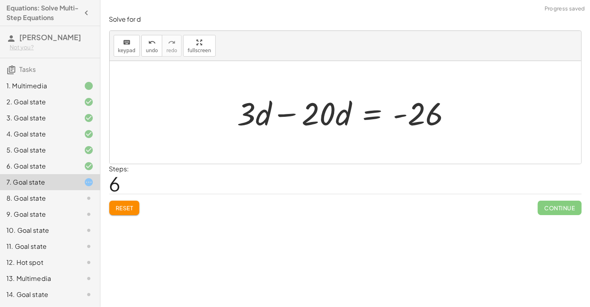
click at [267, 112] on div at bounding box center [347, 112] width 228 height 41
click at [285, 115] on div at bounding box center [348, 112] width 228 height 41
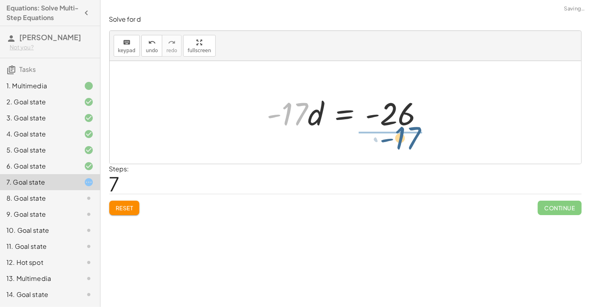
drag, startPoint x: 297, startPoint y: 113, endPoint x: 409, endPoint y: 139, distance: 115.5
click at [409, 139] on div "· 5 · ( + 6 − · 4 · d ) = + · 2 · d + 3 − · 5 · d + 1 + · 5 · 6 − · 5 · 4 · d =…" at bounding box center [346, 112] width 472 height 103
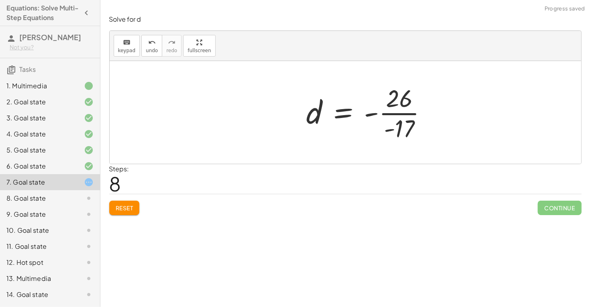
click at [396, 114] on div at bounding box center [370, 113] width 135 height 62
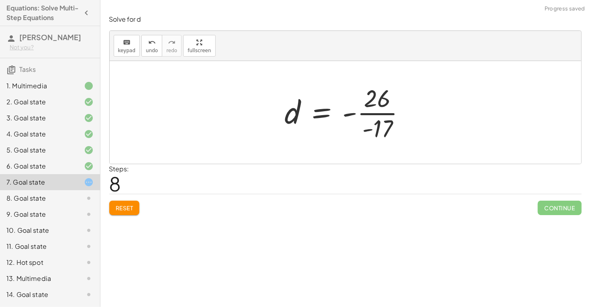
click at [387, 113] on div at bounding box center [348, 113] width 135 height 62
drag, startPoint x: 383, startPoint y: 139, endPoint x: 285, endPoint y: 124, distance: 98.9
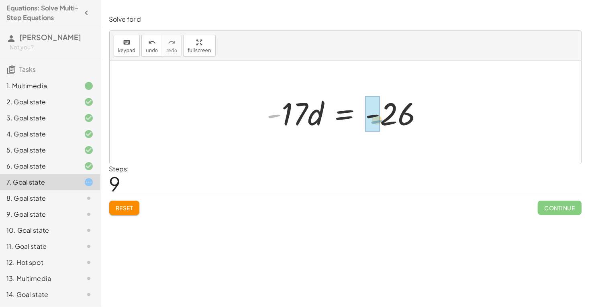
drag, startPoint x: 276, startPoint y: 113, endPoint x: 377, endPoint y: 118, distance: 101.8
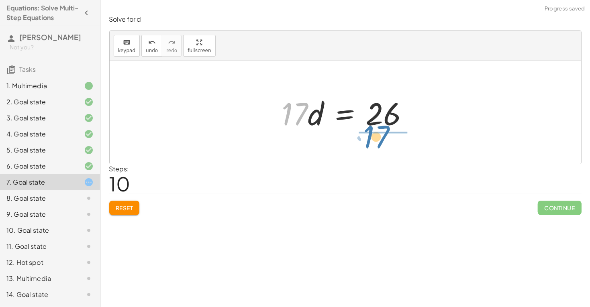
drag, startPoint x: 291, startPoint y: 110, endPoint x: 372, endPoint y: 134, distance: 84.3
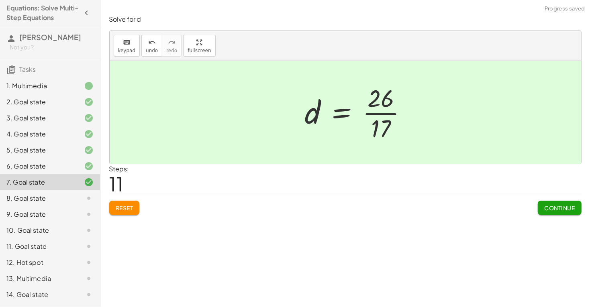
click at [387, 111] on div at bounding box center [359, 113] width 117 height 62
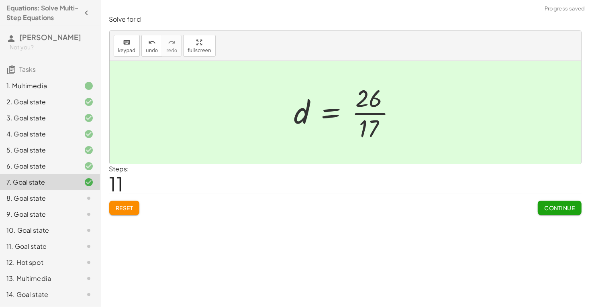
click at [370, 113] on div at bounding box center [348, 113] width 117 height 62
click at [570, 213] on button "Continue" at bounding box center [559, 208] width 43 height 14
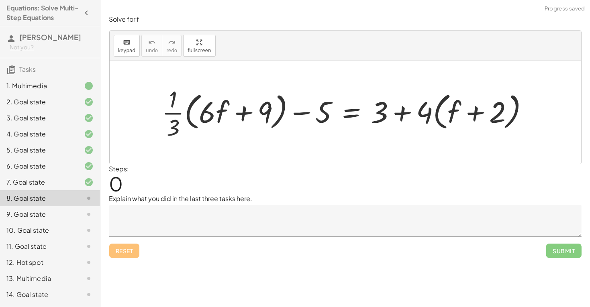
click at [180, 112] on div at bounding box center [348, 112] width 381 height 58
drag, startPoint x: 175, startPoint y: 112, endPoint x: 199, endPoint y: 114, distance: 24.2
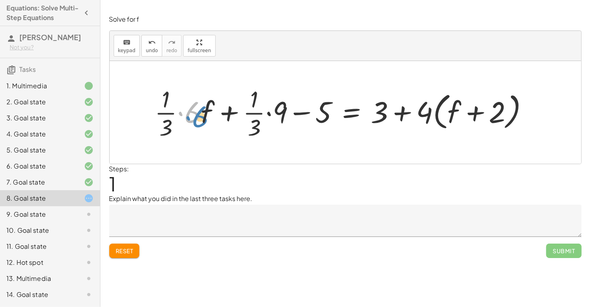
drag, startPoint x: 188, startPoint y: 112, endPoint x: 193, endPoint y: 117, distance: 7.4
click at [193, 117] on div at bounding box center [345, 112] width 389 height 58
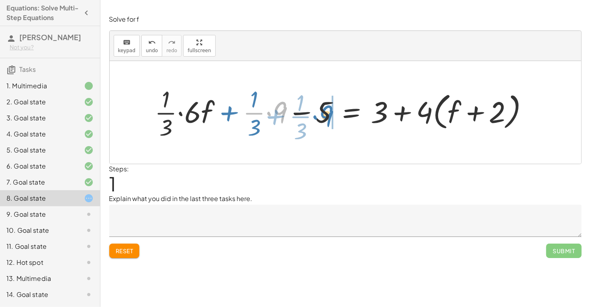
drag, startPoint x: 281, startPoint y: 108, endPoint x: 325, endPoint y: 109, distance: 44.2
click at [325, 109] on div at bounding box center [345, 112] width 389 height 58
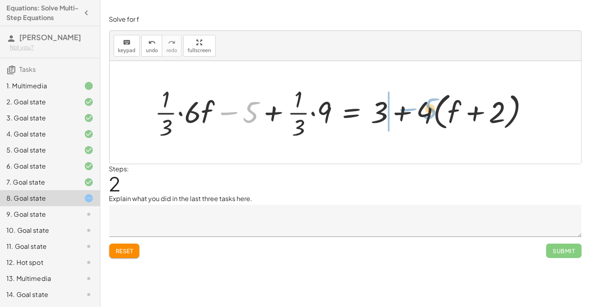
drag, startPoint x: 229, startPoint y: 108, endPoint x: 406, endPoint y: 105, distance: 176.8
click at [406, 105] on div at bounding box center [345, 112] width 389 height 58
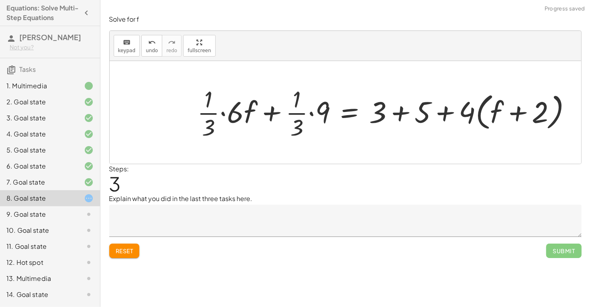
click at [408, 114] on div at bounding box center [387, 112] width 391 height 59
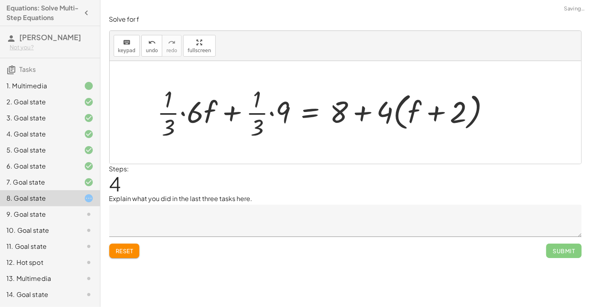
click at [363, 113] on div at bounding box center [326, 112] width 347 height 59
drag, startPoint x: 384, startPoint y: 114, endPoint x: 408, endPoint y: 116, distance: 24.2
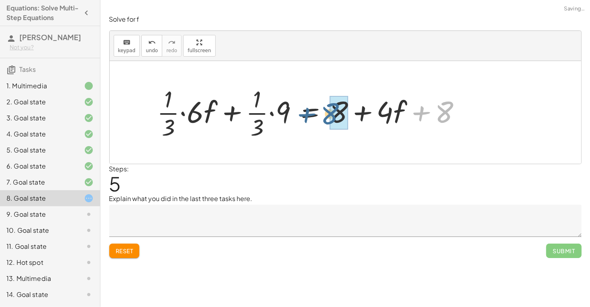
drag, startPoint x: 447, startPoint y: 116, endPoint x: 335, endPoint y: 118, distance: 112.5
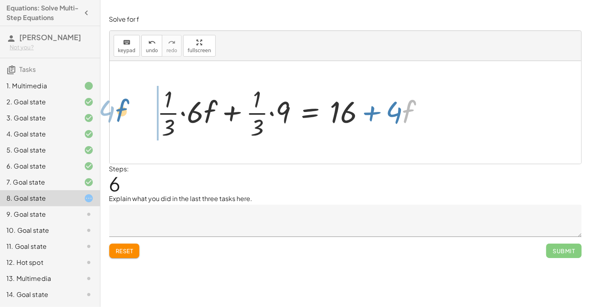
drag, startPoint x: 411, startPoint y: 114, endPoint x: 127, endPoint y: 113, distance: 284.5
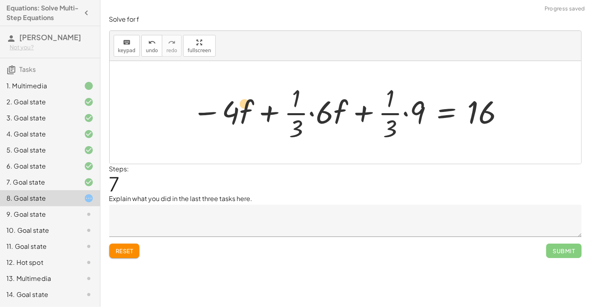
drag, startPoint x: 205, startPoint y: 112, endPoint x: 127, endPoint y: 104, distance: 79.1
click at [127, 104] on div "+ · · 1 · 3 · ( + · 6 · f + 9 ) − 5 = + 3 + · 4 · ( + f + 2 ) + · · 1 · 3 · 6 ·…" at bounding box center [346, 112] width 472 height 103
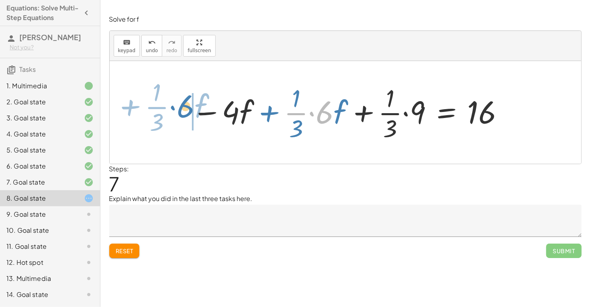
drag, startPoint x: 322, startPoint y: 112, endPoint x: 183, endPoint y: 106, distance: 139.2
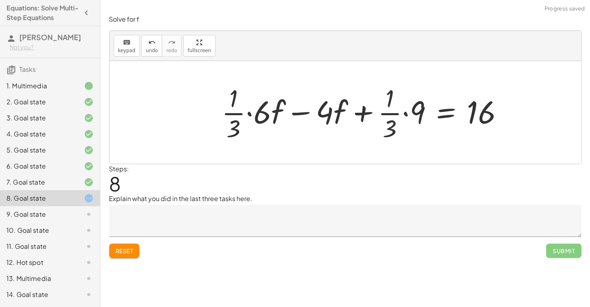
click at [262, 108] on div at bounding box center [366, 113] width 297 height 62
click at [294, 112] on div at bounding box center [378, 113] width 271 height 62
drag, startPoint x: 273, startPoint y: 111, endPoint x: 305, endPoint y: 79, distance: 45.7
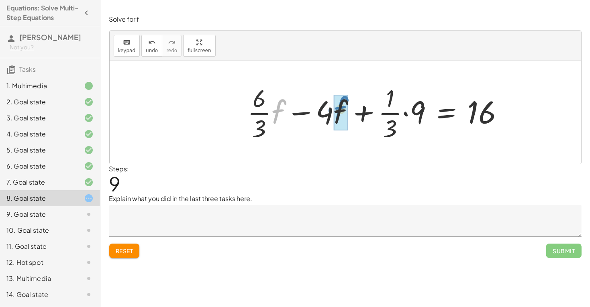
drag, startPoint x: 277, startPoint y: 114, endPoint x: 340, endPoint y: 110, distance: 62.4
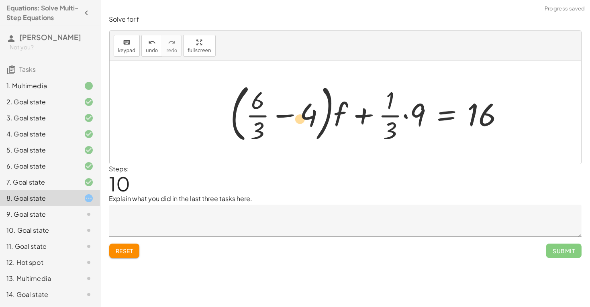
drag, startPoint x: 302, startPoint y: 115, endPoint x: 295, endPoint y: 119, distance: 8.5
click at [295, 119] on div at bounding box center [370, 112] width 288 height 67
click at [261, 115] on div at bounding box center [370, 112] width 288 height 67
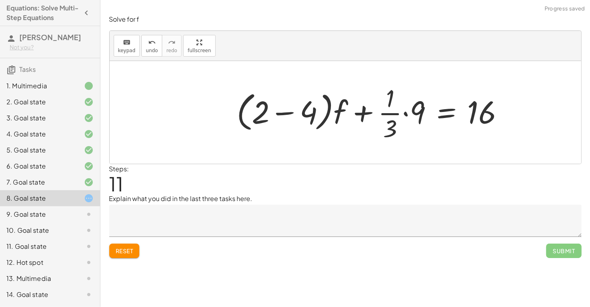
click at [278, 115] on div at bounding box center [374, 113] width 282 height 62
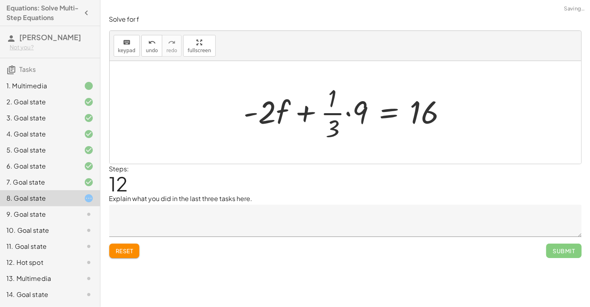
click at [335, 114] on div at bounding box center [348, 113] width 217 height 62
drag, startPoint x: 356, startPoint y: 111, endPoint x: 329, endPoint y: 99, distance: 29.3
click at [329, 99] on div at bounding box center [348, 113] width 217 height 62
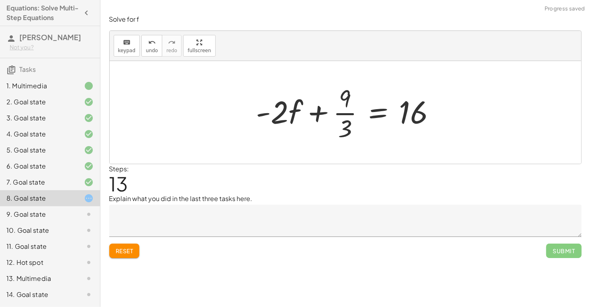
click at [354, 112] on div at bounding box center [349, 113] width 194 height 62
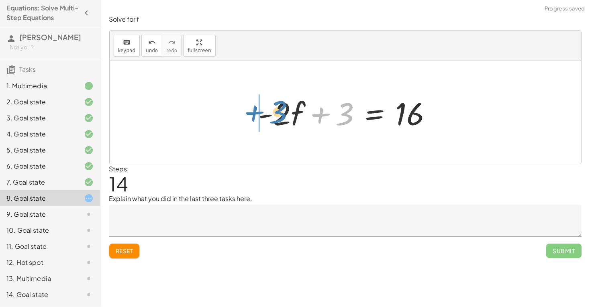
drag, startPoint x: 346, startPoint y: 115, endPoint x: 272, endPoint y: 117, distance: 74.8
click at [272, 117] on div at bounding box center [349, 112] width 188 height 41
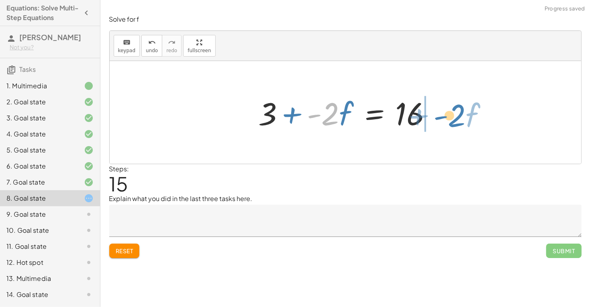
drag, startPoint x: 328, startPoint y: 121, endPoint x: 454, endPoint y: 123, distance: 126.6
click at [454, 123] on div "+ · · 1 · 3 · ( + · 6 · f + 9 ) − 5 = + 3 + · 4 · ( + f + 2 ) + · · 1 · 3 · 6 ·…" at bounding box center [346, 112] width 472 height 103
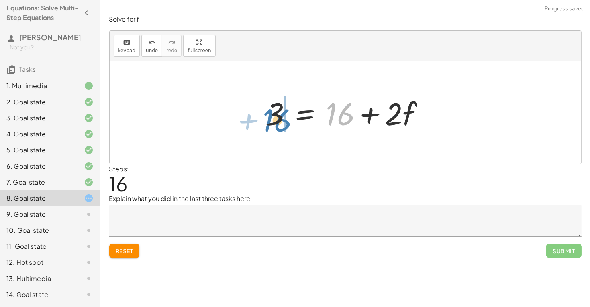
drag, startPoint x: 338, startPoint y: 112, endPoint x: 276, endPoint y: 118, distance: 63.0
click at [276, 118] on div at bounding box center [348, 112] width 173 height 41
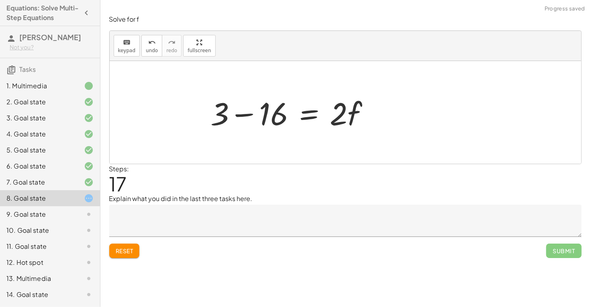
click at [243, 115] on div "+ · · 1 · 3 · ( + · 6 · f + 9 ) − 5 = + 3 + · 4 · ( + f + 2 ) + · · 1 · 3 · 6 ·…" at bounding box center [346, 112] width 472 height 103
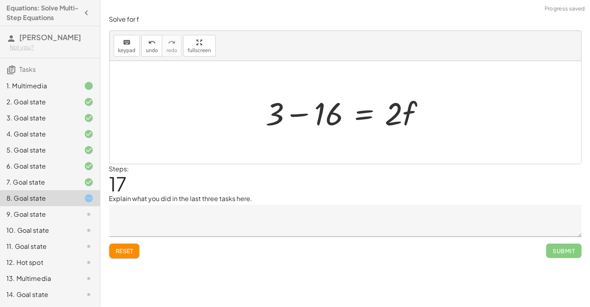
click at [297, 115] on div at bounding box center [348, 112] width 173 height 41
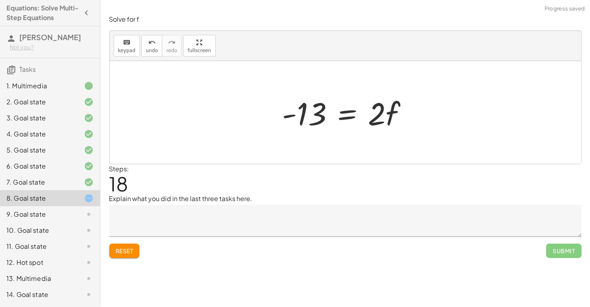
click at [348, 115] on div at bounding box center [348, 112] width 140 height 41
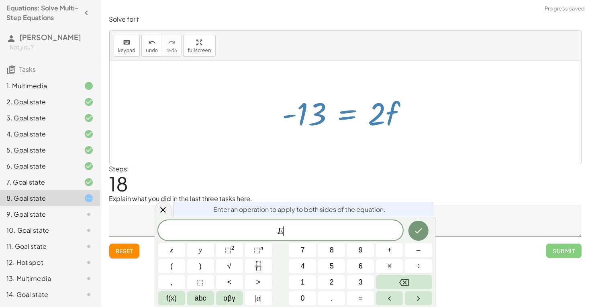
click at [461, 202] on p "Explain what you did in the last three tasks here." at bounding box center [345, 199] width 473 height 10
drag, startPoint x: 381, startPoint y: 127, endPoint x: 350, endPoint y: 138, distance: 32.5
click at [350, 138] on div "+ · · 1 · 3 · ( + · 6 · f + 9 ) − 5 = + 3 + · 4 · ( + f + 2 ) + · · 1 · 3 · 6 ·…" at bounding box center [346, 112] width 472 height 103
drag, startPoint x: 384, startPoint y: 114, endPoint x: 309, endPoint y: 132, distance: 77.0
click at [309, 132] on div at bounding box center [348, 112] width 140 height 41
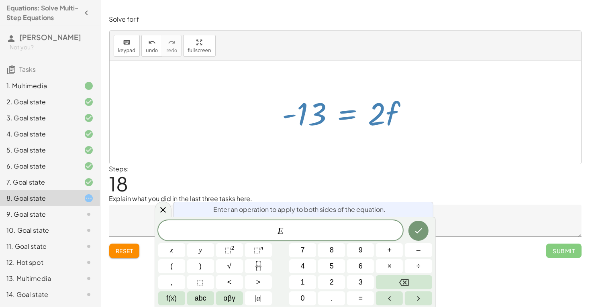
click at [309, 132] on div at bounding box center [348, 112] width 140 height 41
click at [169, 207] on div at bounding box center [163, 210] width 17 height 16
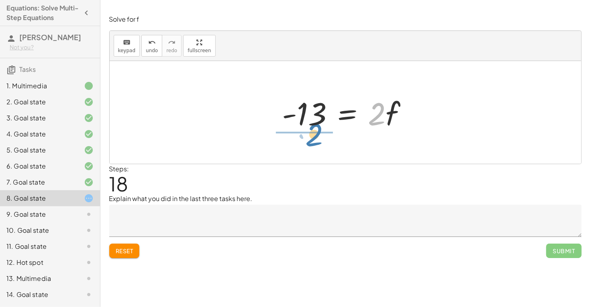
drag, startPoint x: 380, startPoint y: 116, endPoint x: 317, endPoint y: 137, distance: 66.1
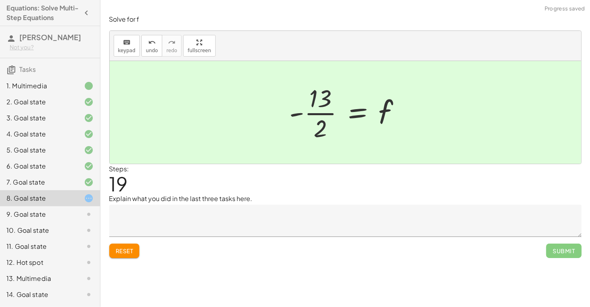
click at [320, 116] on div at bounding box center [349, 113] width 126 height 62
click at [322, 113] on div at bounding box center [349, 113] width 126 height 62
drag, startPoint x: 322, startPoint y: 129, endPoint x: 379, endPoint y: 123, distance: 57.3
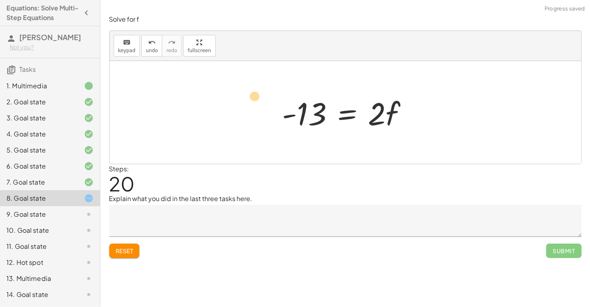
drag, startPoint x: 329, startPoint y: 118, endPoint x: 278, endPoint y: 101, distance: 53.7
click at [278, 101] on div at bounding box center [348, 112] width 140 height 41
drag, startPoint x: 393, startPoint y: 114, endPoint x: 312, endPoint y: 141, distance: 86.1
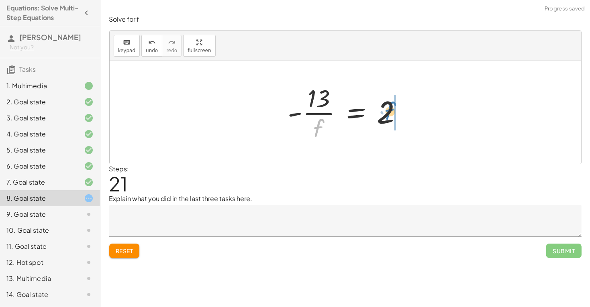
drag, startPoint x: 309, startPoint y: 127, endPoint x: 381, endPoint y: 110, distance: 74.0
click at [381, 110] on div at bounding box center [348, 113] width 129 height 62
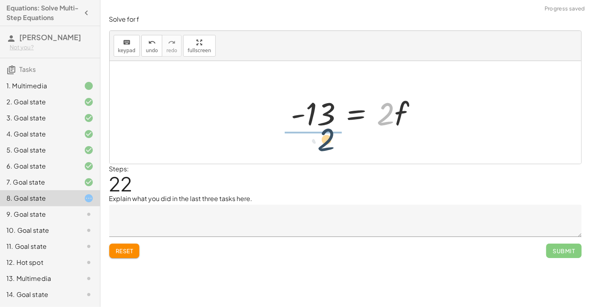
drag, startPoint x: 384, startPoint y: 115, endPoint x: 313, endPoint y: 143, distance: 76.6
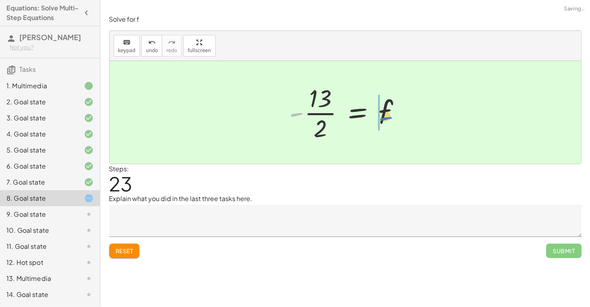
drag, startPoint x: 294, startPoint y: 115, endPoint x: 380, endPoint y: 117, distance: 86.0
click at [380, 117] on div at bounding box center [349, 113] width 126 height 62
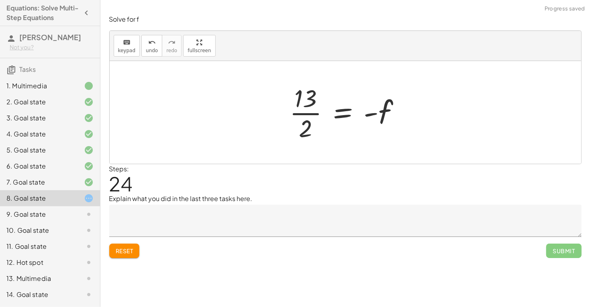
click at [307, 113] on div at bounding box center [349, 113] width 126 height 62
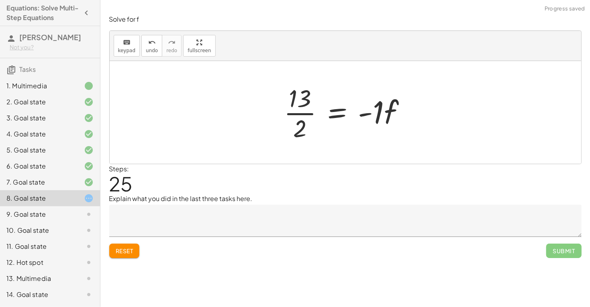
click at [378, 117] on div at bounding box center [348, 113] width 137 height 62
click at [378, 118] on div at bounding box center [343, 113] width 126 height 62
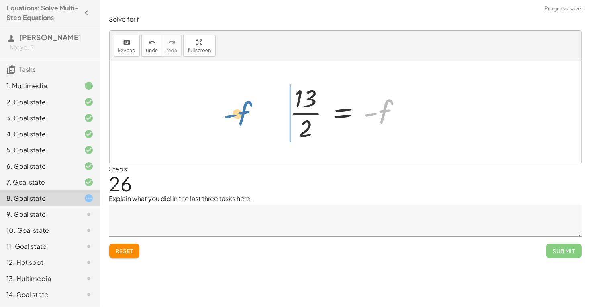
drag, startPoint x: 384, startPoint y: 118, endPoint x: 248, endPoint y: 119, distance: 136.2
click at [248, 119] on div "+ · · 1 · 3 · ( + · 6 · f + 9 ) − 5 = + 3 + · 4 · ( + f + 2 ) + · · 1 · 3 · 6 ·…" at bounding box center [346, 112] width 472 height 103
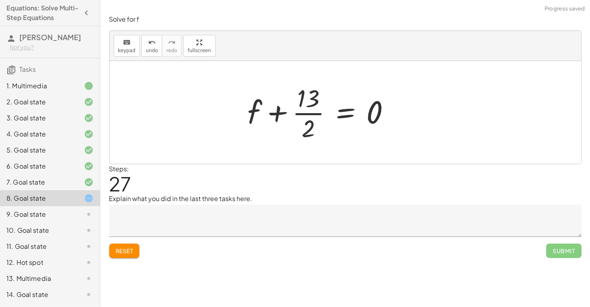
click at [275, 114] on div at bounding box center [322, 113] width 157 height 62
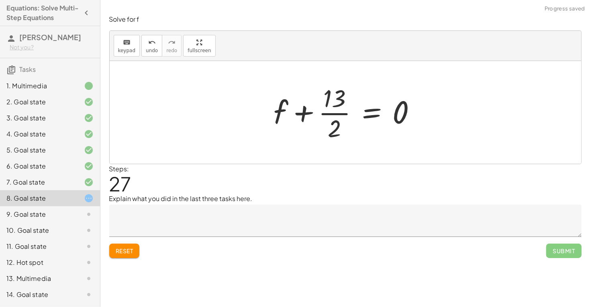
click at [295, 114] on div at bounding box center [348, 113] width 157 height 62
click at [301, 115] on div at bounding box center [348, 113] width 157 height 62
click at [111, 255] on button "Reset" at bounding box center [124, 251] width 31 height 14
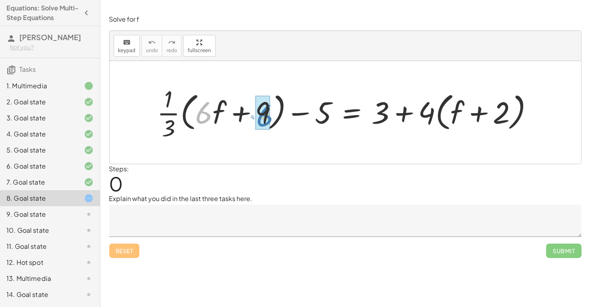
drag, startPoint x: 207, startPoint y: 115, endPoint x: 268, endPoint y: 118, distance: 61.1
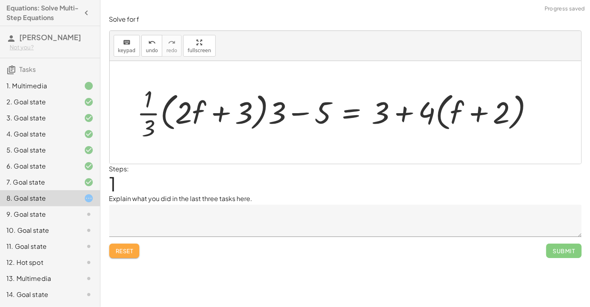
click at [119, 257] on button "Reset" at bounding box center [124, 251] width 31 height 14
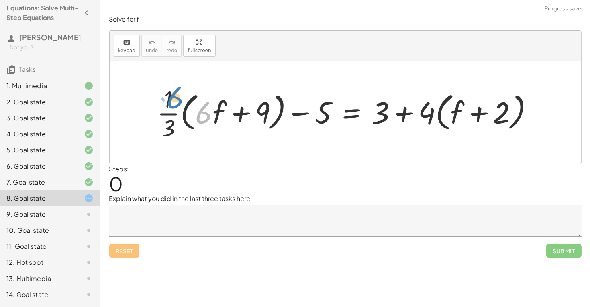
drag, startPoint x: 199, startPoint y: 118, endPoint x: 209, endPoint y: 116, distance: 9.9
click at [209, 116] on div at bounding box center [348, 113] width 391 height 60
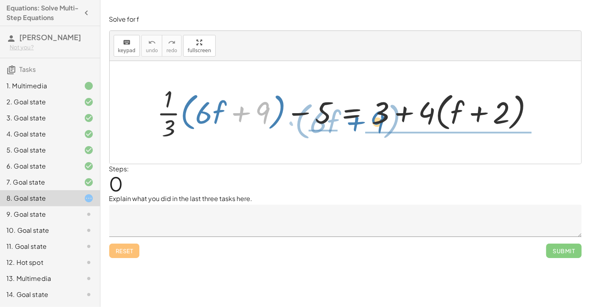
drag, startPoint x: 264, startPoint y: 110, endPoint x: 380, endPoint y: 120, distance: 116.5
click at [380, 120] on div at bounding box center [348, 113] width 391 height 60
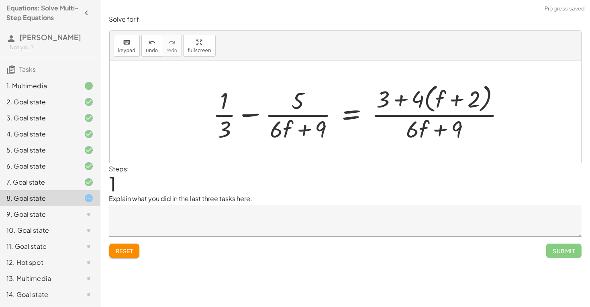
drag, startPoint x: 308, startPoint y: 128, endPoint x: 303, endPoint y: 112, distance: 16.6
click at [303, 112] on div at bounding box center [362, 112] width 307 height 63
click at [420, 110] on div at bounding box center [362, 112] width 307 height 63
click at [423, 83] on div at bounding box center [362, 112] width 307 height 63
click at [432, 118] on div at bounding box center [362, 112] width 307 height 63
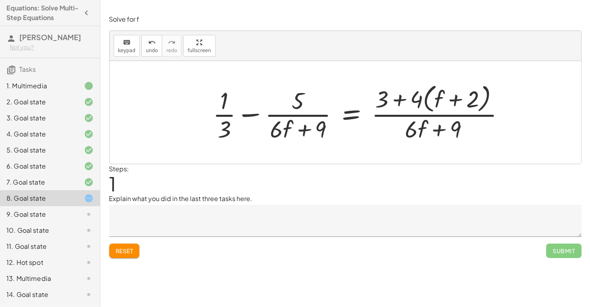
click at [431, 117] on div at bounding box center [362, 112] width 307 height 63
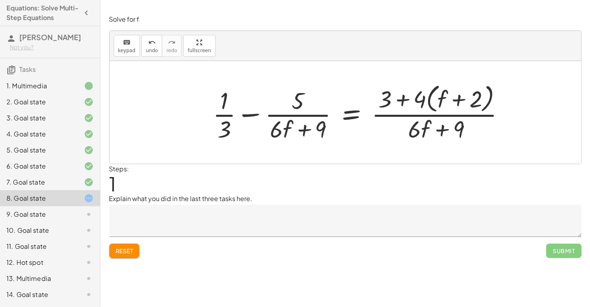
click at [275, 115] on div at bounding box center [362, 112] width 307 height 63
click at [226, 112] on div at bounding box center [362, 112] width 307 height 63
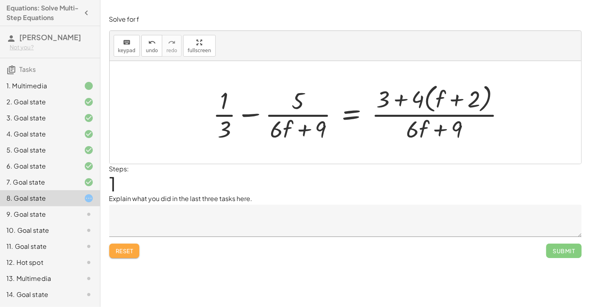
click at [112, 253] on button "Reset" at bounding box center [124, 251] width 31 height 14
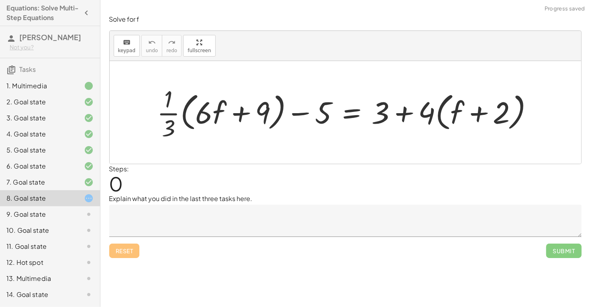
click at [204, 114] on div at bounding box center [348, 113] width 391 height 60
drag, startPoint x: 168, startPoint y: 114, endPoint x: 239, endPoint y: 120, distance: 71.8
click at [239, 120] on div at bounding box center [348, 113] width 391 height 60
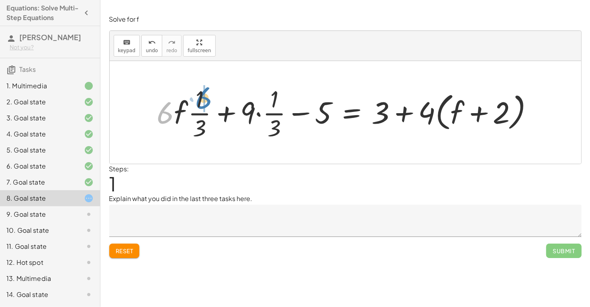
drag, startPoint x: 164, startPoint y: 115, endPoint x: 202, endPoint y: 100, distance: 40.6
click at [202, 100] on div at bounding box center [348, 113] width 391 height 60
click at [196, 115] on div at bounding box center [357, 113] width 374 height 60
drag, startPoint x: 185, startPoint y: 112, endPoint x: 214, endPoint y: 115, distance: 29.5
click at [214, 115] on div at bounding box center [360, 113] width 367 height 60
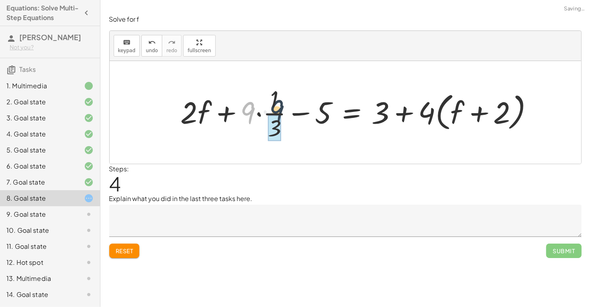
drag, startPoint x: 246, startPoint y: 110, endPoint x: 275, endPoint y: 104, distance: 29.5
click at [275, 104] on div at bounding box center [360, 113] width 367 height 60
click at [275, 104] on div at bounding box center [371, 113] width 345 height 60
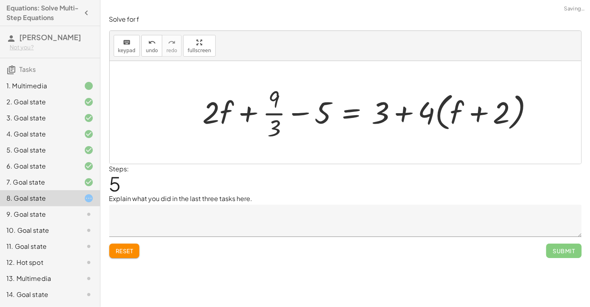
click at [271, 113] on div at bounding box center [371, 113] width 345 height 60
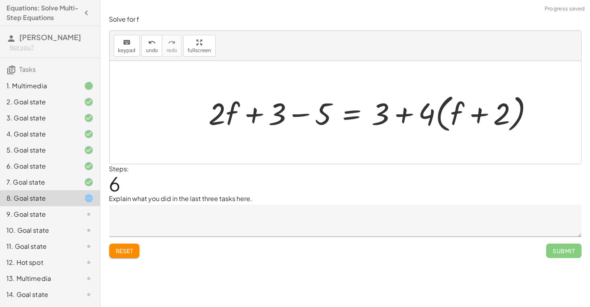
click at [304, 115] on div at bounding box center [375, 112] width 340 height 45
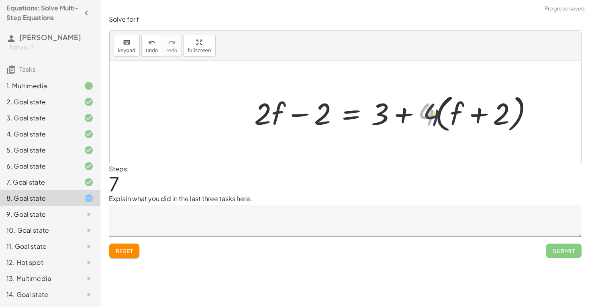
drag, startPoint x: 429, startPoint y: 115, endPoint x: 438, endPoint y: 116, distance: 8.4
click at [438, 116] on div at bounding box center [397, 112] width 293 height 45
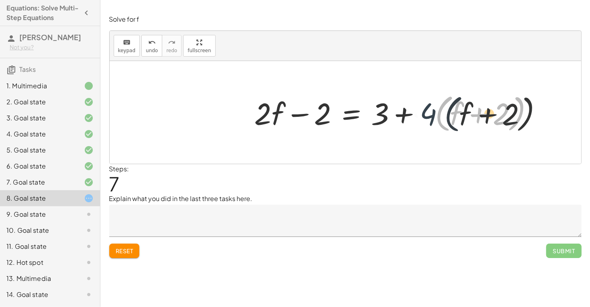
drag, startPoint x: 438, startPoint y: 116, endPoint x: 449, endPoint y: 116, distance: 11.7
click at [449, 116] on div at bounding box center [397, 112] width 293 height 45
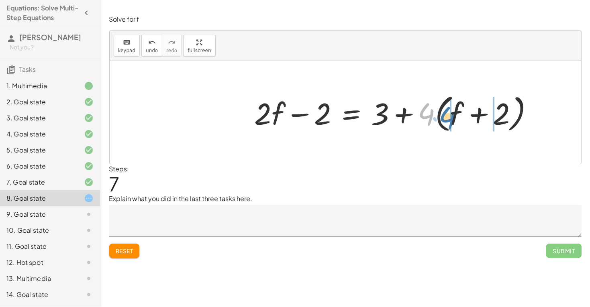
drag, startPoint x: 428, startPoint y: 112, endPoint x: 449, endPoint y: 115, distance: 21.1
click at [449, 115] on div at bounding box center [397, 112] width 293 height 45
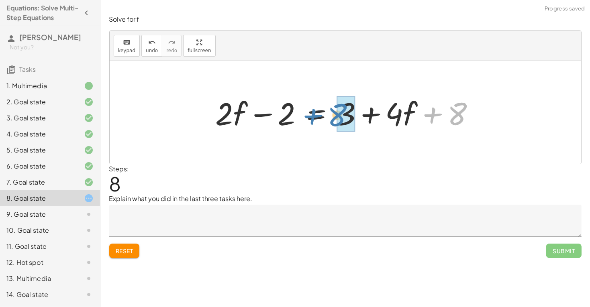
drag, startPoint x: 462, startPoint y: 114, endPoint x: 343, endPoint y: 115, distance: 119.3
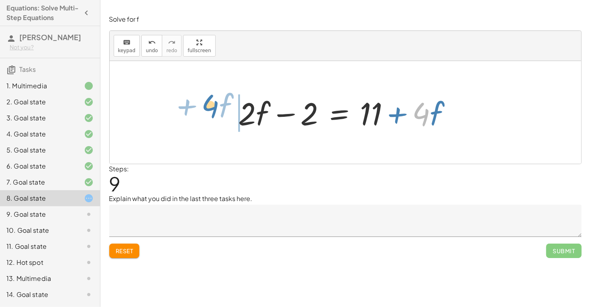
drag, startPoint x: 422, startPoint y: 116, endPoint x: 212, endPoint y: 108, distance: 210.3
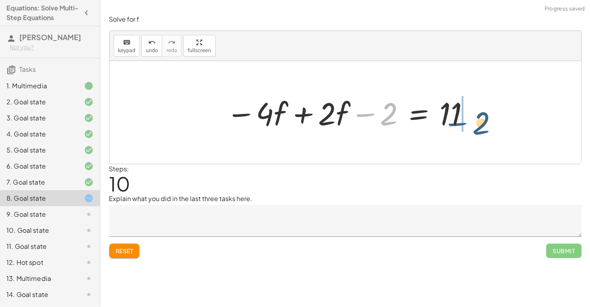
drag, startPoint x: 282, startPoint y: 117, endPoint x: 376, endPoint y: 126, distance: 94.5
click at [376, 126] on div at bounding box center [348, 112] width 253 height 41
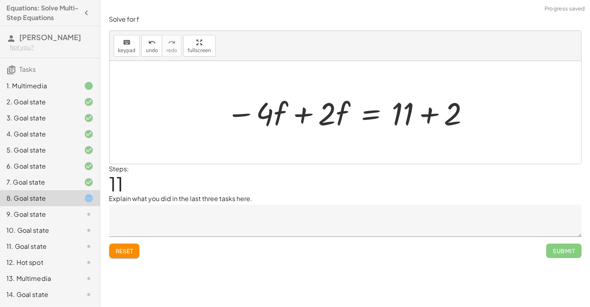
click at [309, 114] on div at bounding box center [348, 112] width 253 height 41
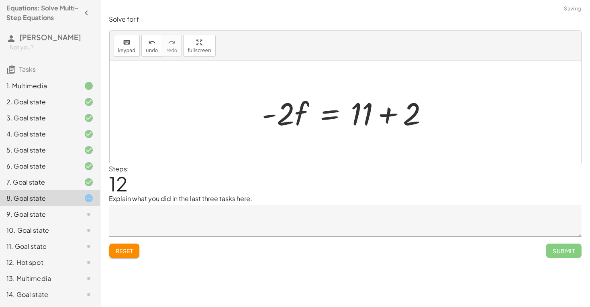
click at [391, 115] on div at bounding box center [348, 112] width 180 height 41
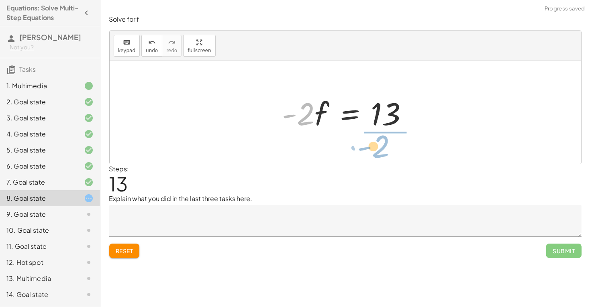
drag, startPoint x: 310, startPoint y: 108, endPoint x: 387, endPoint y: 141, distance: 83.4
click at [387, 141] on div "+ · · 1 · 3 · ( + · 6 · f + 9 ) − 5 = + 3 + · 4 · ( + f + 2 ) + · 6 · f · · 1 ·…" at bounding box center [346, 112] width 472 height 103
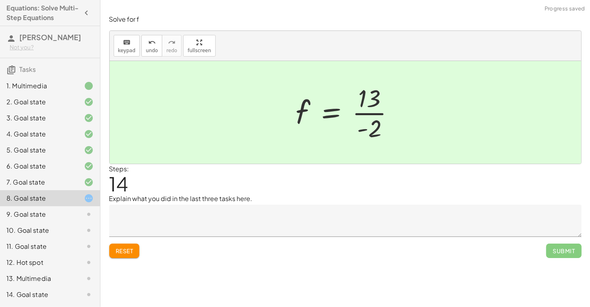
click at [362, 117] on div at bounding box center [348, 113] width 113 height 62
click at [360, 113] on div at bounding box center [348, 113] width 113 height 62
drag, startPoint x: 375, startPoint y: 131, endPoint x: 305, endPoint y: 118, distance: 71.6
click at [305, 118] on div at bounding box center [348, 113] width 113 height 62
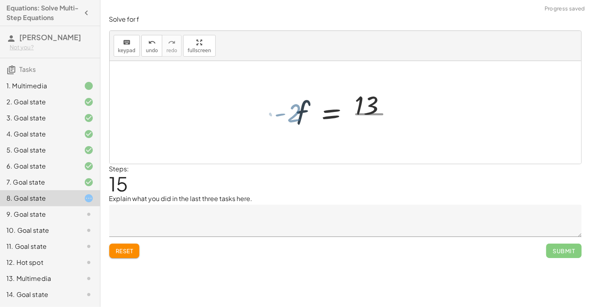
click at [305, 118] on div at bounding box center [330, 112] width 140 height 41
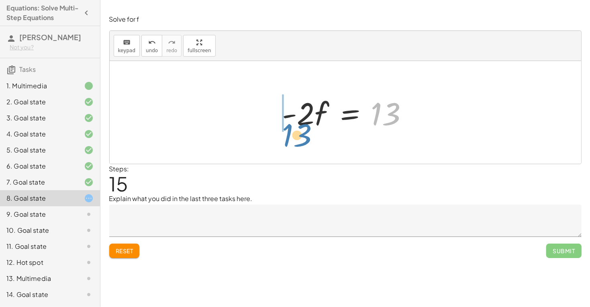
drag, startPoint x: 391, startPoint y: 113, endPoint x: 297, endPoint y: 131, distance: 96.5
click at [297, 131] on div at bounding box center [348, 112] width 140 height 41
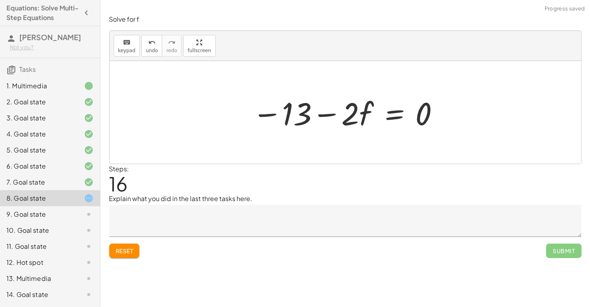
click at [289, 115] on div at bounding box center [346, 112] width 196 height 41
drag, startPoint x: 276, startPoint y: 112, endPoint x: 270, endPoint y: 111, distance: 6.1
click at [270, 111] on div at bounding box center [348, 112] width 196 height 41
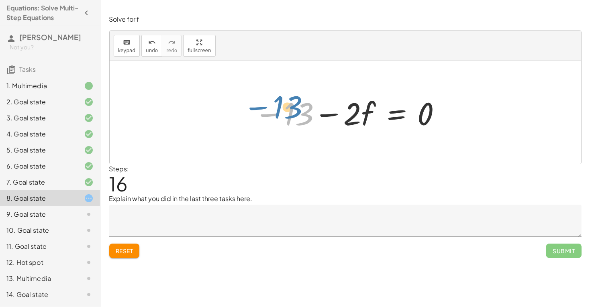
drag, startPoint x: 265, startPoint y: 115, endPoint x: 250, endPoint y: 108, distance: 16.0
click at [250, 108] on div at bounding box center [348, 112] width 196 height 41
click at [266, 116] on div at bounding box center [348, 112] width 196 height 41
drag, startPoint x: 266, startPoint y: 116, endPoint x: 252, endPoint y: 139, distance: 26.5
click at [252, 139] on div "+ · · 1 · 3 · ( + · 6 · f + 9 ) − 5 = + 3 + · 4 · ( + f + 2 ) + · 6 · f · · 1 ·…" at bounding box center [346, 112] width 472 height 103
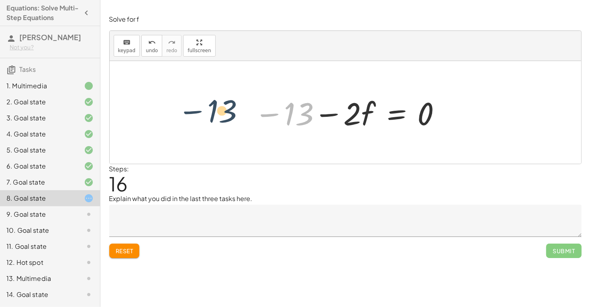
drag, startPoint x: 229, startPoint y: 111, endPoint x: 192, endPoint y: 110, distance: 37.4
click at [192, 110] on div "+ · · 1 · 3 · ( + · 6 · f + 9 ) − 5 = + 3 + · 4 · ( + f + 2 ) + · 6 · f · · 1 ·…" at bounding box center [346, 112] width 472 height 103
drag, startPoint x: 268, startPoint y: 116, endPoint x: 257, endPoint y: 100, distance: 19.4
click at [257, 100] on div at bounding box center [348, 112] width 196 height 41
drag, startPoint x: 265, startPoint y: 115, endPoint x: 332, endPoint y: 115, distance: 66.7
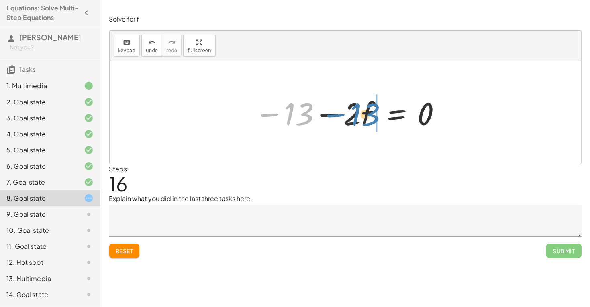
click at [332, 115] on div at bounding box center [348, 112] width 196 height 41
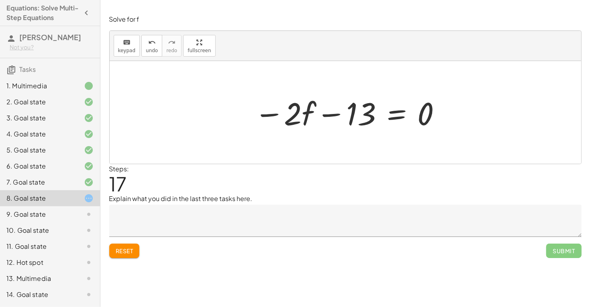
click at [127, 254] on span "Reset" at bounding box center [125, 251] width 18 height 7
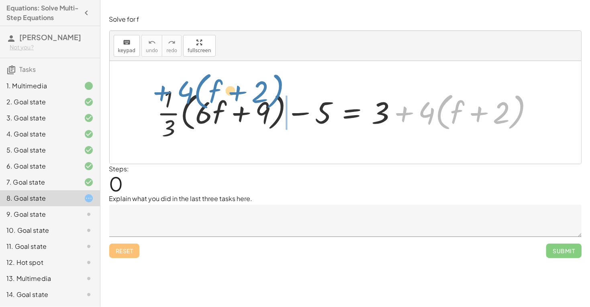
drag, startPoint x: 393, startPoint y: 113, endPoint x: 147, endPoint y: 90, distance: 246.1
click at [147, 90] on div "+ · 4 · ( + f + 2 ) + · · 1 · 3 · ( + · 6 · f + 9 ) − 5 = + 3 + · 4 · ( + f + 2…" at bounding box center [345, 113] width 401 height 64
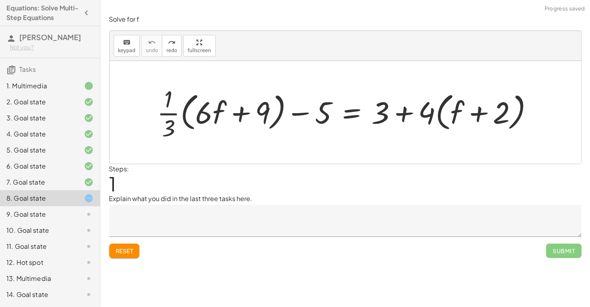
click at [168, 113] on div at bounding box center [348, 113] width 391 height 60
drag, startPoint x: 199, startPoint y: 117, endPoint x: 195, endPoint y: 118, distance: 4.7
click at [195, 118] on div at bounding box center [348, 113] width 391 height 60
click at [226, 119] on div at bounding box center [348, 113] width 391 height 60
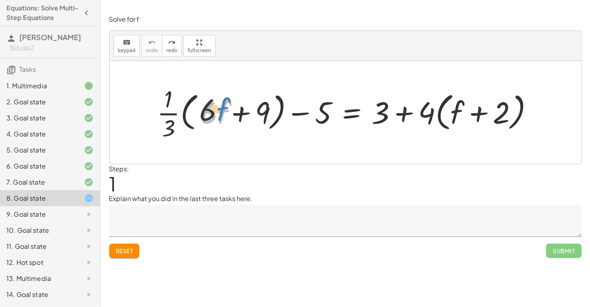
click at [225, 119] on div at bounding box center [348, 113] width 391 height 60
drag, startPoint x: 208, startPoint y: 110, endPoint x: 393, endPoint y: 111, distance: 184.8
click at [393, 111] on div at bounding box center [348, 113] width 391 height 60
click at [170, 105] on div at bounding box center [348, 113] width 391 height 60
drag, startPoint x: 170, startPoint y: 105, endPoint x: 168, endPoint y: 137, distance: 31.4
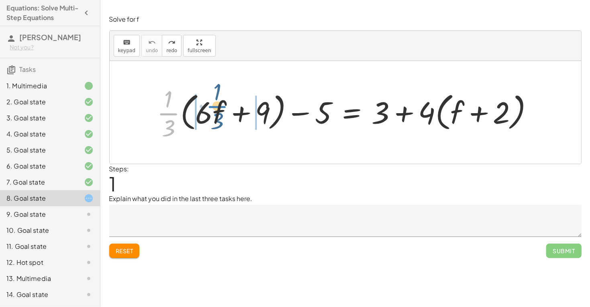
drag, startPoint x: 166, startPoint y: 110, endPoint x: 225, endPoint y: 105, distance: 58.5
click at [225, 105] on div at bounding box center [348, 113] width 391 height 60
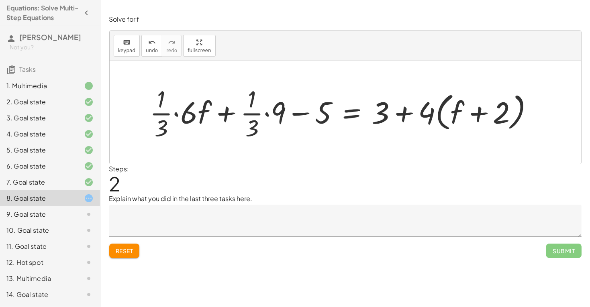
click at [402, 113] on div at bounding box center [345, 113] width 398 height 60
drag, startPoint x: 381, startPoint y: 110, endPoint x: 426, endPoint y: 112, distance: 45.0
click at [426, 112] on div at bounding box center [345, 113] width 398 height 60
drag, startPoint x: 432, startPoint y: 113, endPoint x: 385, endPoint y: 108, distance: 46.4
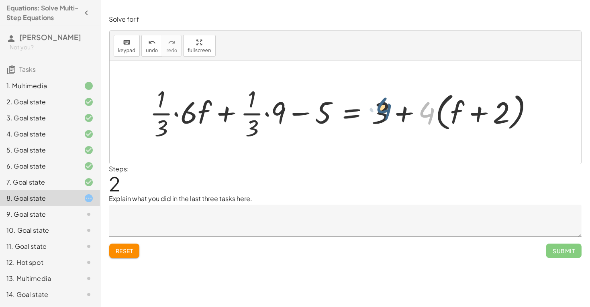
click at [385, 108] on div at bounding box center [345, 113] width 398 height 60
drag, startPoint x: 380, startPoint y: 109, endPoint x: 460, endPoint y: 104, distance: 79.8
click at [460, 104] on div at bounding box center [345, 113] width 398 height 60
drag, startPoint x: 426, startPoint y: 113, endPoint x: 471, endPoint y: 115, distance: 45.8
click at [471, 115] on div at bounding box center [345, 113] width 398 height 60
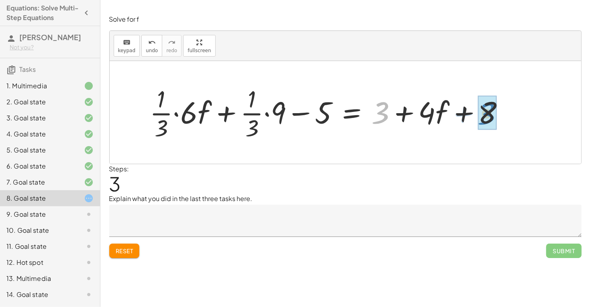
drag, startPoint x: 385, startPoint y: 107, endPoint x: 491, endPoint y: 107, distance: 106.9
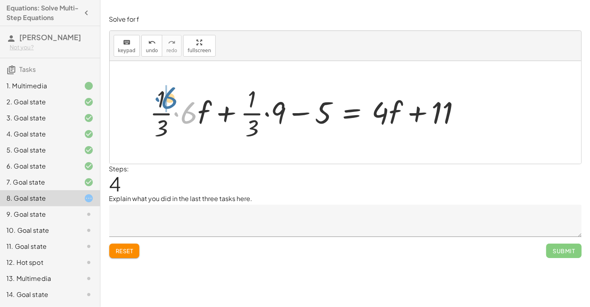
drag, startPoint x: 189, startPoint y: 119, endPoint x: 168, endPoint y: 106, distance: 24.4
click at [168, 106] on div at bounding box center [308, 113] width 325 height 60
click at [192, 113] on div at bounding box center [320, 113] width 301 height 60
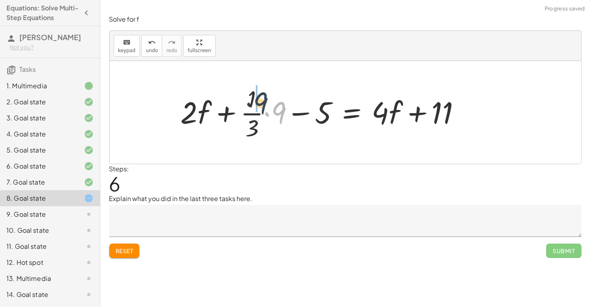
drag, startPoint x: 279, startPoint y: 112, endPoint x: 260, endPoint y: 101, distance: 22.5
click at [260, 101] on div at bounding box center [324, 113] width 295 height 60
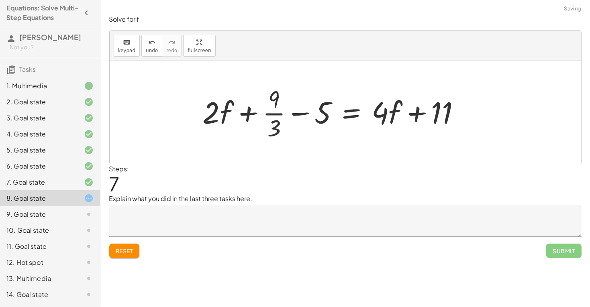
click at [272, 115] on div at bounding box center [335, 113] width 272 height 60
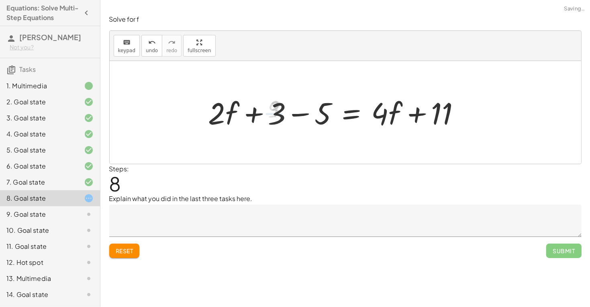
click at [299, 115] on div at bounding box center [338, 112] width 266 height 40
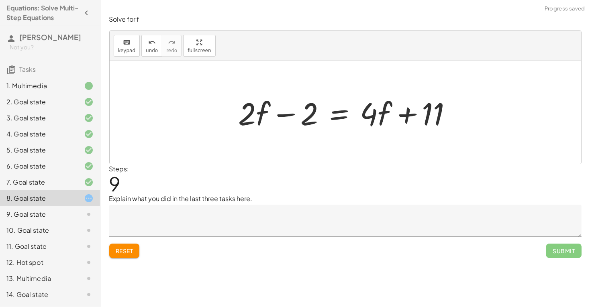
click at [411, 116] on div at bounding box center [349, 112] width 228 height 41
drag, startPoint x: 374, startPoint y: 117, endPoint x: 217, endPoint y: 111, distance: 156.4
click at [217, 111] on div "+ · · 1 · 3 · ( + · 6 · f + 9 ) − 5 = + 3 + · 4 · ( + f + 2 ) + · · 1 · 3 · 6 ·…" at bounding box center [346, 112] width 472 height 103
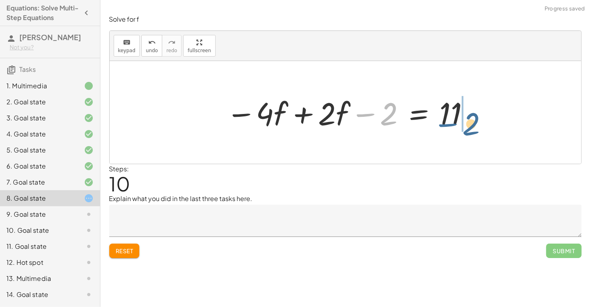
drag, startPoint x: 282, startPoint y: 115, endPoint x: 364, endPoint y: 125, distance: 83.0
click at [364, 125] on div at bounding box center [348, 112] width 253 height 41
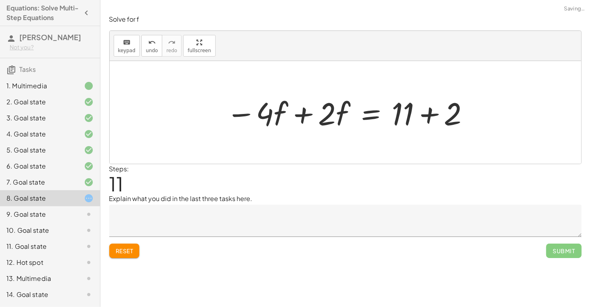
click at [428, 118] on div at bounding box center [348, 112] width 253 height 41
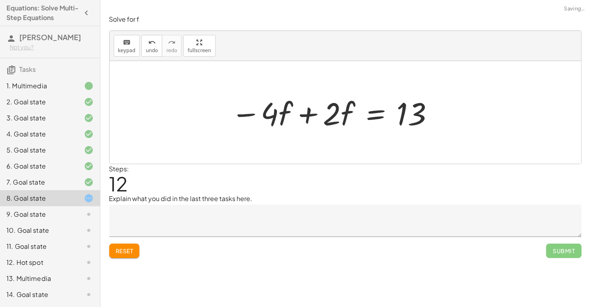
click at [308, 114] on div at bounding box center [333, 112] width 212 height 41
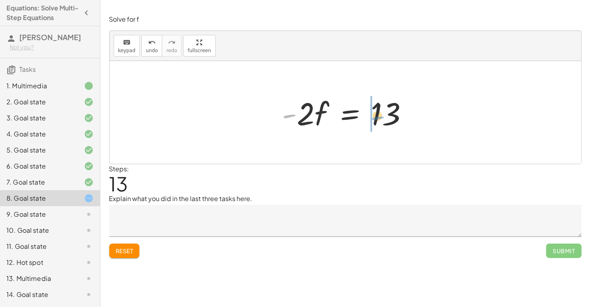
drag, startPoint x: 288, startPoint y: 117, endPoint x: 378, endPoint y: 119, distance: 90.0
click at [378, 119] on div at bounding box center [348, 112] width 140 height 41
drag, startPoint x: 395, startPoint y: 121, endPoint x: 426, endPoint y: 104, distance: 34.7
click at [426, 104] on div "+ · · 1 · 3 · ( + · 6 · f + 9 ) − 5 = + 3 + · 4 · ( + f + 2 ) + · · 1 · 3 · 6 ·…" at bounding box center [346, 112] width 472 height 103
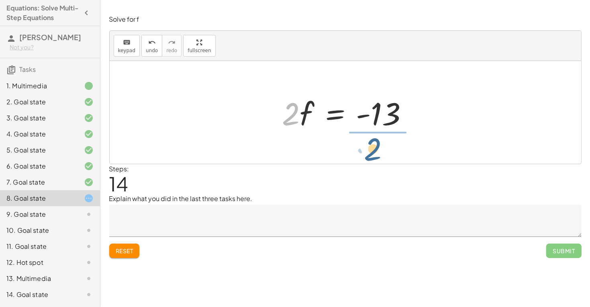
drag, startPoint x: 296, startPoint y: 112, endPoint x: 380, endPoint y: 148, distance: 91.6
click at [380, 148] on div "+ · · 1 · 3 · ( + · 6 · f + 9 ) − 5 = + 3 + · 4 · ( + f + 2 ) + · · 1 · 3 · 6 ·…" at bounding box center [346, 112] width 472 height 103
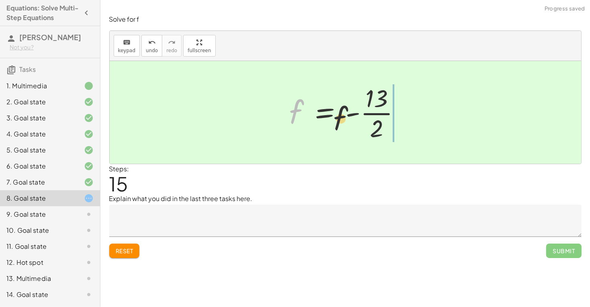
click at [398, 124] on div at bounding box center [349, 113] width 126 height 62
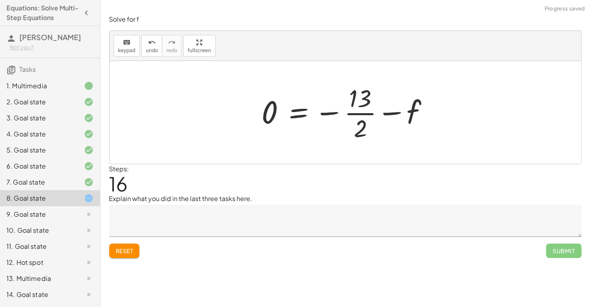
click at [393, 107] on div at bounding box center [349, 113] width 182 height 62
click at [395, 113] on div at bounding box center [349, 113] width 182 height 62
drag, startPoint x: 411, startPoint y: 113, endPoint x: 252, endPoint y: 108, distance: 159.2
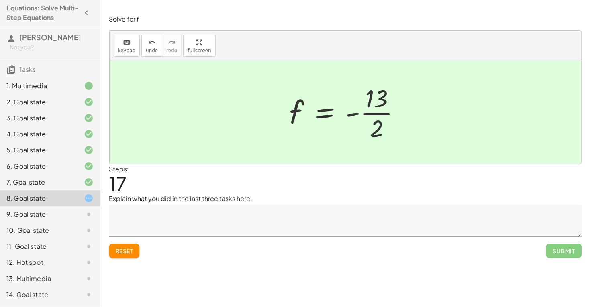
click at [321, 119] on div at bounding box center [349, 113] width 126 height 62
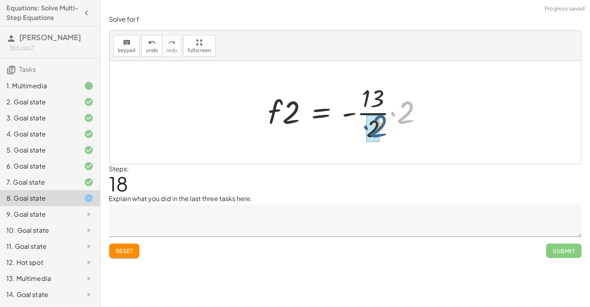
drag, startPoint x: 407, startPoint y: 112, endPoint x: 380, endPoint y: 127, distance: 31.3
click at [380, 127] on div at bounding box center [348, 113] width 168 height 62
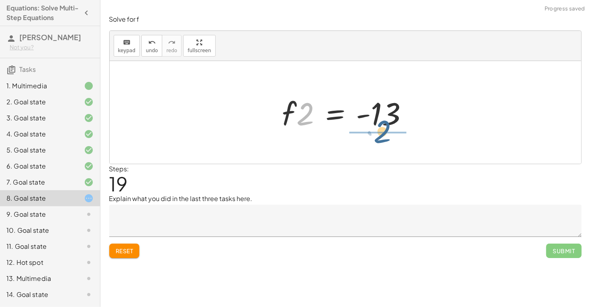
drag, startPoint x: 308, startPoint y: 114, endPoint x: 386, endPoint y: 131, distance: 79.9
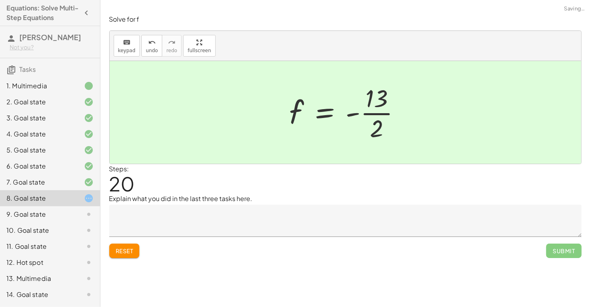
click at [381, 114] on div at bounding box center [349, 113] width 126 height 62
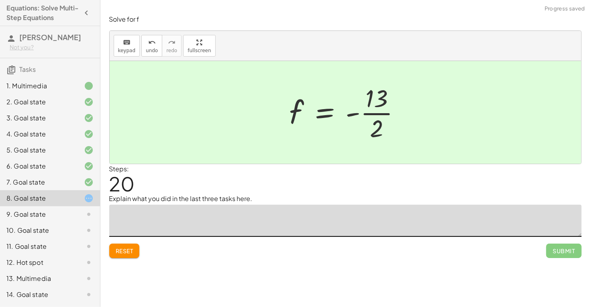
click at [234, 217] on textarea at bounding box center [345, 221] width 473 height 32
type textarea "*"
click at [83, 185] on div at bounding box center [82, 183] width 23 height 10
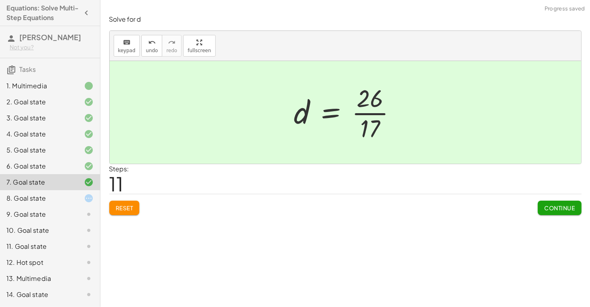
click at [78, 170] on div at bounding box center [82, 167] width 23 height 10
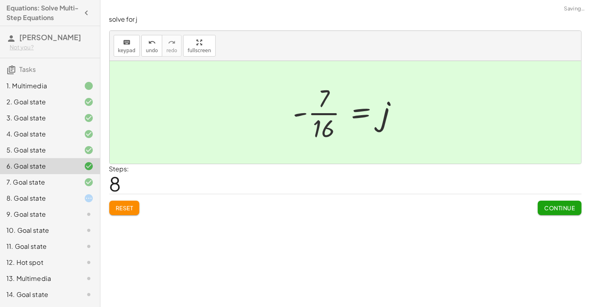
click at [79, 204] on div "8. Goal state" at bounding box center [50, 198] width 100 height 16
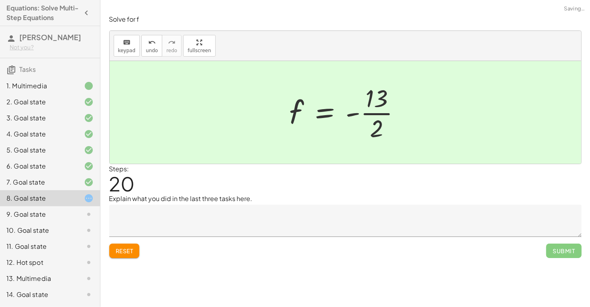
click at [158, 202] on p "Explain what you did in the last three tasks here." at bounding box center [345, 199] width 473 height 10
click at [165, 227] on textarea at bounding box center [345, 221] width 473 height 32
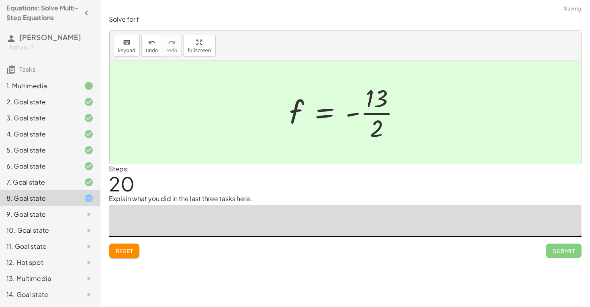
type textarea "*"
type textarea "**"
click at [308, 131] on div at bounding box center [349, 113] width 126 height 62
type textarea "**********"
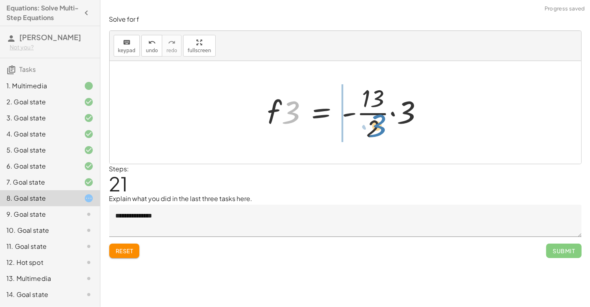
drag, startPoint x: 293, startPoint y: 117, endPoint x: 378, endPoint y: 130, distance: 86.2
click at [378, 130] on div at bounding box center [349, 113] width 170 height 62
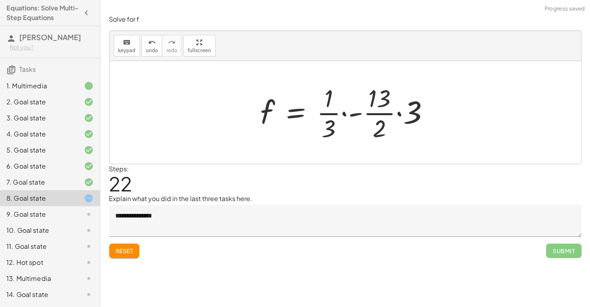
click at [330, 113] on div at bounding box center [348, 113] width 183 height 62
drag, startPoint x: 418, startPoint y: 112, endPoint x: 334, endPoint y: 100, distance: 84.9
click at [334, 100] on div at bounding box center [348, 113] width 183 height 62
click at [334, 114] on div at bounding box center [336, 113] width 158 height 62
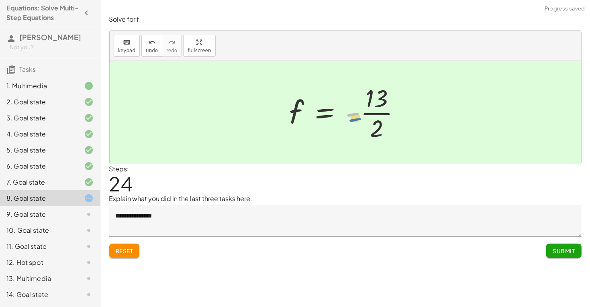
drag, startPoint x: 351, startPoint y: 116, endPoint x: 353, endPoint y: 121, distance: 5.8
click at [353, 121] on div at bounding box center [349, 113] width 126 height 62
click at [145, 53] on button "undo undo" at bounding box center [151, 46] width 21 height 22
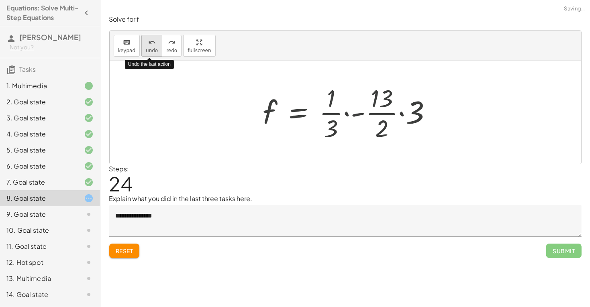
click at [145, 53] on button "undo undo" at bounding box center [151, 46] width 21 height 22
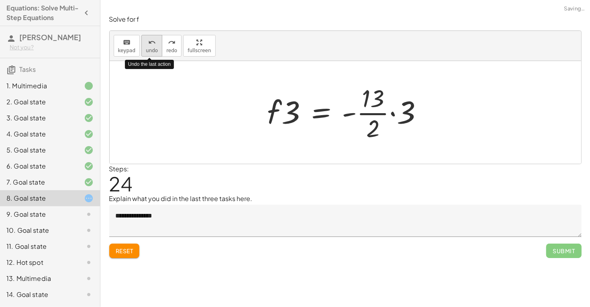
click at [145, 53] on button "undo undo" at bounding box center [151, 46] width 21 height 22
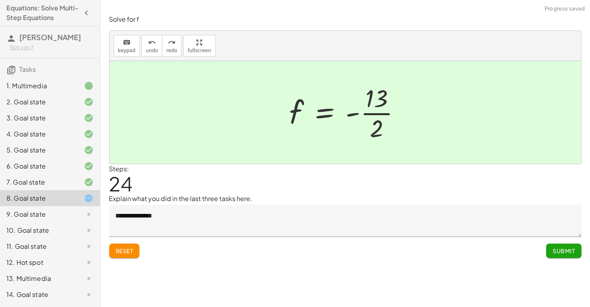
click at [562, 253] on span "Submit" at bounding box center [564, 251] width 22 height 7
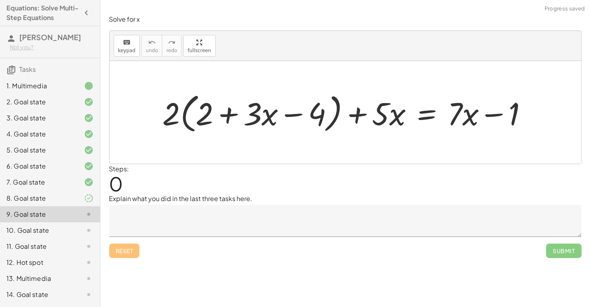
click at [64, 197] on div "8. Goal state" at bounding box center [38, 199] width 65 height 10
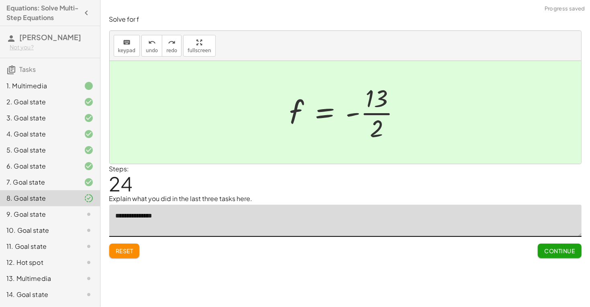
drag, startPoint x: 358, startPoint y: 232, endPoint x: 111, endPoint y: 209, distance: 248.2
click at [111, 209] on textarea "**********" at bounding box center [345, 221] width 473 height 32
click at [434, 307] on div "Equations: Solve Multi-Step Equations In this activity, you will learn the proc…" at bounding box center [345, 153] width 490 height 307
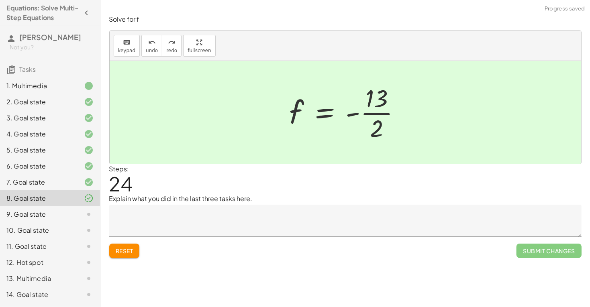
click at [460, 220] on textarea at bounding box center [345, 221] width 473 height 32
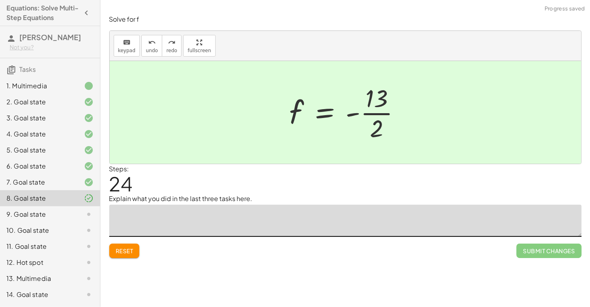
click at [452, 157] on div at bounding box center [346, 112] width 472 height 103
click at [352, 115] on div at bounding box center [349, 113] width 126 height 62
drag, startPoint x: 298, startPoint y: 114, endPoint x: 301, endPoint y: 125, distance: 11.8
click at [301, 125] on div at bounding box center [349, 113] width 126 height 62
click at [340, 143] on div at bounding box center [349, 113] width 126 height 62
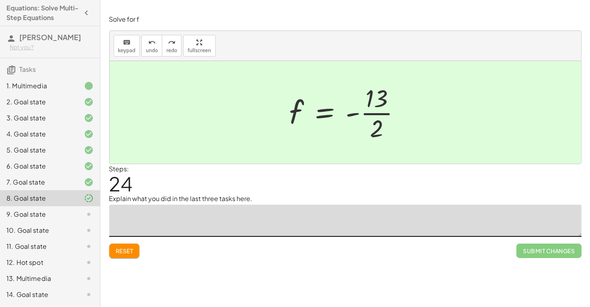
click at [87, 184] on icon at bounding box center [89, 183] width 10 height 10
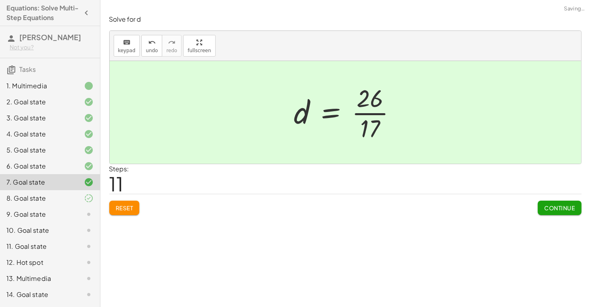
click at [90, 203] on div "8. Goal state" at bounding box center [50, 198] width 100 height 16
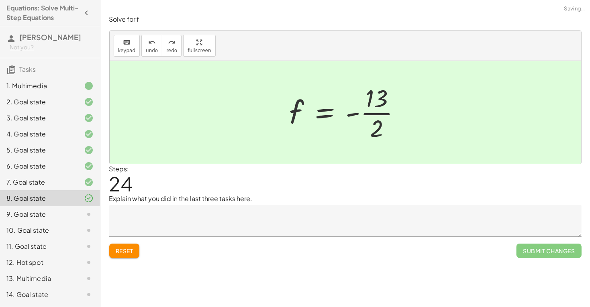
click at [136, 254] on button "Reset" at bounding box center [124, 251] width 31 height 14
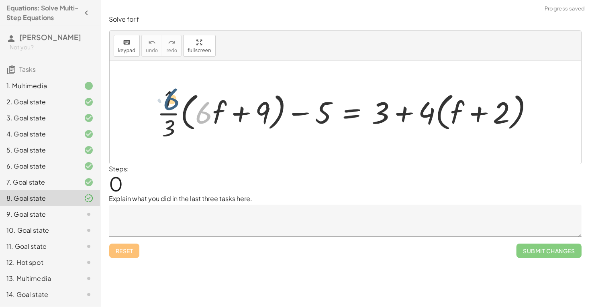
drag, startPoint x: 202, startPoint y: 113, endPoint x: 168, endPoint y: 100, distance: 36.0
click at [168, 100] on div at bounding box center [348, 113] width 391 height 60
drag, startPoint x: 174, startPoint y: 115, endPoint x: 210, endPoint y: 113, distance: 35.8
click at [210, 113] on div at bounding box center [348, 113] width 391 height 60
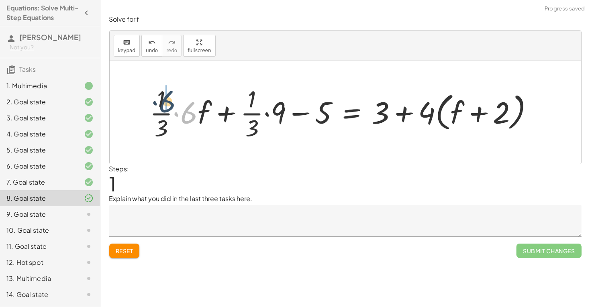
drag, startPoint x: 192, startPoint y: 113, endPoint x: 170, endPoint y: 102, distance: 24.8
click at [170, 102] on div at bounding box center [345, 113] width 398 height 60
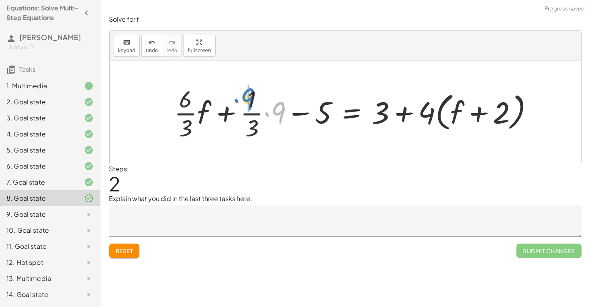
drag, startPoint x: 282, startPoint y: 113, endPoint x: 252, endPoint y: 99, distance: 33.3
click at [252, 99] on div at bounding box center [357, 113] width 374 height 60
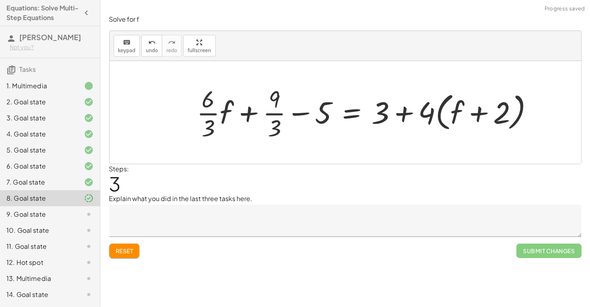
click at [278, 116] on div at bounding box center [368, 113] width 351 height 60
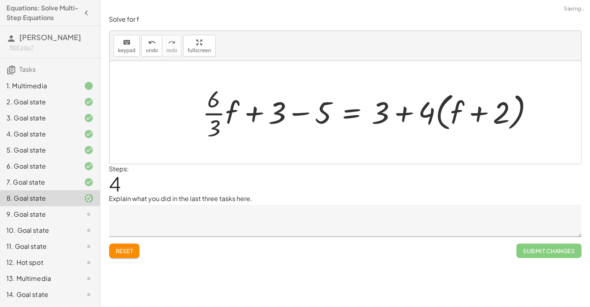
click at [255, 113] on div at bounding box center [371, 113] width 346 height 60
drag, startPoint x: 228, startPoint y: 110, endPoint x: 214, endPoint y: 94, distance: 21.4
click at [214, 94] on div at bounding box center [371, 113] width 346 height 60
click at [226, 114] on div at bounding box center [373, 113] width 342 height 60
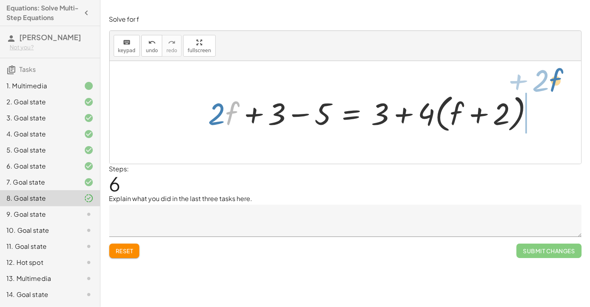
drag, startPoint x: 233, startPoint y: 108, endPoint x: 559, endPoint y: 79, distance: 327.5
click at [559, 79] on div "+ · · 1 · 3 · ( + · 6 · f + 9 ) − 5 = + 3 + · 4 · ( + f + 2 ) + · · 1 · 3 · 6 ·…" at bounding box center [346, 112] width 472 height 103
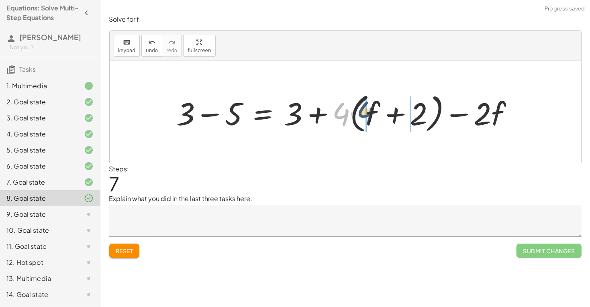
drag, startPoint x: 340, startPoint y: 113, endPoint x: 364, endPoint y: 112, distance: 24.1
click at [364, 112] on div at bounding box center [349, 113] width 352 height 46
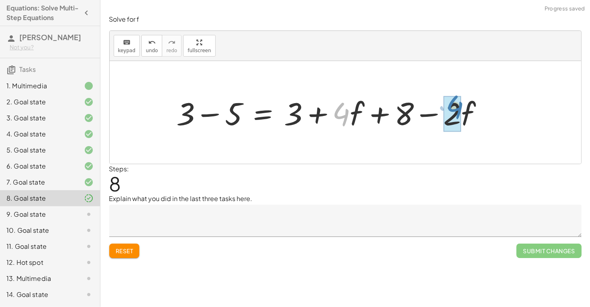
drag, startPoint x: 344, startPoint y: 116, endPoint x: 458, endPoint y: 109, distance: 114.3
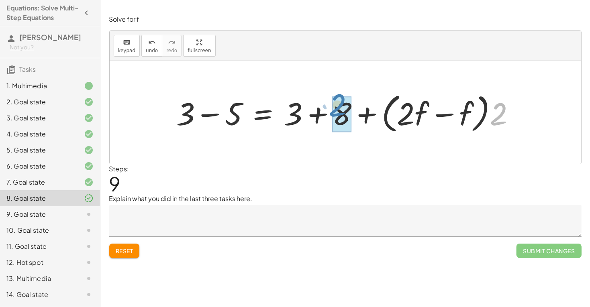
drag, startPoint x: 500, startPoint y: 117, endPoint x: 341, endPoint y: 108, distance: 159.3
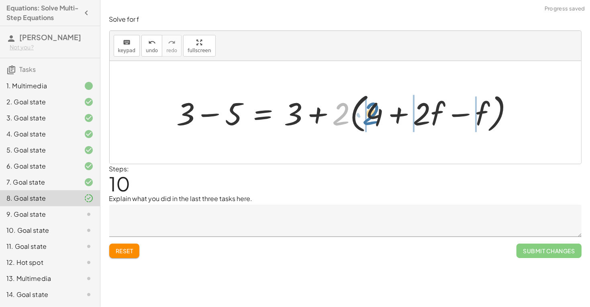
drag, startPoint x: 342, startPoint y: 113, endPoint x: 371, endPoint y: 112, distance: 29.3
click at [371, 112] on div at bounding box center [349, 113] width 352 height 46
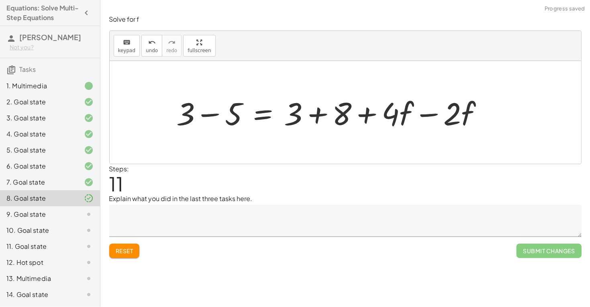
click at [315, 119] on div at bounding box center [333, 112] width 321 height 41
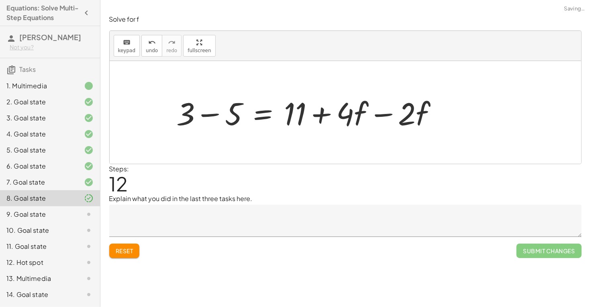
click at [385, 115] on div at bounding box center [311, 112] width 276 height 41
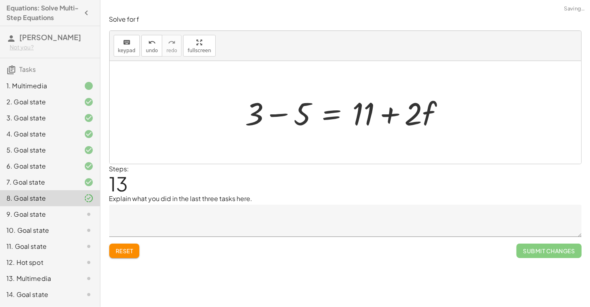
click at [264, 119] on div at bounding box center [348, 112] width 214 height 41
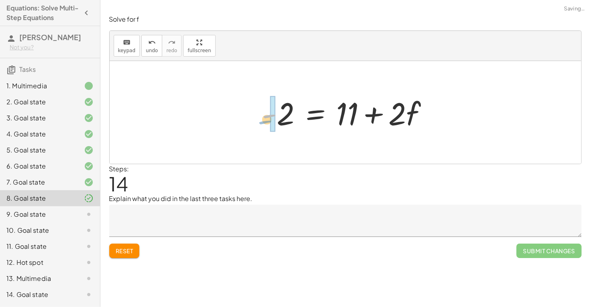
drag, startPoint x: 274, startPoint y: 114, endPoint x: 267, endPoint y: 120, distance: 8.8
click at [267, 120] on div at bounding box center [348, 112] width 180 height 41
drag, startPoint x: 286, startPoint y: 117, endPoint x: 444, endPoint y: 110, distance: 157.7
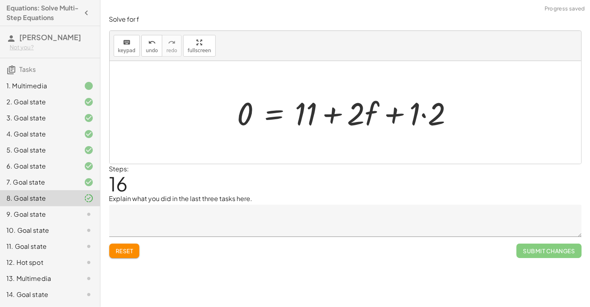
click at [424, 118] on div at bounding box center [348, 112] width 231 height 41
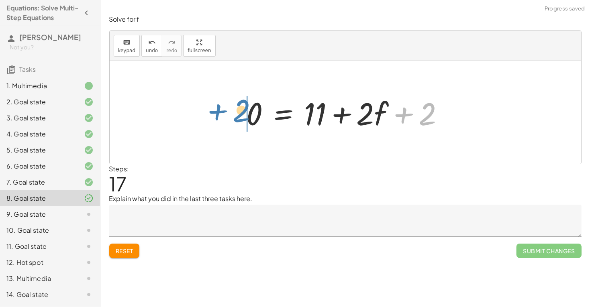
drag, startPoint x: 419, startPoint y: 118, endPoint x: 233, endPoint y: 115, distance: 185.3
click at [233, 115] on div "+ · · 1 · 3 · ( + · 6 · f + 9 ) − 5 = + 3 + · 4 · ( + f + 2 ) + · · 1 · 3 · 6 ·…" at bounding box center [346, 112] width 472 height 103
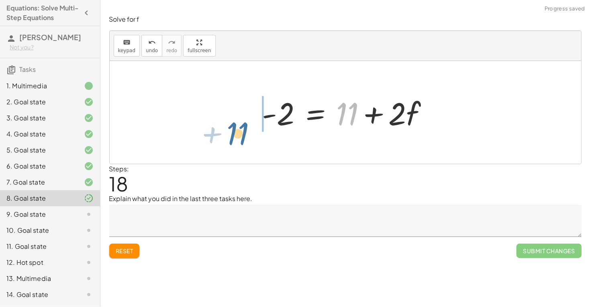
drag, startPoint x: 348, startPoint y: 111, endPoint x: 239, endPoint y: 128, distance: 109.8
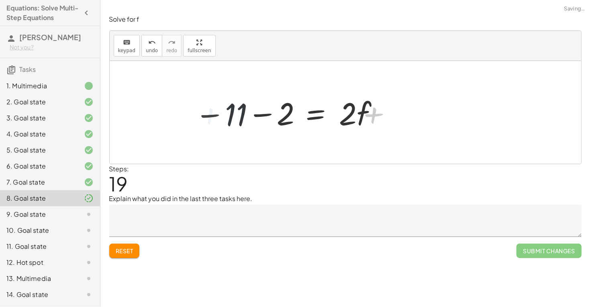
click at [259, 113] on div at bounding box center [286, 112] width 190 height 41
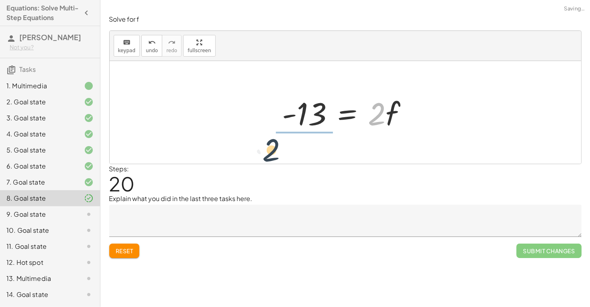
drag, startPoint x: 382, startPoint y: 117, endPoint x: 283, endPoint y: 151, distance: 104.6
click at [283, 151] on div "+ · · 1 · 3 · ( + · 6 · f + 9 ) − 5 = + 3 + · 4 · ( + f + 2 ) + · · 1 · 3 · 6 ·…" at bounding box center [346, 112] width 472 height 103
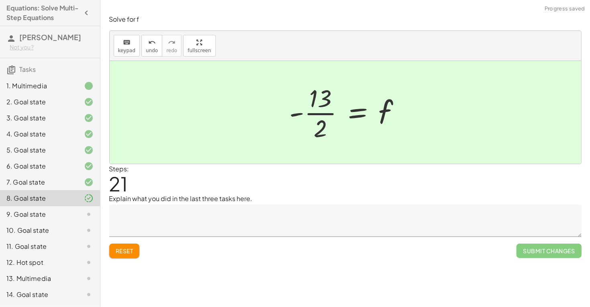
click at [318, 112] on div at bounding box center [349, 113] width 126 height 62
click at [320, 116] on div at bounding box center [349, 113] width 126 height 62
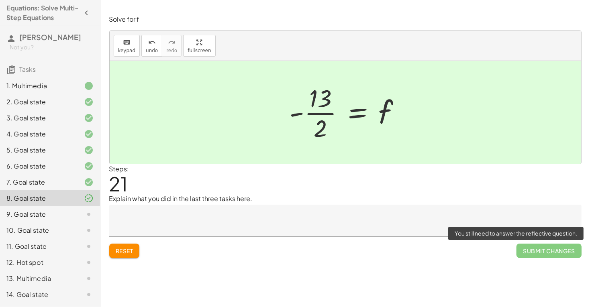
click at [524, 255] on span "Submit Changes" at bounding box center [549, 251] width 65 height 14
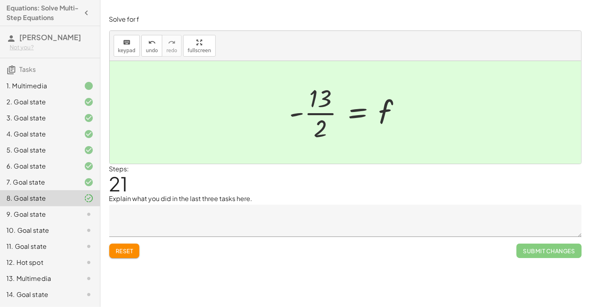
click at [340, 229] on textarea at bounding box center [345, 221] width 473 height 32
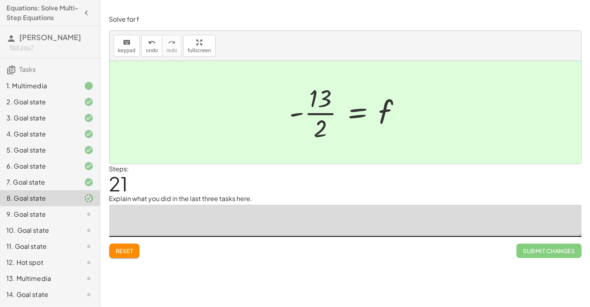
type textarea "*"
click at [92, 195] on icon at bounding box center [89, 199] width 10 height 10
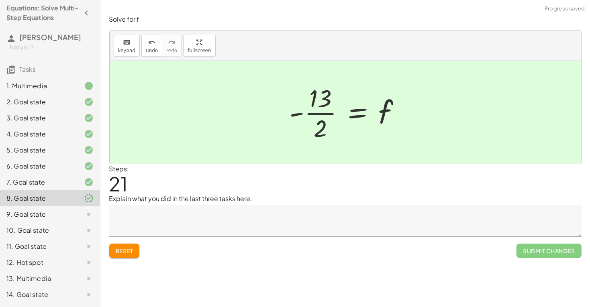
click at [90, 217] on icon at bounding box center [89, 215] width 10 height 10
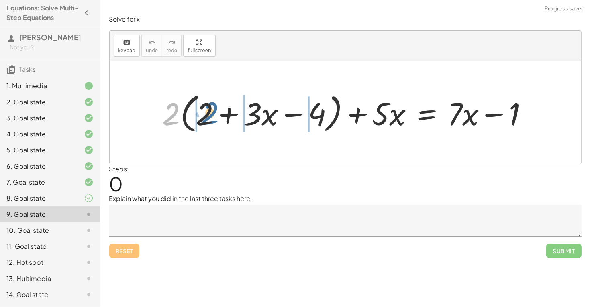
drag, startPoint x: 168, startPoint y: 117, endPoint x: 206, endPoint y: 116, distance: 37.8
click at [206, 116] on div at bounding box center [349, 113] width 380 height 46
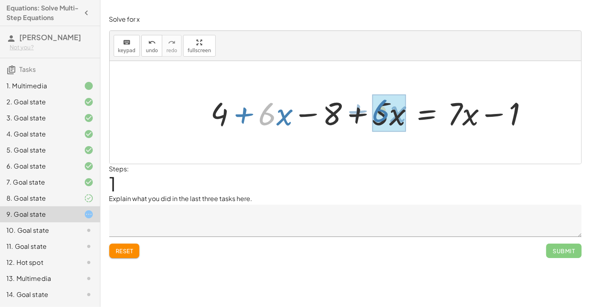
drag, startPoint x: 272, startPoint y: 113, endPoint x: 385, endPoint y: 110, distance: 113.8
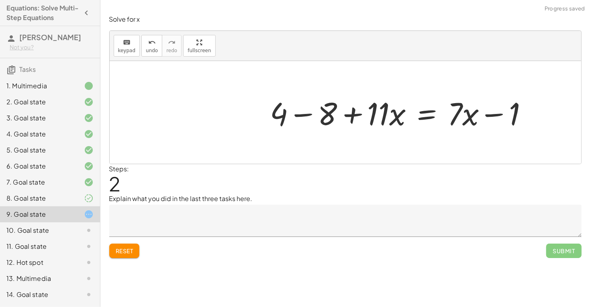
click at [310, 117] on div at bounding box center [402, 112] width 272 height 41
click at [305, 115] on div at bounding box center [410, 112] width 248 height 41
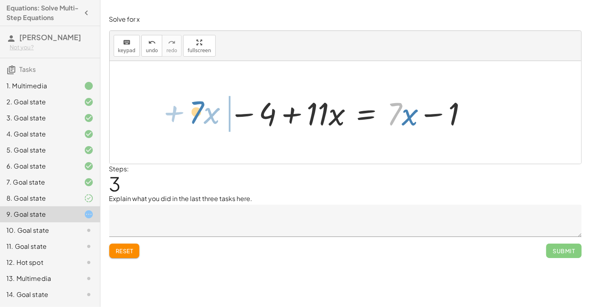
drag, startPoint x: 390, startPoint y: 110, endPoint x: 192, endPoint y: 108, distance: 198.1
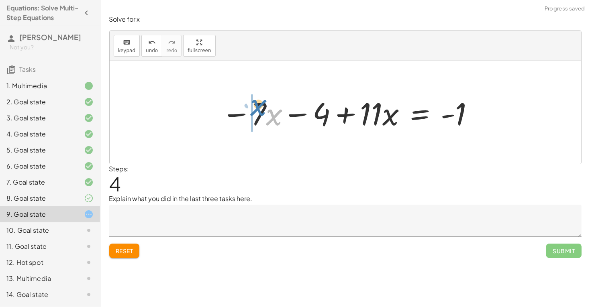
drag, startPoint x: 263, startPoint y: 117, endPoint x: 244, endPoint y: 107, distance: 20.7
click at [244, 107] on div at bounding box center [348, 112] width 262 height 41
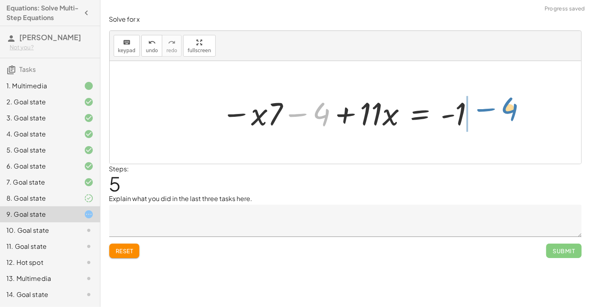
drag, startPoint x: 319, startPoint y: 109, endPoint x: 507, endPoint y: 104, distance: 188.1
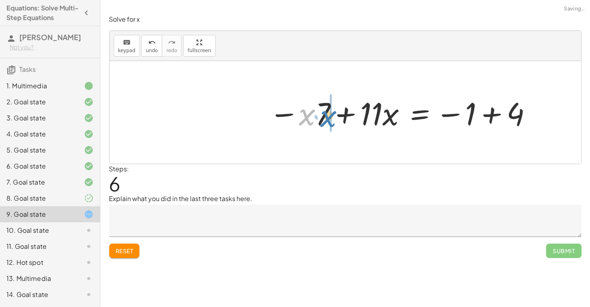
drag, startPoint x: 301, startPoint y: 113, endPoint x: 323, endPoint y: 115, distance: 21.4
click at [323, 115] on div at bounding box center [401, 112] width 272 height 41
click at [339, 121] on div at bounding box center [401, 112] width 272 height 41
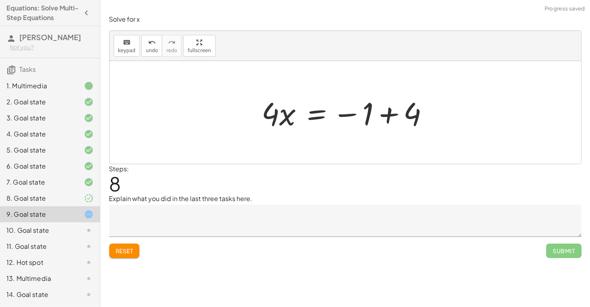
click at [387, 117] on div at bounding box center [349, 112] width 182 height 41
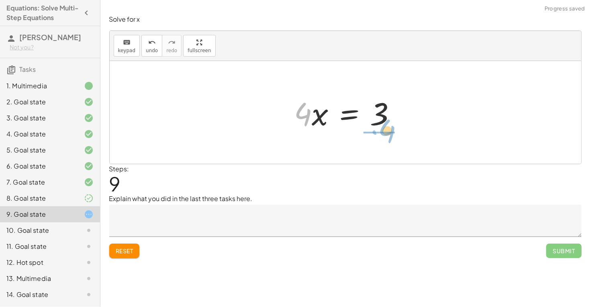
drag, startPoint x: 309, startPoint y: 117, endPoint x: 389, endPoint y: 136, distance: 83.1
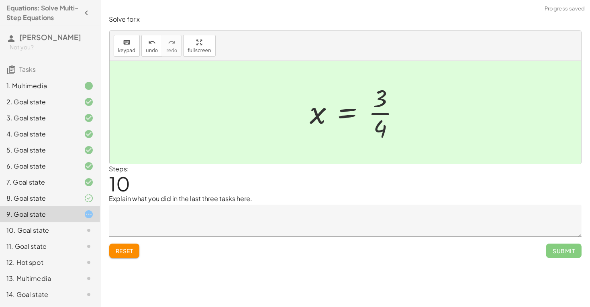
click at [380, 118] on div at bounding box center [358, 113] width 104 height 62
click at [374, 115] on div at bounding box center [348, 113] width 104 height 62
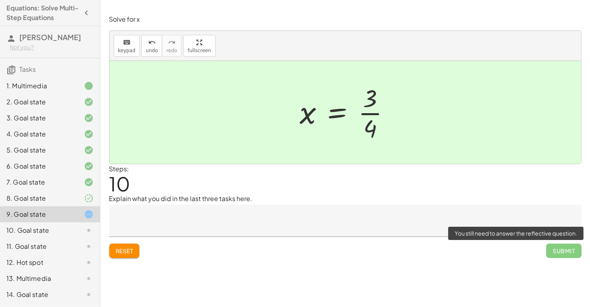
click at [557, 252] on span "Submit" at bounding box center [563, 251] width 35 height 14
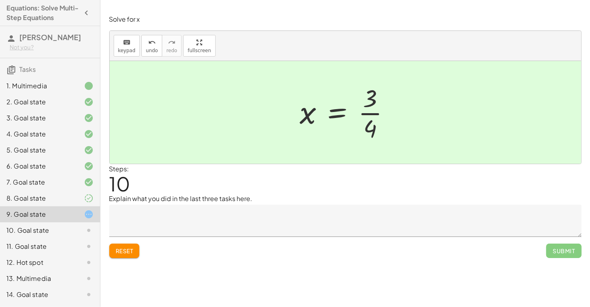
click at [86, 181] on icon at bounding box center [89, 183] width 10 height 10
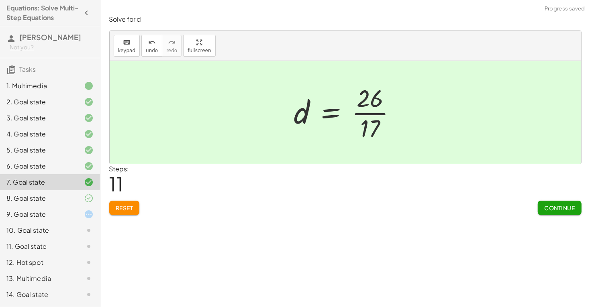
click at [89, 168] on icon at bounding box center [89, 167] width 10 height 10
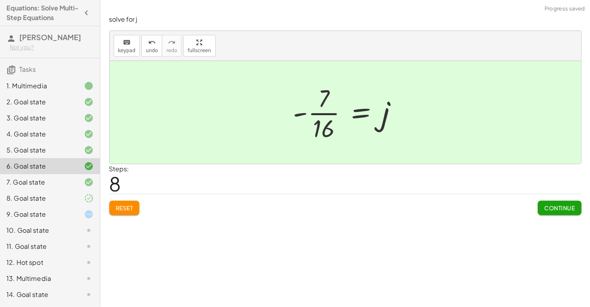
click at [84, 210] on icon at bounding box center [89, 215] width 10 height 10
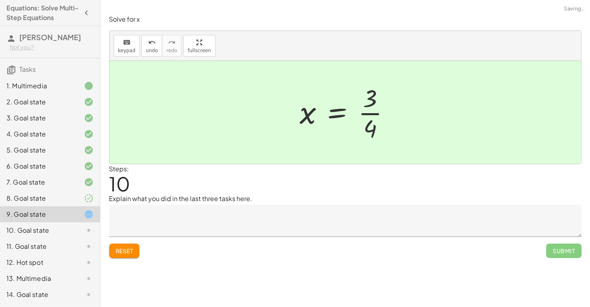
click at [338, 170] on div "Steps: 10" at bounding box center [345, 179] width 473 height 30
click at [16, 233] on div "10. Goal state" at bounding box center [38, 231] width 65 height 10
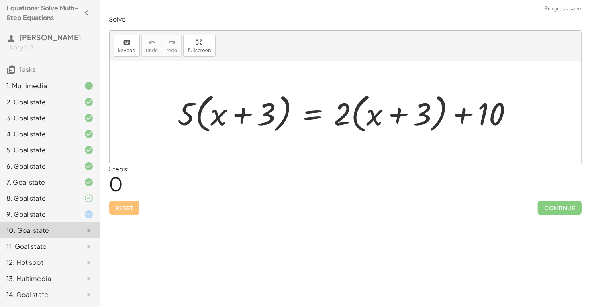
click at [22, 245] on div "11. Goal state" at bounding box center [38, 247] width 65 height 10
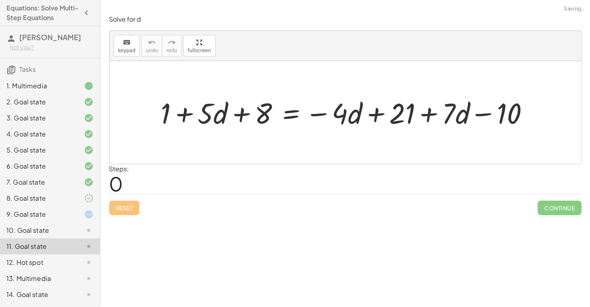
click at [37, 219] on div "9. Goal state" at bounding box center [38, 215] width 65 height 10
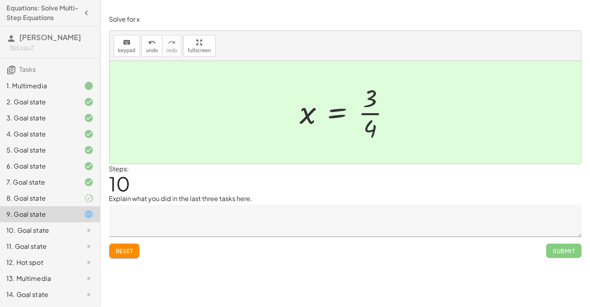
click at [138, 230] on textarea at bounding box center [345, 221] width 473 height 32
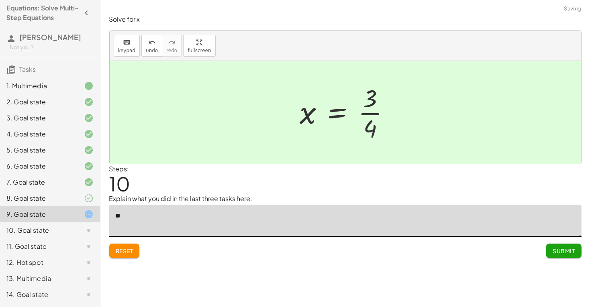
type textarea "*"
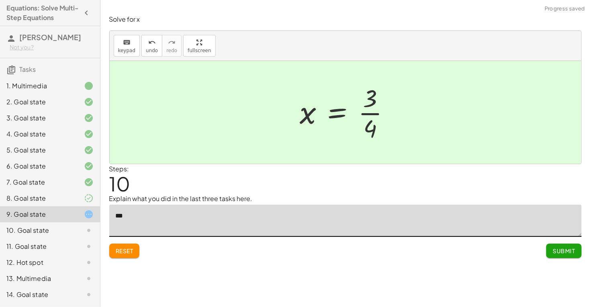
type textarea "**"
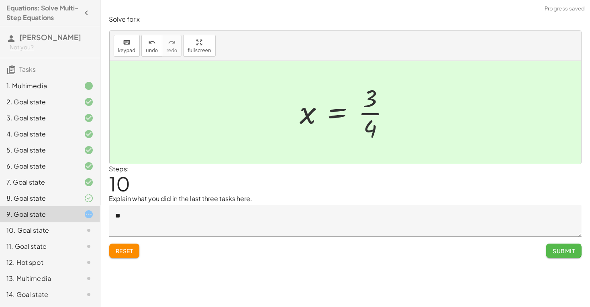
click at [557, 244] on button "Submit" at bounding box center [563, 251] width 35 height 14
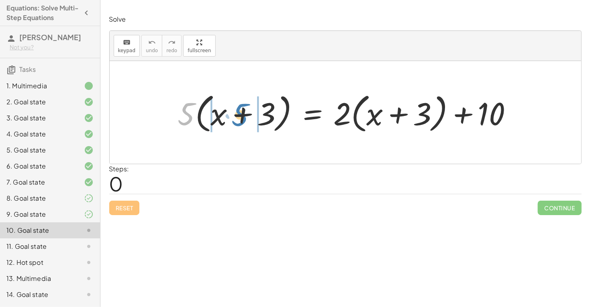
drag, startPoint x: 188, startPoint y: 115, endPoint x: 243, endPoint y: 116, distance: 54.2
click at [243, 116] on div at bounding box center [348, 113] width 349 height 46
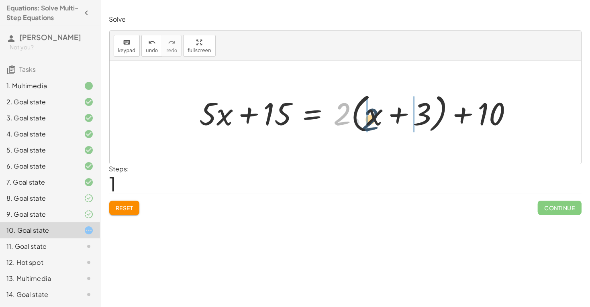
drag, startPoint x: 344, startPoint y: 113, endPoint x: 372, endPoint y: 119, distance: 28.7
click at [372, 119] on div at bounding box center [359, 113] width 327 height 46
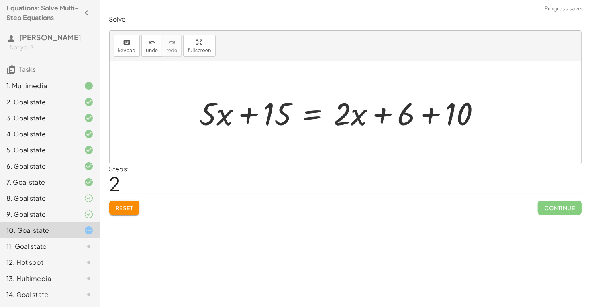
click at [429, 113] on div at bounding box center [343, 112] width 295 height 41
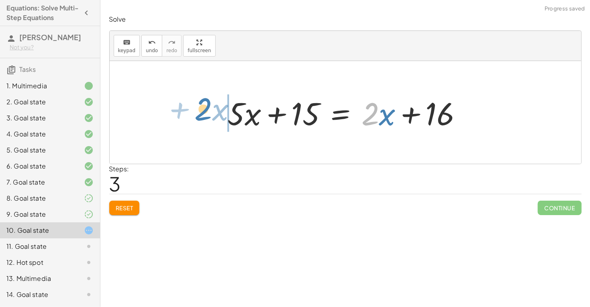
drag, startPoint x: 365, startPoint y: 119, endPoint x: 198, endPoint y: 115, distance: 166.8
click at [198, 115] on div "· 5 · ( + x + 3 ) = + · 2 · ( + x + 3 ) + 10 + · 5 · x + · 5 · 3 = + · 2 · ( + …" at bounding box center [346, 112] width 472 height 103
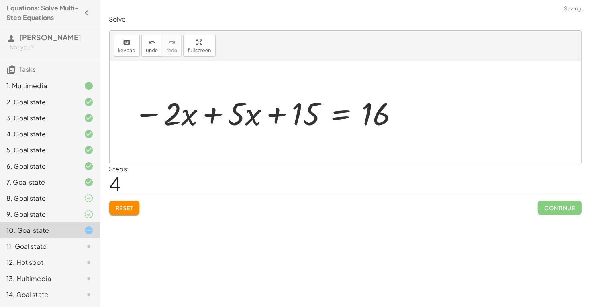
click at [212, 116] on div at bounding box center [267, 112] width 274 height 41
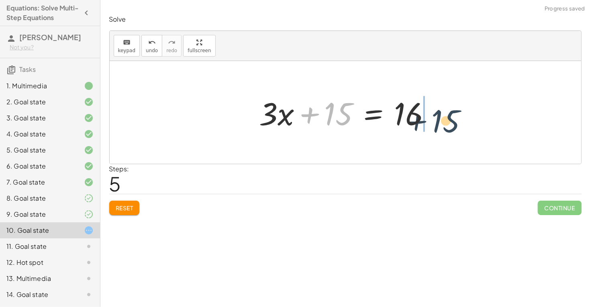
drag, startPoint x: 327, startPoint y: 105, endPoint x: 439, endPoint y: 111, distance: 112.2
click at [439, 111] on div at bounding box center [349, 112] width 186 height 41
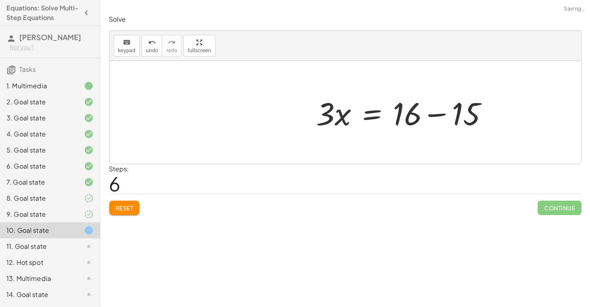
click at [431, 114] on div at bounding box center [406, 112] width 186 height 41
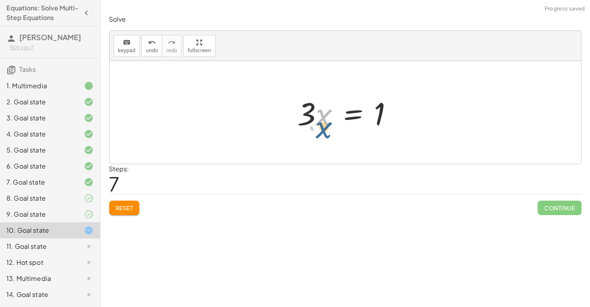
drag, startPoint x: 325, startPoint y: 119, endPoint x: 321, endPoint y: 127, distance: 8.8
click at [321, 127] on div at bounding box center [349, 112] width 110 height 41
drag, startPoint x: 310, startPoint y: 118, endPoint x: 392, endPoint y: 146, distance: 86.3
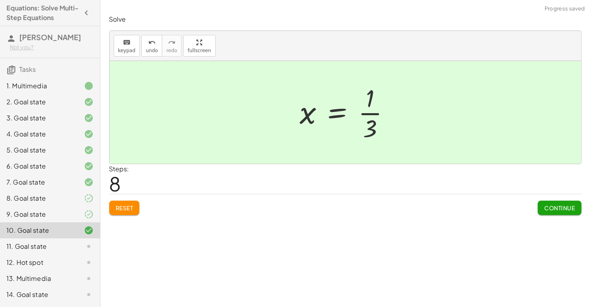
click at [553, 213] on button "Continue" at bounding box center [559, 208] width 43 height 14
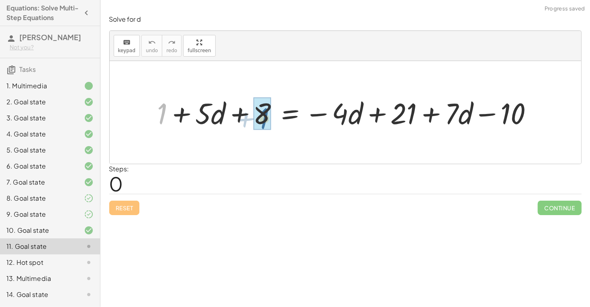
drag, startPoint x: 158, startPoint y: 113, endPoint x: 261, endPoint y: 117, distance: 103.0
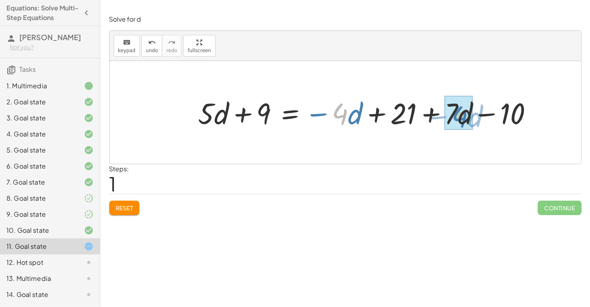
drag, startPoint x: 335, startPoint y: 116, endPoint x: 454, endPoint y: 119, distance: 119.0
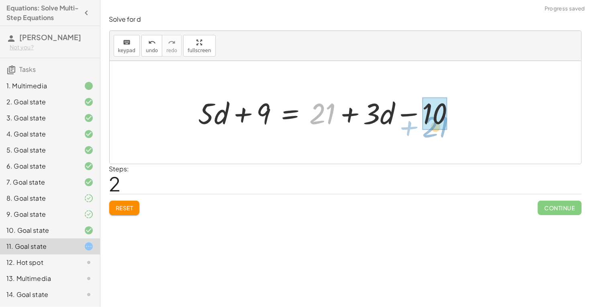
drag, startPoint x: 327, startPoint y: 110, endPoint x: 439, endPoint y: 124, distance: 112.9
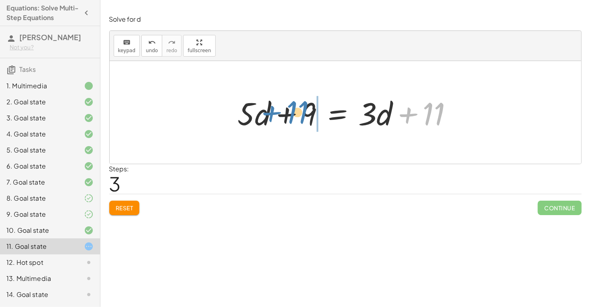
drag, startPoint x: 429, startPoint y: 115, endPoint x: 297, endPoint y: 113, distance: 132.6
click at [297, 113] on div at bounding box center [348, 112] width 229 height 41
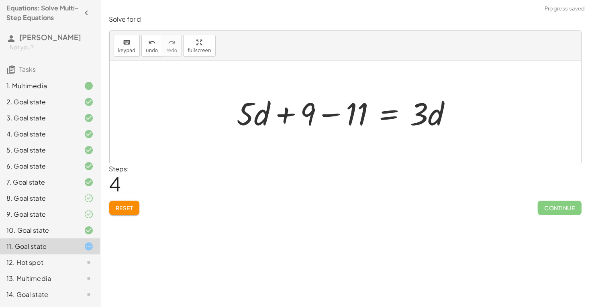
click at [283, 114] on div at bounding box center [347, 112] width 229 height 41
click at [321, 116] on div at bounding box center [348, 112] width 229 height 41
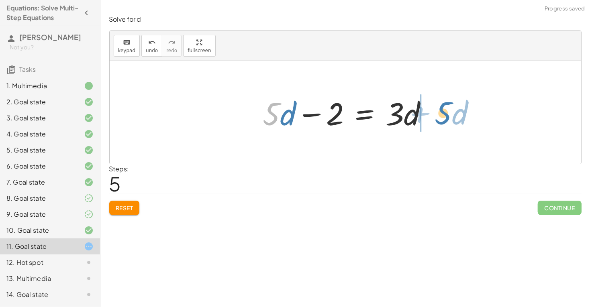
drag, startPoint x: 278, startPoint y: 112, endPoint x: 450, endPoint y: 111, distance: 172.0
click at [450, 111] on div "+ 1 + · 5 · d + 8 = − · 4 · d + 21 + · 7 · d − 10 + · 5 · d + 9 = − · 4 · d + 2…" at bounding box center [346, 112] width 472 height 103
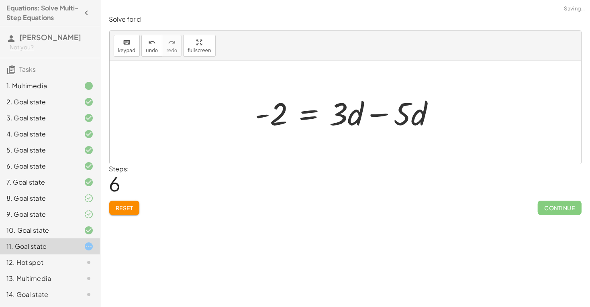
click at [433, 117] on div at bounding box center [349, 112] width 194 height 41
click at [371, 115] on div at bounding box center [349, 112] width 194 height 41
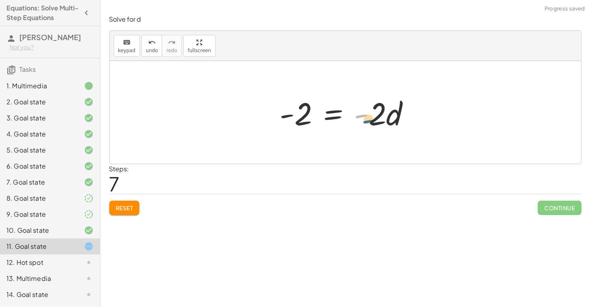
drag, startPoint x: 361, startPoint y: 115, endPoint x: 368, endPoint y: 122, distance: 10.2
click at [368, 122] on div at bounding box center [348, 112] width 145 height 41
drag, startPoint x: 376, startPoint y: 118, endPoint x: 296, endPoint y: 144, distance: 83.9
click at [296, 144] on div "+ 1 + · 5 · d + 8 = − · 4 · d + 21 + · 7 · d − 10 + · 5 · d + 9 = − · 4 · d + 2…" at bounding box center [346, 112] width 472 height 103
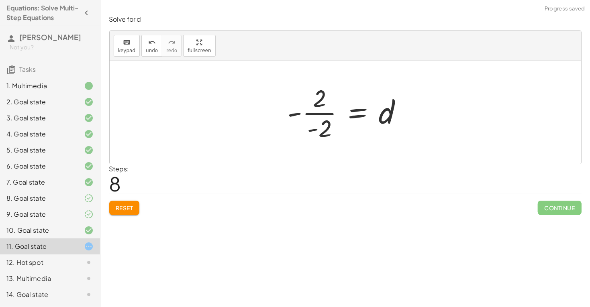
click at [294, 114] on div at bounding box center [348, 113] width 129 height 62
click at [303, 116] on div at bounding box center [348, 113] width 129 height 62
click at [318, 114] on div at bounding box center [353, 113] width 121 height 40
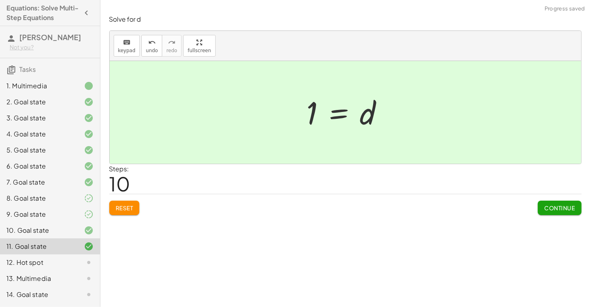
click at [548, 203] on button "Continue" at bounding box center [559, 208] width 43 height 14
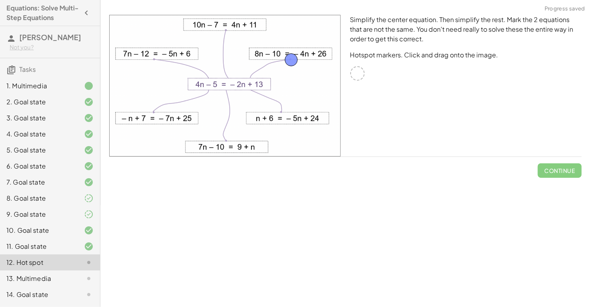
drag, startPoint x: 359, startPoint y: 72, endPoint x: 293, endPoint y: 58, distance: 67.3
drag, startPoint x: 293, startPoint y: 58, endPoint x: 373, endPoint y: 70, distance: 81.3
drag, startPoint x: 356, startPoint y: 73, endPoint x: 292, endPoint y: 61, distance: 64.5
drag, startPoint x: 362, startPoint y: 76, endPoint x: 232, endPoint y: 33, distance: 136.5
click at [563, 172] on span "Check" at bounding box center [564, 170] width 21 height 7
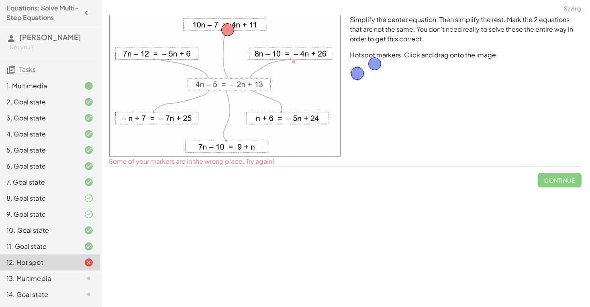
drag, startPoint x: 299, startPoint y: 64, endPoint x: 383, endPoint y: 67, distance: 84.4
drag, startPoint x: 223, startPoint y: 30, endPoint x: 372, endPoint y: 63, distance: 152.8
drag, startPoint x: 362, startPoint y: 71, endPoint x: 288, endPoint y: 110, distance: 83.8
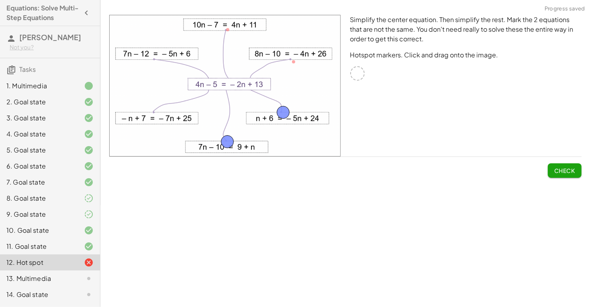
drag, startPoint x: 355, startPoint y: 76, endPoint x: 226, endPoint y: 145, distance: 146.5
click at [550, 163] on span "Check" at bounding box center [565, 167] width 34 height 21
click at [551, 167] on button "Check" at bounding box center [565, 171] width 34 height 14
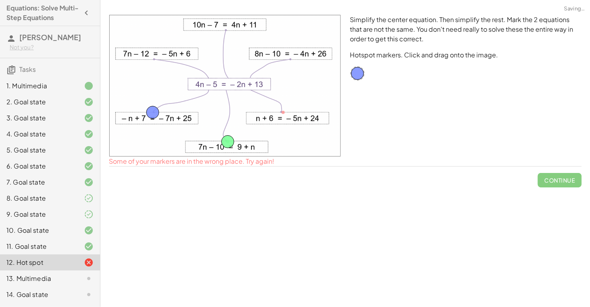
drag, startPoint x: 286, startPoint y: 112, endPoint x: 155, endPoint y: 112, distance: 130.6
click at [561, 168] on span "Check" at bounding box center [564, 170] width 21 height 7
drag, startPoint x: 156, startPoint y: 114, endPoint x: 151, endPoint y: 70, distance: 44.1
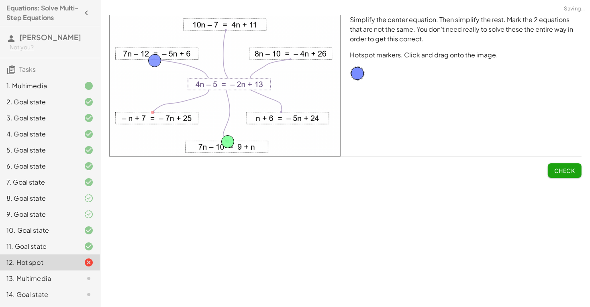
drag, startPoint x: 149, startPoint y: 70, endPoint x: 155, endPoint y: 61, distance: 10.9
click at [564, 168] on span "Check" at bounding box center [564, 170] width 21 height 7
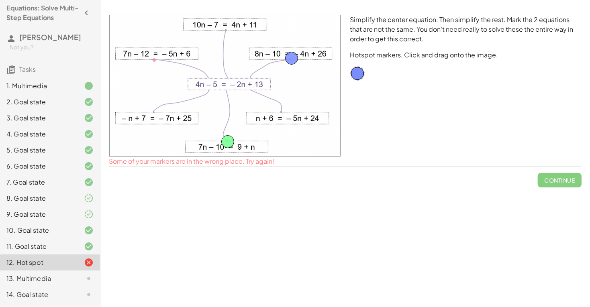
drag, startPoint x: 153, startPoint y: 66, endPoint x: 290, endPoint y: 64, distance: 137.4
click at [571, 173] on span "Check" at bounding box center [564, 170] width 21 height 7
drag, startPoint x: 292, startPoint y: 56, endPoint x: 225, endPoint y: 30, distance: 71.3
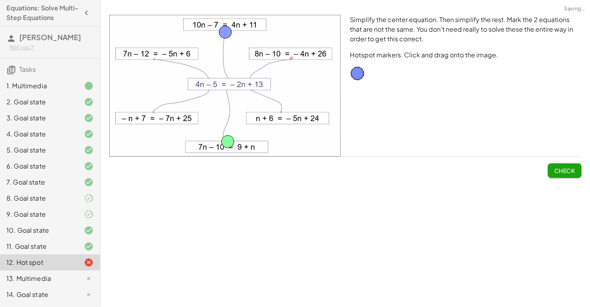
click at [559, 176] on button "Check" at bounding box center [565, 171] width 34 height 14
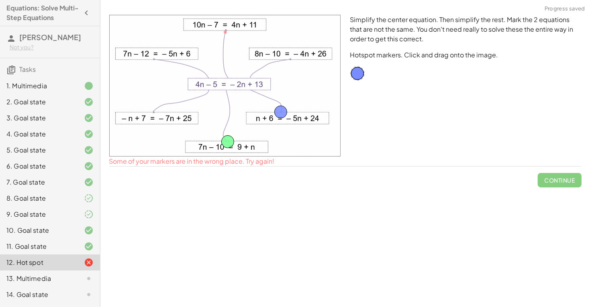
drag, startPoint x: 222, startPoint y: 36, endPoint x: 278, endPoint y: 116, distance: 97.3
click at [580, 177] on button "Check" at bounding box center [565, 171] width 34 height 14
drag, startPoint x: 275, startPoint y: 114, endPoint x: 224, endPoint y: 86, distance: 58.3
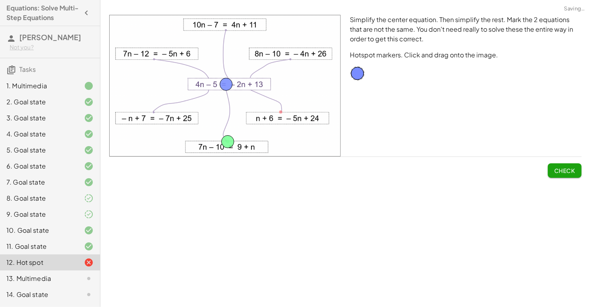
click at [554, 169] on span "Check" at bounding box center [564, 170] width 21 height 7
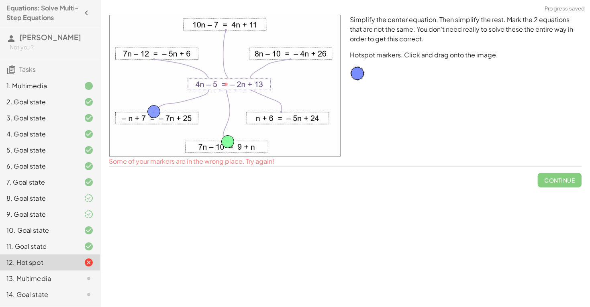
drag, startPoint x: 226, startPoint y: 82, endPoint x: 154, endPoint y: 110, distance: 77.6
click at [557, 170] on span "Check" at bounding box center [564, 170] width 21 height 7
drag, startPoint x: 190, startPoint y: 49, endPoint x: 158, endPoint y: 55, distance: 32.7
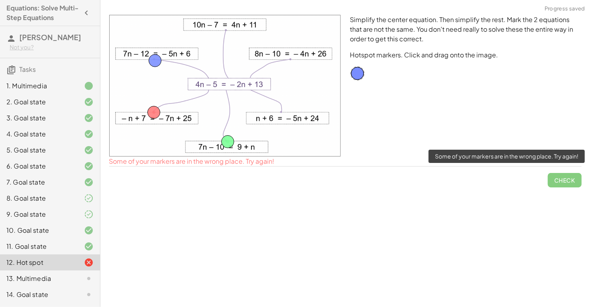
click at [561, 182] on span "Check" at bounding box center [565, 177] width 34 height 21
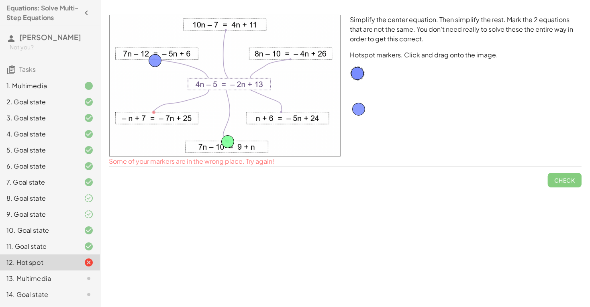
drag, startPoint x: 157, startPoint y: 112, endPoint x: 362, endPoint y: 109, distance: 204.9
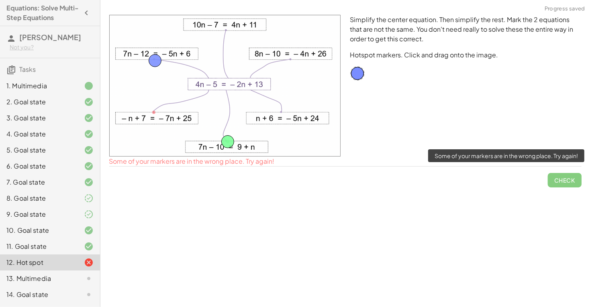
click at [574, 185] on span "Check" at bounding box center [565, 177] width 34 height 21
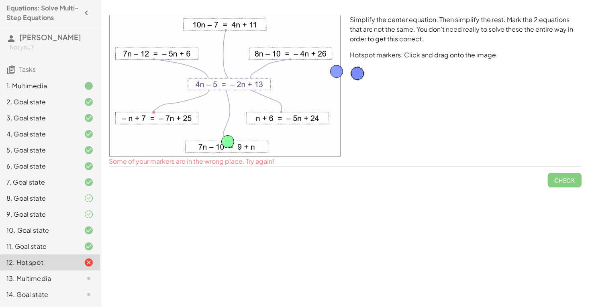
drag, startPoint x: 153, startPoint y: 59, endPoint x: 335, endPoint y: 71, distance: 182.0
drag, startPoint x: 339, startPoint y: 74, endPoint x: 358, endPoint y: 78, distance: 19.2
click at [30, 278] on div "13. Multimedia" at bounding box center [38, 279] width 65 height 10
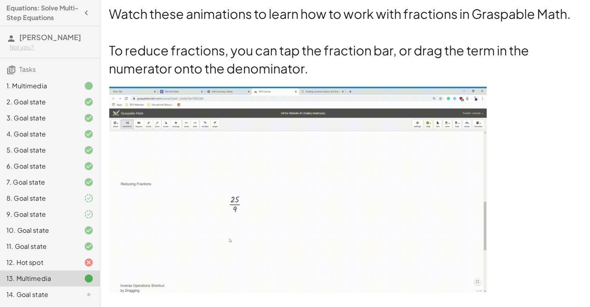
click at [43, 296] on div "14. Goal state" at bounding box center [38, 295] width 65 height 10
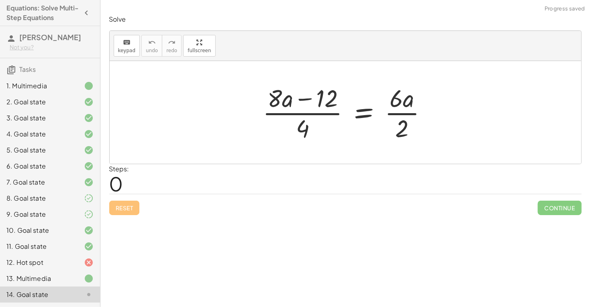
click at [305, 115] on div at bounding box center [348, 113] width 179 height 62
click at [283, 103] on div at bounding box center [348, 113] width 179 height 62
click at [303, 101] on div at bounding box center [348, 113] width 179 height 62
click at [308, 111] on div at bounding box center [348, 113] width 179 height 62
click at [309, 114] on div at bounding box center [348, 113] width 179 height 62
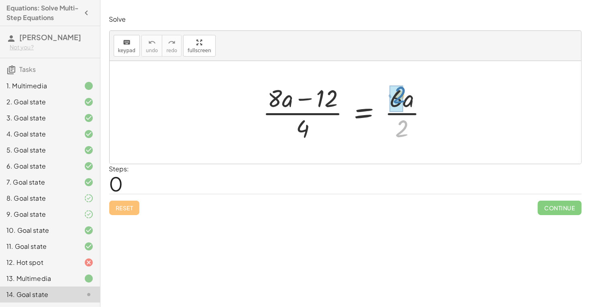
drag, startPoint x: 402, startPoint y: 128, endPoint x: 398, endPoint y: 97, distance: 31.2
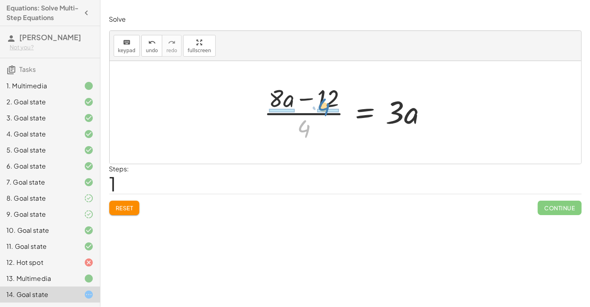
drag, startPoint x: 307, startPoint y: 127, endPoint x: 327, endPoint y: 106, distance: 29.0
click at [327, 106] on div at bounding box center [349, 113] width 178 height 62
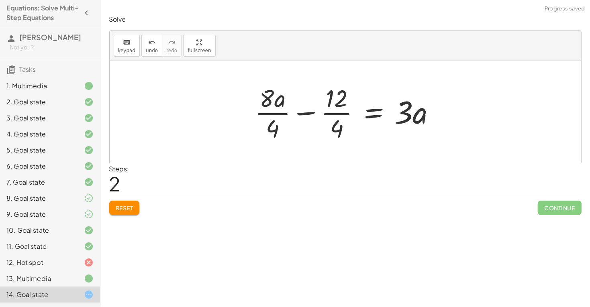
click at [334, 115] on div at bounding box center [349, 113] width 196 height 62
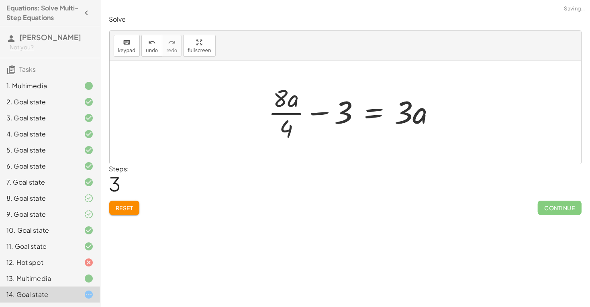
click at [297, 111] on div at bounding box center [355, 113] width 182 height 62
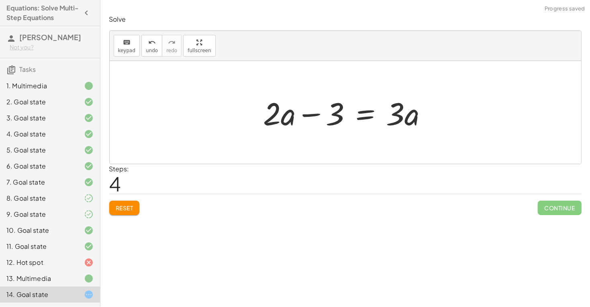
click at [313, 118] on div at bounding box center [349, 112] width 178 height 41
click at [340, 119] on div at bounding box center [349, 112] width 178 height 41
drag, startPoint x: 276, startPoint y: 115, endPoint x: 454, endPoint y: 113, distance: 178.4
click at [436, 116] on div at bounding box center [403, 112] width 193 height 41
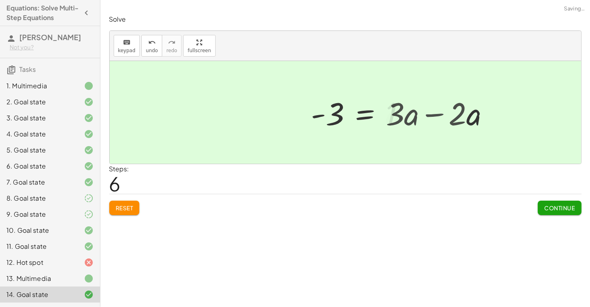
click at [434, 116] on div at bounding box center [346, 112] width 472 height 103
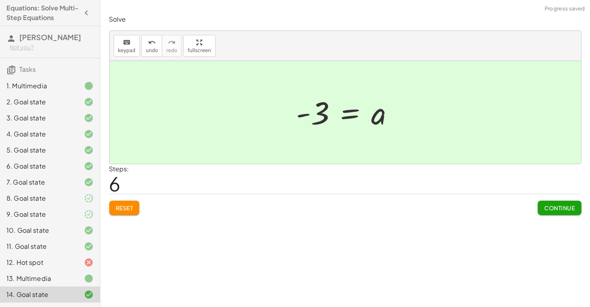
click at [554, 205] on span "Continue" at bounding box center [559, 208] width 31 height 7
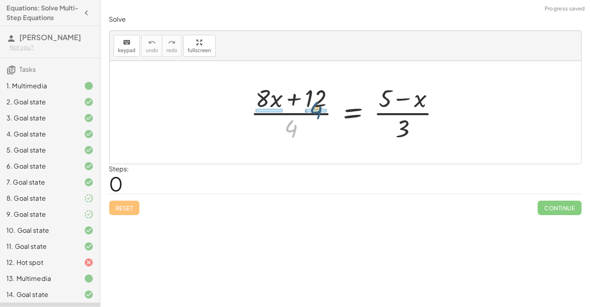
drag, startPoint x: 293, startPoint y: 125, endPoint x: 322, endPoint y: 103, distance: 36.7
click at [322, 103] on div at bounding box center [349, 113] width 204 height 62
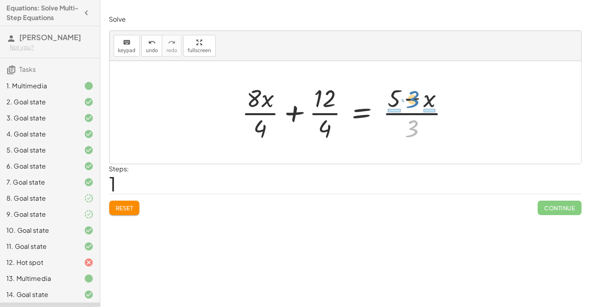
drag, startPoint x: 423, startPoint y: 137, endPoint x: 419, endPoint y: 109, distance: 28.4
click at [419, 109] on div at bounding box center [348, 113] width 221 height 62
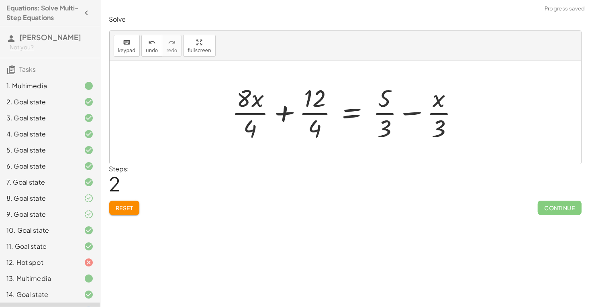
click at [435, 114] on div at bounding box center [348, 113] width 241 height 62
click at [383, 111] on div at bounding box center [348, 113] width 241 height 62
drag, startPoint x: 387, startPoint y: 122, endPoint x: 398, endPoint y: 91, distance: 33.3
click at [398, 91] on div at bounding box center [348, 113] width 241 height 62
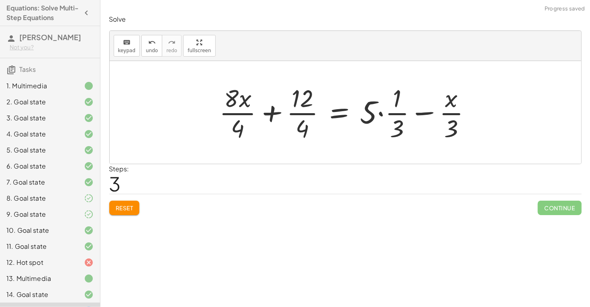
click at [118, 220] on div "Solve keyboard keypad undo undo redo redo fullscreen · ( + · 8 · x + 12 ) · 4 =…" at bounding box center [345, 115] width 482 height 210
click at [117, 216] on div "Solve keyboard keypad undo undo redo redo fullscreen · ( + · 8 · x + 12 ) · 4 =…" at bounding box center [345, 115] width 482 height 210
click at [114, 213] on button "Reset" at bounding box center [124, 208] width 31 height 14
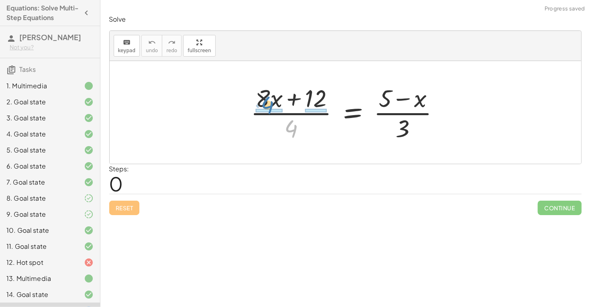
drag, startPoint x: 293, startPoint y: 129, endPoint x: 270, endPoint y: 106, distance: 32.4
click at [270, 106] on div at bounding box center [349, 113] width 204 height 62
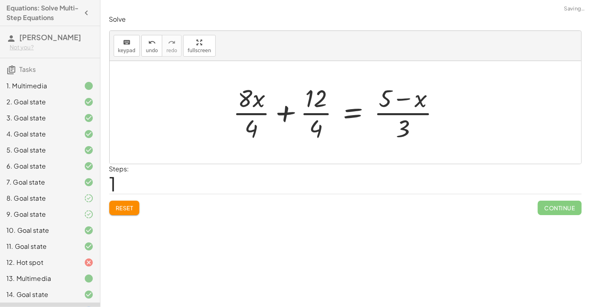
click at [256, 112] on div at bounding box center [339, 113] width 221 height 62
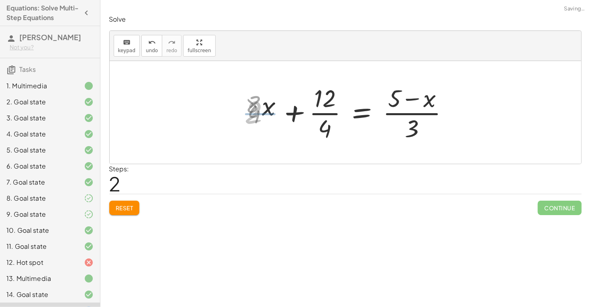
click at [263, 113] on div at bounding box center [350, 113] width 218 height 62
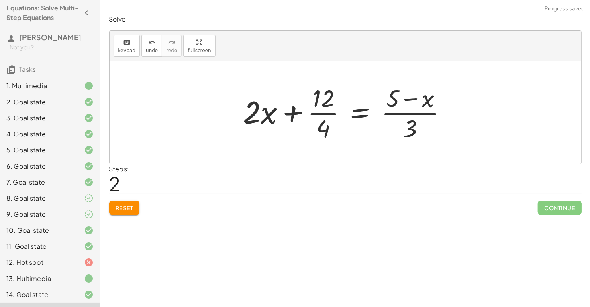
click at [317, 115] on div at bounding box center [348, 113] width 218 height 62
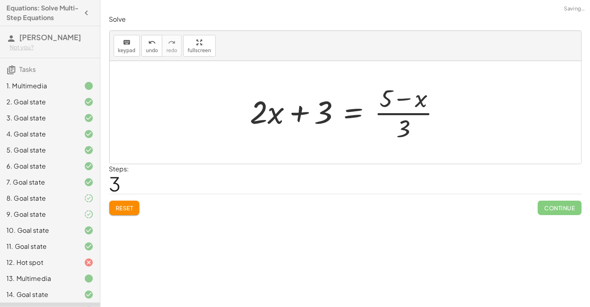
click at [402, 124] on div at bounding box center [348, 113] width 205 height 62
click at [395, 115] on div at bounding box center [348, 113] width 205 height 62
drag, startPoint x: 387, startPoint y: 104, endPoint x: 427, endPoint y: 103, distance: 40.6
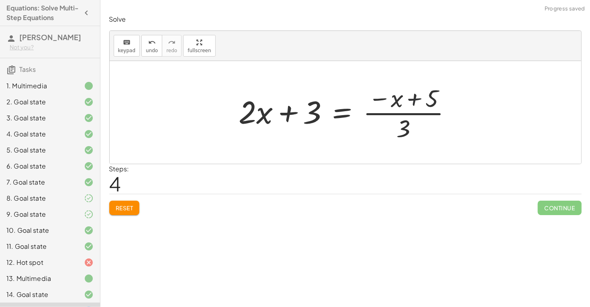
click at [411, 101] on div at bounding box center [348, 113] width 227 height 62
click at [407, 129] on div at bounding box center [348, 113] width 227 height 62
drag, startPoint x: 407, startPoint y: 128, endPoint x: 432, endPoint y: 108, distance: 32.6
click at [432, 108] on div at bounding box center [348, 113] width 227 height 62
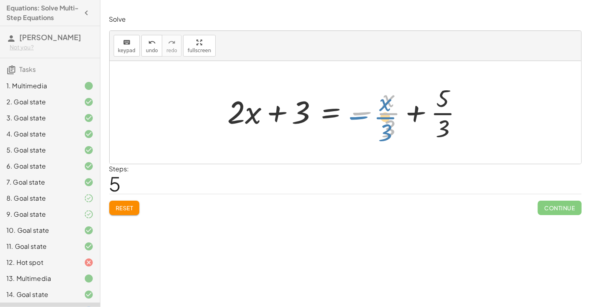
drag, startPoint x: 364, startPoint y: 115, endPoint x: 359, endPoint y: 121, distance: 8.0
click at [359, 121] on div at bounding box center [349, 113] width 250 height 62
drag, startPoint x: 248, startPoint y: 114, endPoint x: 250, endPoint y: 127, distance: 13.0
click at [250, 127] on div at bounding box center [349, 113] width 250 height 62
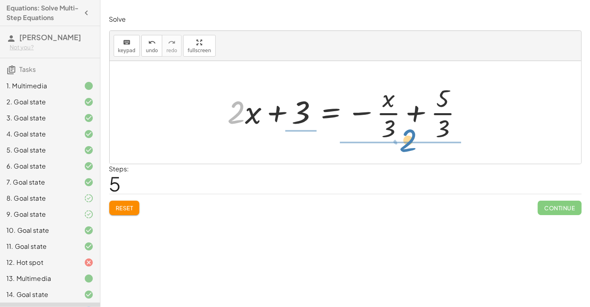
drag, startPoint x: 237, startPoint y: 116, endPoint x: 409, endPoint y: 144, distance: 174.3
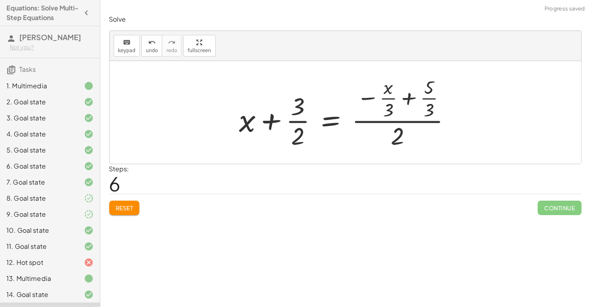
click at [131, 207] on span "Reset" at bounding box center [125, 208] width 18 height 7
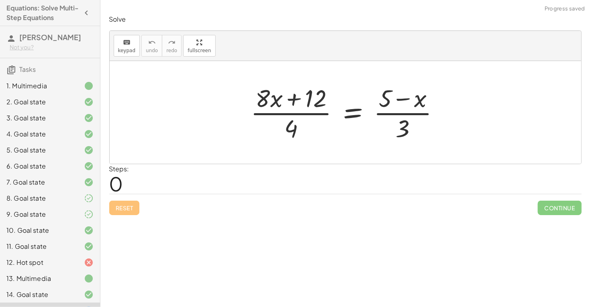
click at [272, 113] on div at bounding box center [349, 113] width 204 height 62
drag, startPoint x: 295, startPoint y: 132, endPoint x: 276, endPoint y: 115, distance: 25.9
click at [276, 115] on div at bounding box center [349, 113] width 204 height 62
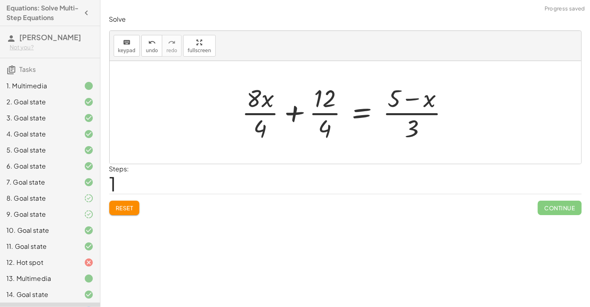
click at [312, 116] on div at bounding box center [348, 113] width 221 height 62
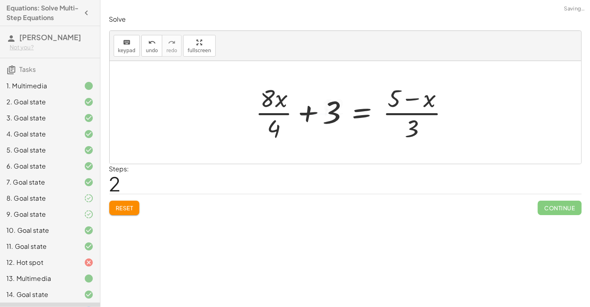
click at [282, 114] on div at bounding box center [356, 113] width 208 height 62
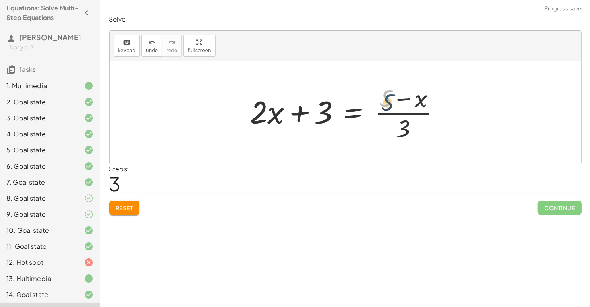
drag, startPoint x: 388, startPoint y: 84, endPoint x: 391, endPoint y: 91, distance: 7.0
click at [391, 91] on div at bounding box center [348, 113] width 205 height 62
drag, startPoint x: 416, startPoint y: 96, endPoint x: 350, endPoint y: 113, distance: 68.5
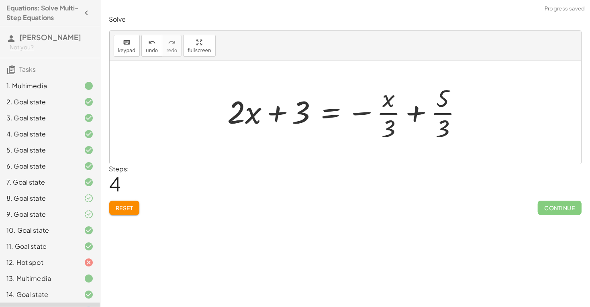
click at [387, 117] on div at bounding box center [349, 113] width 250 height 62
click at [385, 114] on div at bounding box center [349, 113] width 250 height 62
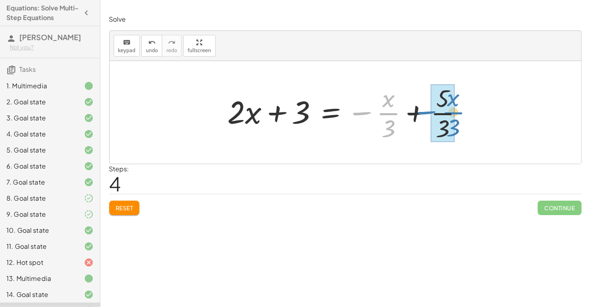
drag, startPoint x: 365, startPoint y: 111, endPoint x: 427, endPoint y: 110, distance: 61.5
click at [427, 110] on div at bounding box center [349, 113] width 250 height 62
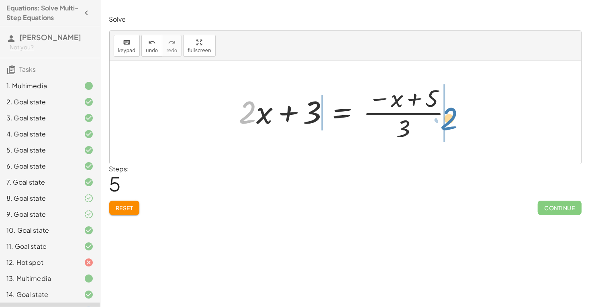
drag, startPoint x: 249, startPoint y: 116, endPoint x: 451, endPoint y: 122, distance: 202.2
click at [451, 122] on div at bounding box center [348, 113] width 227 height 62
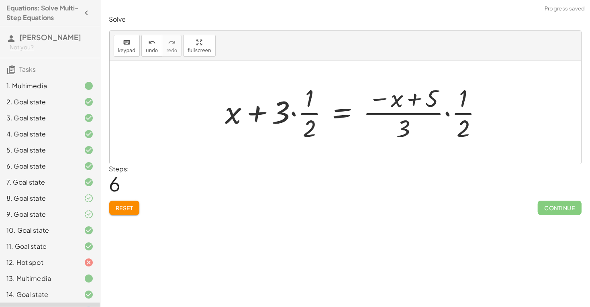
click at [311, 116] on div at bounding box center [357, 113] width 272 height 62
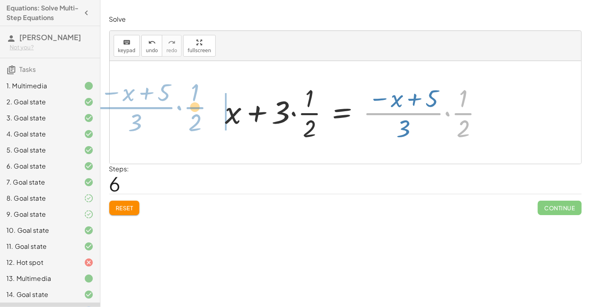
drag, startPoint x: 466, startPoint y: 115, endPoint x: 200, endPoint y: 110, distance: 265.6
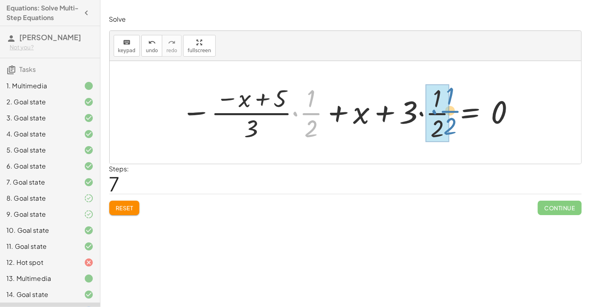
drag, startPoint x: 307, startPoint y: 112, endPoint x: 443, endPoint y: 108, distance: 136.2
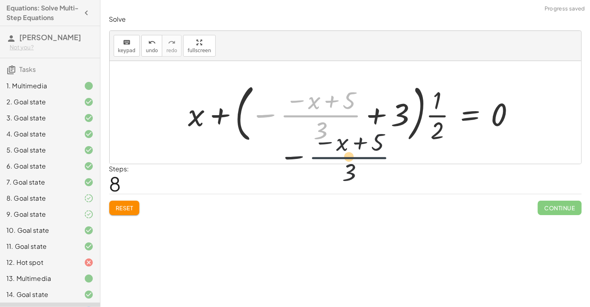
drag, startPoint x: 321, startPoint y: 116, endPoint x: 352, endPoint y: 162, distance: 55.6
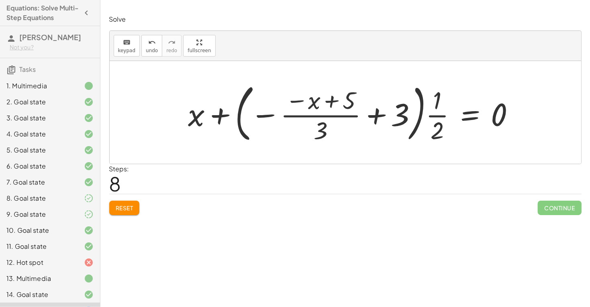
click at [129, 213] on button "Reset" at bounding box center [124, 208] width 31 height 14
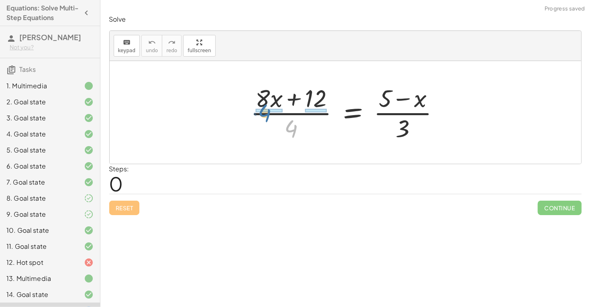
drag, startPoint x: 295, startPoint y: 123, endPoint x: 268, endPoint y: 106, distance: 31.7
click at [268, 106] on div at bounding box center [349, 113] width 204 height 62
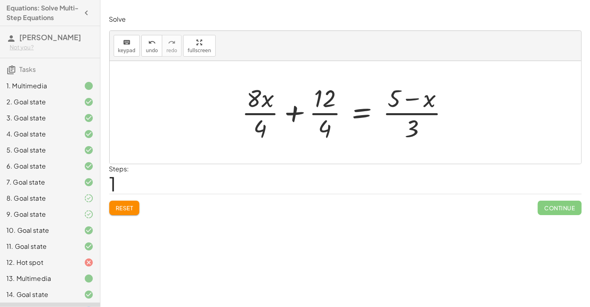
click at [321, 113] on div at bounding box center [348, 113] width 221 height 62
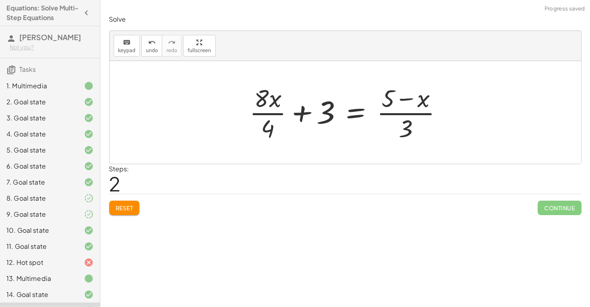
click at [272, 115] on div at bounding box center [349, 113] width 208 height 62
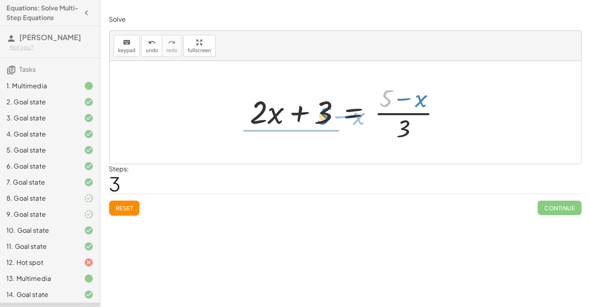
drag, startPoint x: 389, startPoint y: 93, endPoint x: 325, endPoint y: 111, distance: 65.9
click at [325, 111] on div at bounding box center [348, 113] width 205 height 62
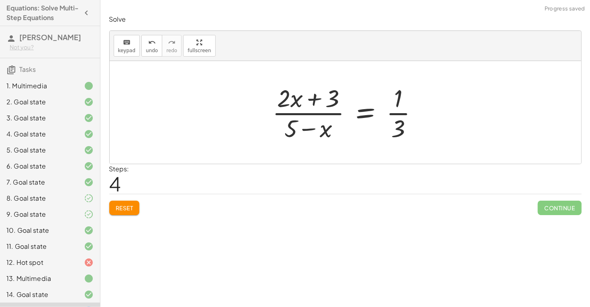
click at [286, 113] on div at bounding box center [348, 113] width 160 height 62
drag, startPoint x: 397, startPoint y: 137, endPoint x: 397, endPoint y: 104, distance: 32.5
click at [397, 104] on div at bounding box center [348, 113] width 160 height 62
click at [331, 115] on div at bounding box center [348, 113] width 160 height 62
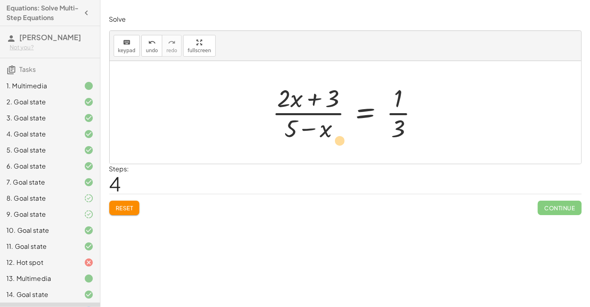
drag, startPoint x: 290, startPoint y: 98, endPoint x: 347, endPoint y: 141, distance: 71.1
click at [347, 141] on div at bounding box center [348, 113] width 160 height 62
drag, startPoint x: 330, startPoint y: 131, endPoint x: 352, endPoint y: 98, distance: 39.2
click at [352, 98] on div at bounding box center [348, 113] width 160 height 62
drag, startPoint x: 340, startPoint y: 100, endPoint x: 276, endPoint y: 123, distance: 67.5
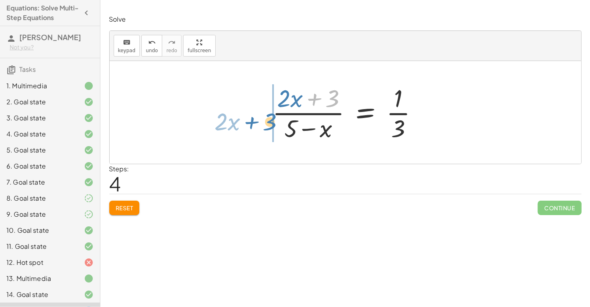
click at [276, 123] on div at bounding box center [348, 113] width 160 height 62
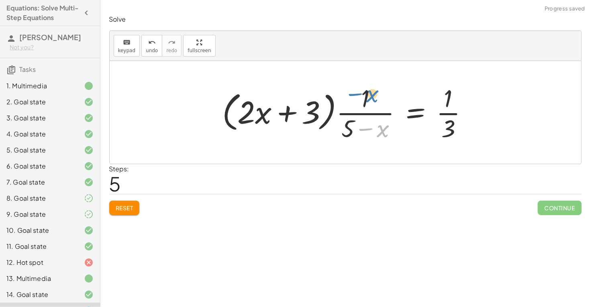
drag, startPoint x: 387, startPoint y: 133, endPoint x: 395, endPoint y: 98, distance: 35.8
click at [395, 98] on div at bounding box center [348, 113] width 261 height 62
click at [294, 121] on div at bounding box center [348, 113] width 261 height 62
click at [288, 118] on div at bounding box center [348, 113] width 261 height 62
drag, startPoint x: 351, startPoint y: 126, endPoint x: 387, endPoint y: 127, distance: 35.8
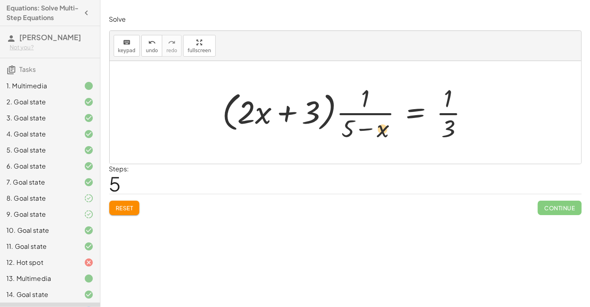
click at [387, 127] on div at bounding box center [348, 113] width 261 height 62
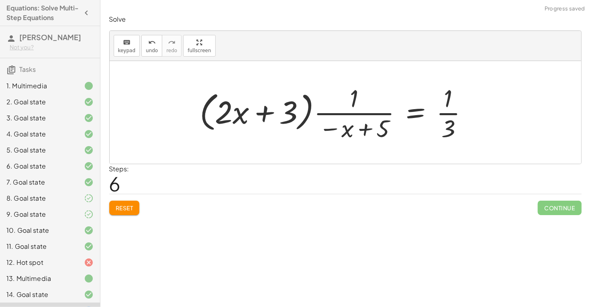
click at [446, 113] on div at bounding box center [337, 113] width 283 height 62
click at [129, 206] on span "Reset" at bounding box center [125, 208] width 18 height 7
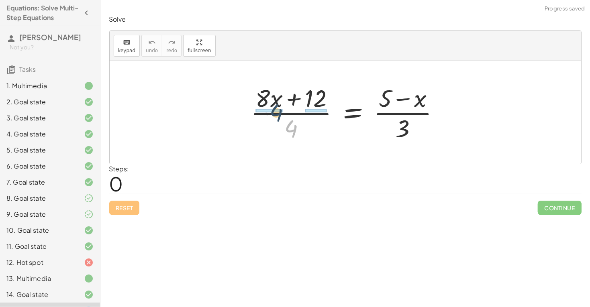
drag, startPoint x: 290, startPoint y: 126, endPoint x: 274, endPoint y: 109, distance: 23.9
click at [274, 109] on div at bounding box center [349, 113] width 204 height 62
click at [275, 115] on div at bounding box center [349, 113] width 204 height 62
drag, startPoint x: 295, startPoint y: 129, endPoint x: 276, endPoint y: 112, distance: 25.9
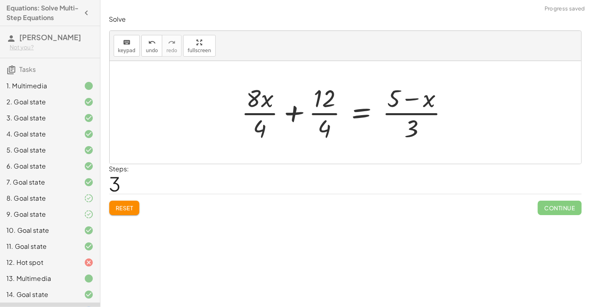
click at [261, 114] on div at bounding box center [347, 113] width 221 height 62
click at [320, 114] on div at bounding box center [350, 113] width 218 height 62
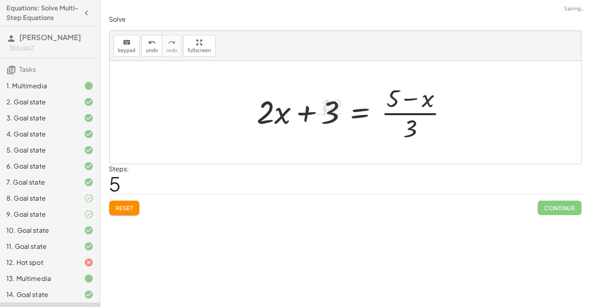
click at [303, 114] on div at bounding box center [355, 113] width 205 height 62
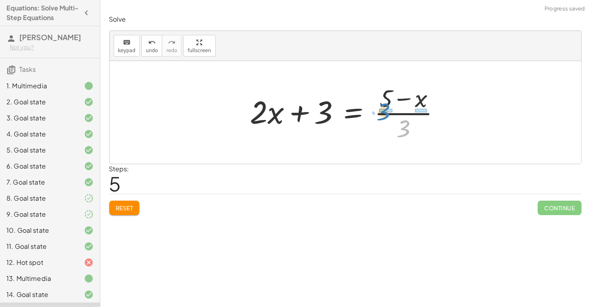
drag, startPoint x: 405, startPoint y: 129, endPoint x: 385, endPoint y: 112, distance: 25.9
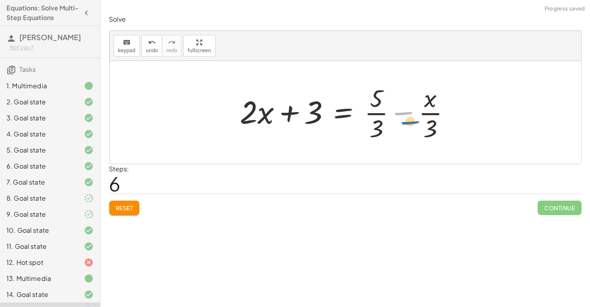
drag, startPoint x: 407, startPoint y: 113, endPoint x: 414, endPoint y: 123, distance: 12.1
click at [414, 123] on div at bounding box center [348, 113] width 225 height 62
drag, startPoint x: 426, startPoint y: 113, endPoint x: 456, endPoint y: 113, distance: 30.1
click at [456, 113] on div at bounding box center [348, 113] width 225 height 62
click at [381, 114] on div at bounding box center [348, 113] width 225 height 62
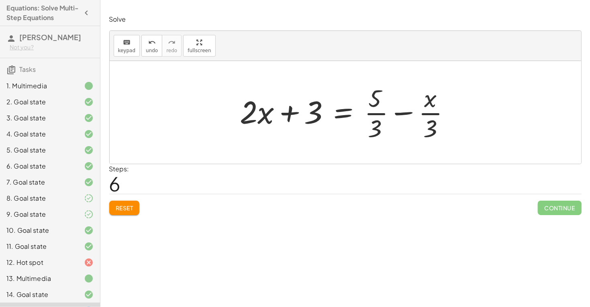
click at [409, 117] on div at bounding box center [348, 113] width 225 height 62
click at [407, 115] on div at bounding box center [338, 113] width 205 height 62
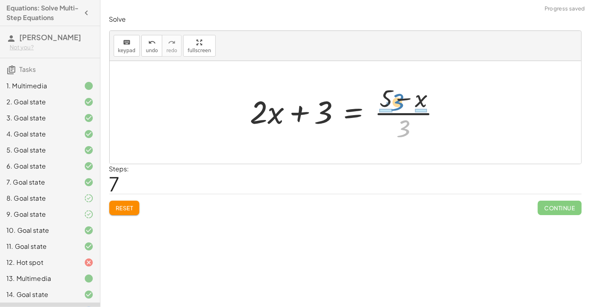
drag, startPoint x: 407, startPoint y: 124, endPoint x: 401, endPoint y: 98, distance: 26.4
click at [401, 98] on div at bounding box center [348, 113] width 205 height 62
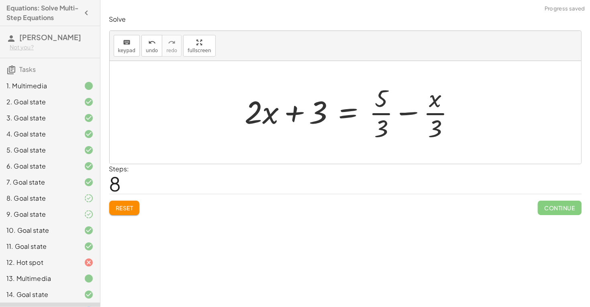
click at [412, 115] on div at bounding box center [353, 113] width 225 height 62
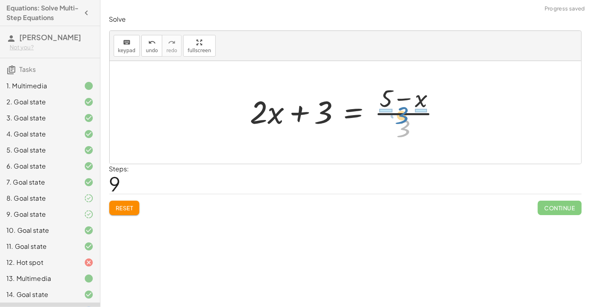
drag, startPoint x: 405, startPoint y: 124, endPoint x: 404, endPoint y: 109, distance: 14.9
click at [404, 109] on div at bounding box center [348, 113] width 205 height 62
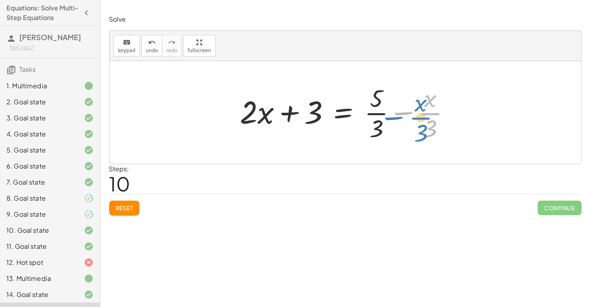
drag, startPoint x: 415, startPoint y: 110, endPoint x: 410, endPoint y: 114, distance: 6.3
click at [410, 114] on div at bounding box center [348, 113] width 225 height 62
drag, startPoint x: 402, startPoint y: 112, endPoint x: 398, endPoint y: 94, distance: 18.9
click at [398, 94] on div at bounding box center [348, 113] width 225 height 62
click at [403, 113] on div at bounding box center [348, 113] width 225 height 62
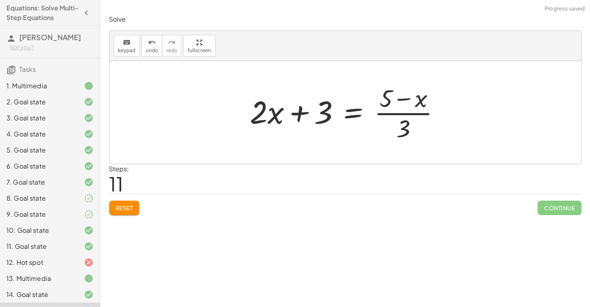
click at [390, 99] on div at bounding box center [348, 113] width 205 height 62
click at [420, 99] on div at bounding box center [348, 113] width 205 height 62
click at [405, 98] on div at bounding box center [348, 113] width 205 height 62
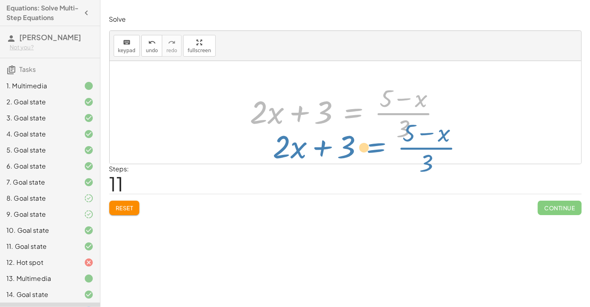
drag, startPoint x: 349, startPoint y: 119, endPoint x: 372, endPoint y: 154, distance: 42.1
click at [372, 154] on div "· ( + · 8 · x + 12 ) · 4 = · ( + 5 − x ) · 3 + · 8 · x · 4 + · 12 · 4 = · ( + 5…" at bounding box center [346, 112] width 472 height 103
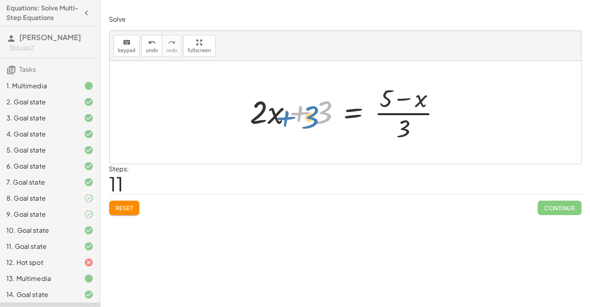
drag, startPoint x: 301, startPoint y: 109, endPoint x: 288, endPoint y: 114, distance: 14.0
click at [288, 114] on div at bounding box center [348, 113] width 205 height 62
drag, startPoint x: 384, startPoint y: 93, endPoint x: 417, endPoint y: 95, distance: 33.4
click at [417, 95] on div at bounding box center [348, 113] width 205 height 62
drag, startPoint x: 405, startPoint y: 131, endPoint x: 385, endPoint y: 103, distance: 34.8
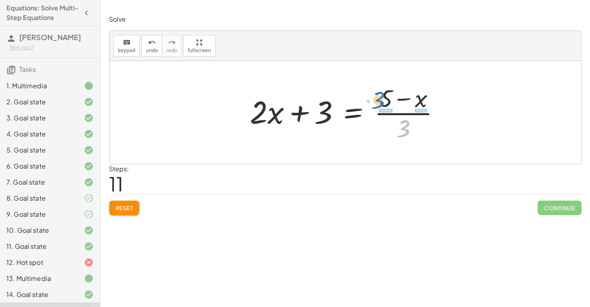
click at [385, 103] on div at bounding box center [348, 113] width 205 height 62
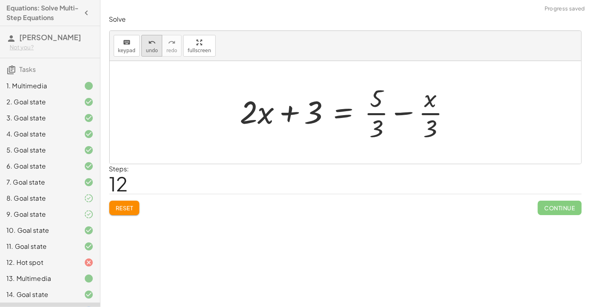
click at [150, 49] on span "undo" at bounding box center [152, 51] width 12 height 6
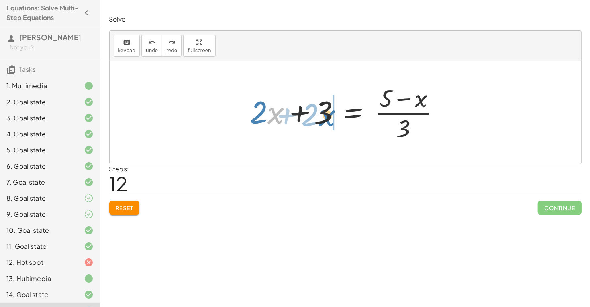
drag, startPoint x: 276, startPoint y: 117, endPoint x: 329, endPoint y: 119, distance: 52.3
click at [329, 119] on div at bounding box center [348, 113] width 205 height 62
drag, startPoint x: 305, startPoint y: 113, endPoint x: 264, endPoint y: 111, distance: 41.8
click at [264, 111] on div at bounding box center [348, 113] width 205 height 62
drag, startPoint x: 262, startPoint y: 111, endPoint x: 307, endPoint y: 114, distance: 45.1
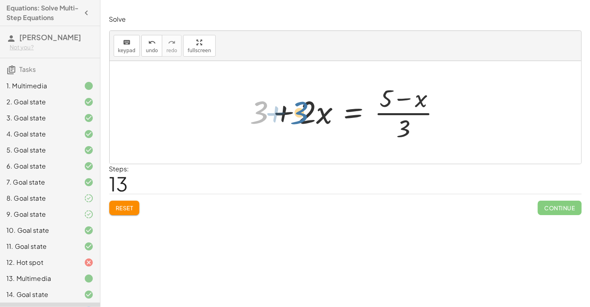
click at [307, 114] on div at bounding box center [348, 113] width 205 height 62
drag, startPoint x: 389, startPoint y: 103, endPoint x: 415, endPoint y: 101, distance: 26.6
click at [415, 101] on div at bounding box center [348, 113] width 205 height 62
drag, startPoint x: 407, startPoint y: 125, endPoint x: 407, endPoint y: 117, distance: 7.3
click at [407, 117] on div at bounding box center [348, 113] width 205 height 62
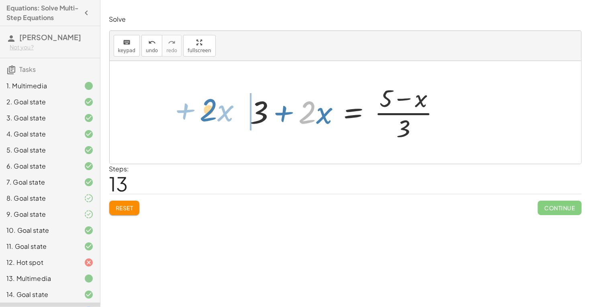
drag, startPoint x: 313, startPoint y: 114, endPoint x: 216, endPoint y: 113, distance: 96.4
click at [216, 113] on div "· ( + · 8 · x + 12 ) · 4 = · ( + 5 − x ) · 3 + · 8 · x · 4 + · 12 · 4 = · ( + 5…" at bounding box center [346, 112] width 472 height 103
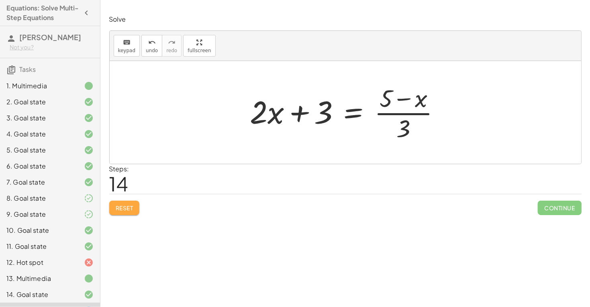
click at [127, 209] on span "Reset" at bounding box center [125, 208] width 18 height 7
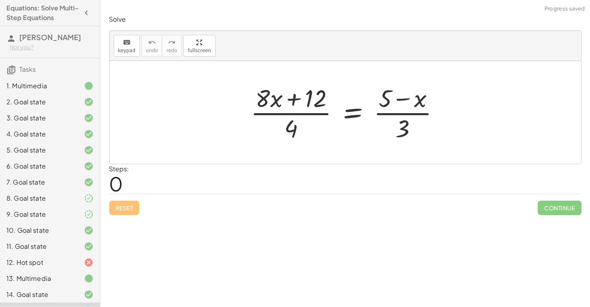
click at [127, 209] on div "Reset Continue" at bounding box center [345, 204] width 473 height 21
drag, startPoint x: 285, startPoint y: 129, endPoint x: 307, endPoint y: 112, distance: 27.9
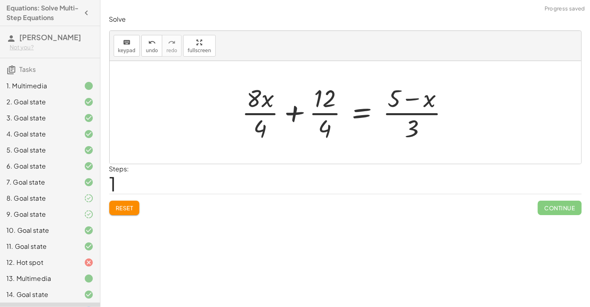
click at [307, 110] on div at bounding box center [348, 113] width 221 height 62
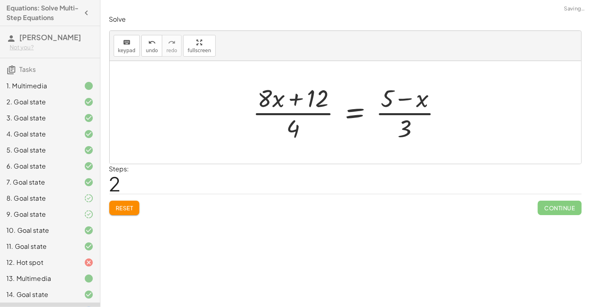
click at [280, 110] on div at bounding box center [351, 113] width 204 height 62
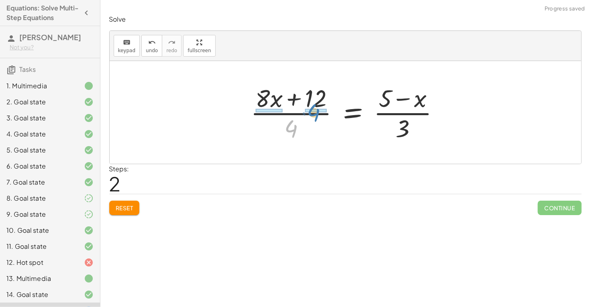
drag, startPoint x: 286, startPoint y: 121, endPoint x: 310, endPoint y: 103, distance: 30.5
click at [310, 103] on div at bounding box center [349, 113] width 204 height 62
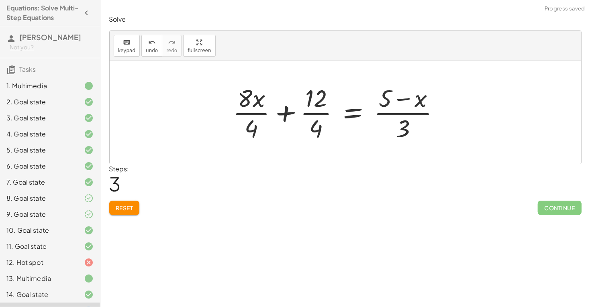
click at [316, 104] on div at bounding box center [339, 113] width 221 height 62
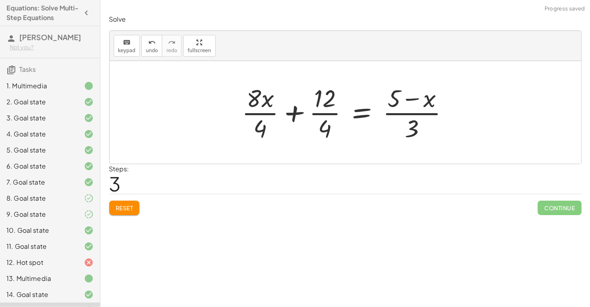
click at [321, 104] on div at bounding box center [348, 113] width 221 height 62
click at [303, 110] on div at bounding box center [348, 113] width 221 height 62
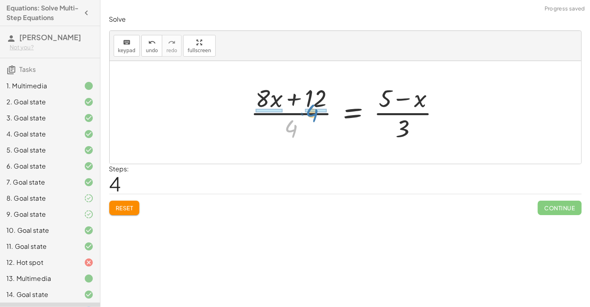
drag, startPoint x: 295, startPoint y: 123, endPoint x: 317, endPoint y: 107, distance: 26.7
click at [317, 107] on div at bounding box center [349, 113] width 204 height 62
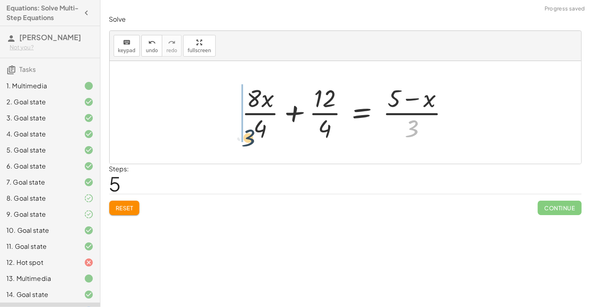
drag, startPoint x: 403, startPoint y: 124, endPoint x: 234, endPoint y: 133, distance: 168.6
click at [234, 133] on div "· ( + · 8 · x + 12 ) · 4 = · ( + 5 − x ) · 3 + · 8 · x · 4 + · 12 · 4 = · ( + 5…" at bounding box center [345, 113] width 231 height 66
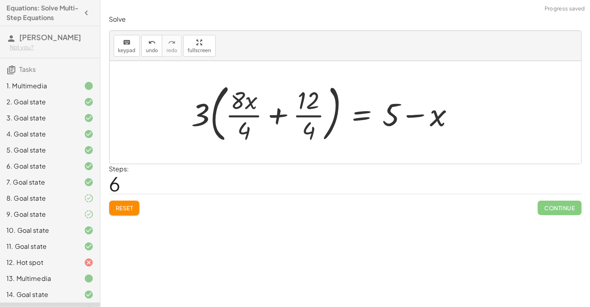
click at [245, 123] on div at bounding box center [326, 112] width 277 height 67
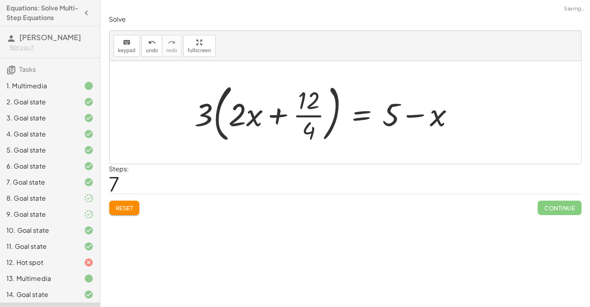
click at [297, 114] on div at bounding box center [328, 112] width 274 height 67
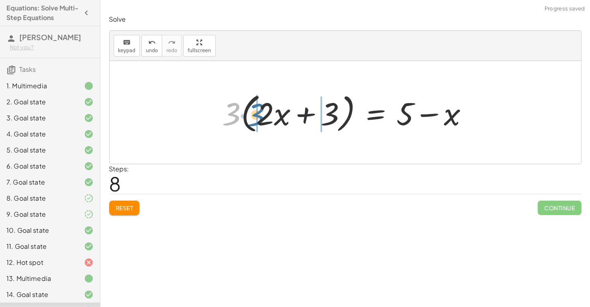
drag, startPoint x: 222, startPoint y: 117, endPoint x: 248, endPoint y: 118, distance: 25.7
click at [248, 118] on div at bounding box center [349, 113] width 260 height 46
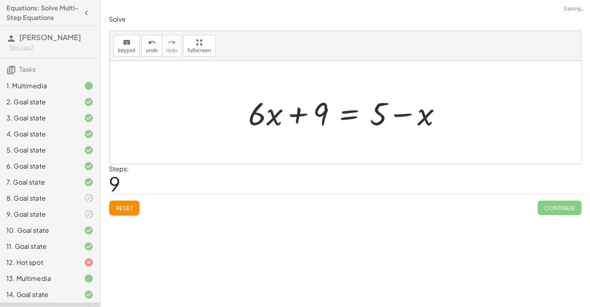
click at [280, 112] on div at bounding box center [349, 112] width 208 height 41
click at [327, 109] on div at bounding box center [349, 112] width 208 height 41
drag, startPoint x: 421, startPoint y: 117, endPoint x: 245, endPoint y: 134, distance: 176.0
click at [245, 134] on div "· ( + · 8 · x + 12 ) · 4 = · ( + 5 − x ) · 3 + · 8 · x · 4 + · 12 · 4 = · ( + 5…" at bounding box center [346, 112] width 218 height 45
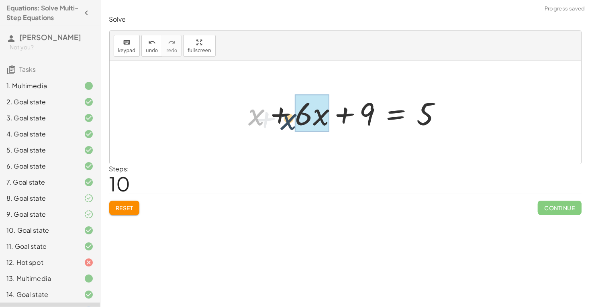
drag, startPoint x: 249, startPoint y: 117, endPoint x: 286, endPoint y: 121, distance: 36.8
click at [286, 121] on div at bounding box center [349, 112] width 208 height 41
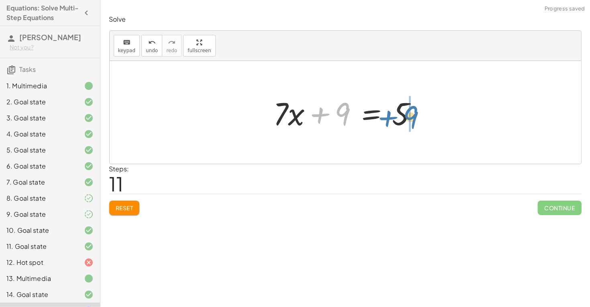
drag, startPoint x: 345, startPoint y: 118, endPoint x: 415, endPoint y: 121, distance: 70.0
click at [415, 121] on div at bounding box center [349, 112] width 158 height 41
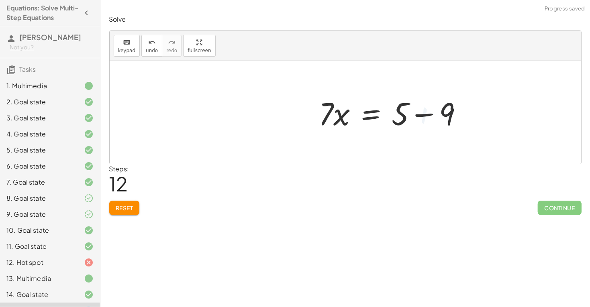
click at [412, 119] on div at bounding box center [394, 112] width 158 height 41
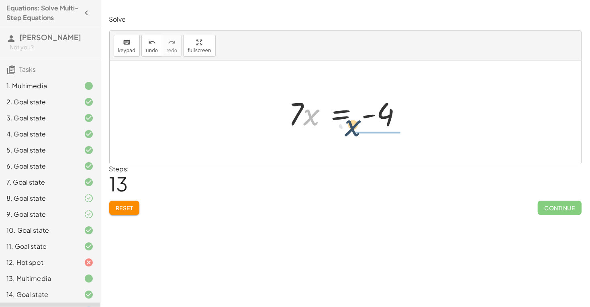
drag, startPoint x: 313, startPoint y: 114, endPoint x: 365, endPoint y: 125, distance: 53.4
click at [365, 125] on div at bounding box center [349, 112] width 128 height 41
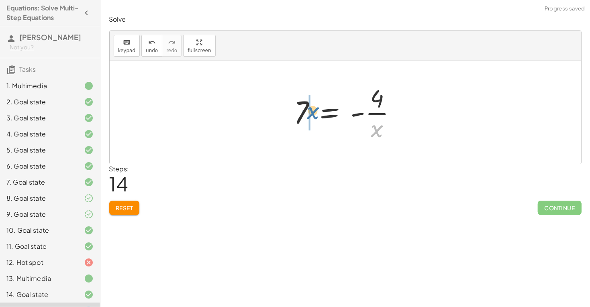
drag, startPoint x: 377, startPoint y: 137, endPoint x: 312, endPoint y: 119, distance: 67.2
click at [312, 119] on div at bounding box center [348, 113] width 117 height 62
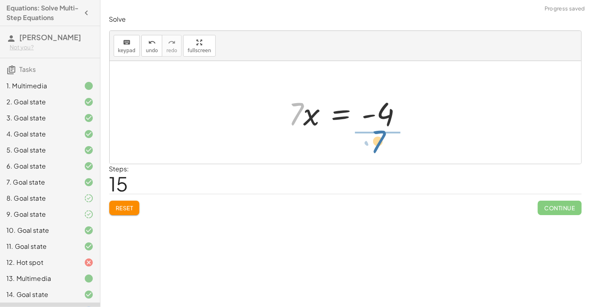
drag, startPoint x: 289, startPoint y: 120, endPoint x: 372, endPoint y: 147, distance: 86.8
click at [372, 147] on div "· ( + · 8 · x + 12 ) · 4 = · ( + 5 − x ) · 3 + · 8 · x · 4 + · 12 · 4 = · ( + 5…" at bounding box center [346, 112] width 472 height 103
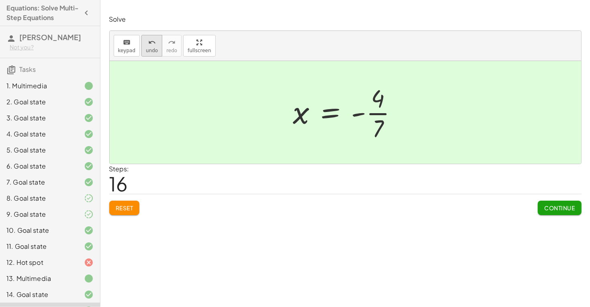
click at [148, 45] on icon "undo" at bounding box center [152, 43] width 8 height 10
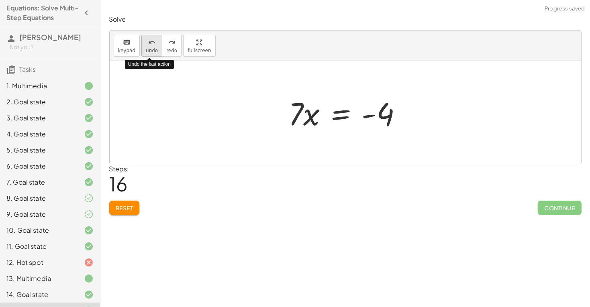
click at [148, 47] on button "undo undo" at bounding box center [151, 46] width 21 height 22
click at [147, 47] on button "undo undo" at bounding box center [151, 46] width 21 height 22
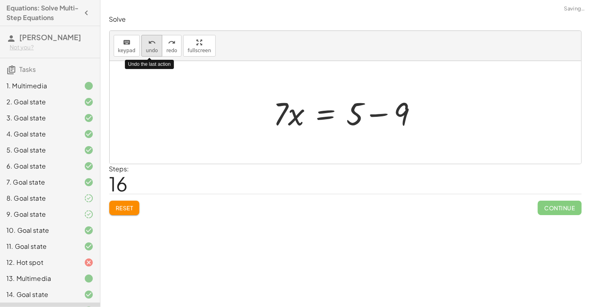
click at [147, 47] on button "undo undo" at bounding box center [151, 46] width 21 height 22
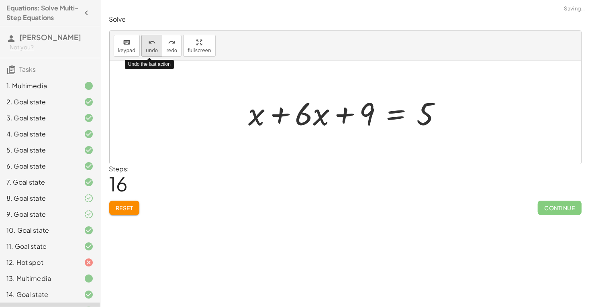
click at [147, 47] on button "undo undo" at bounding box center [151, 46] width 21 height 22
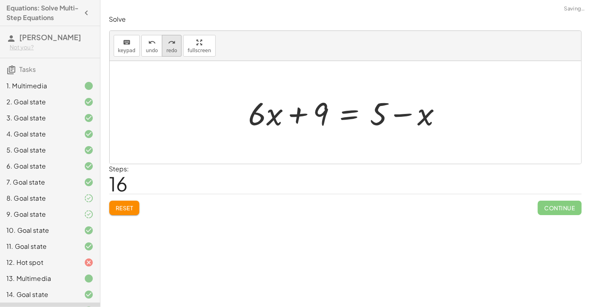
click at [166, 50] on span "redo" at bounding box center [171, 51] width 11 height 6
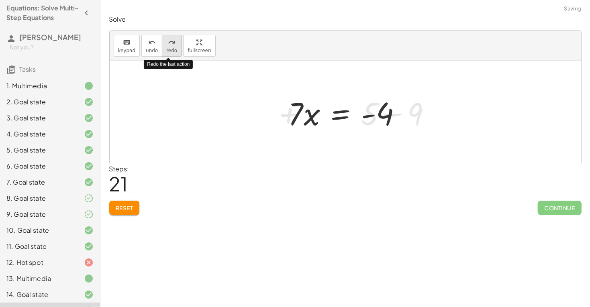
click at [166, 50] on span "redo" at bounding box center [171, 51] width 11 height 6
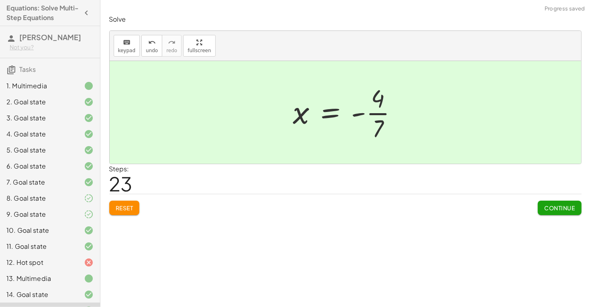
click at [558, 206] on span "Continue" at bounding box center [559, 208] width 31 height 7
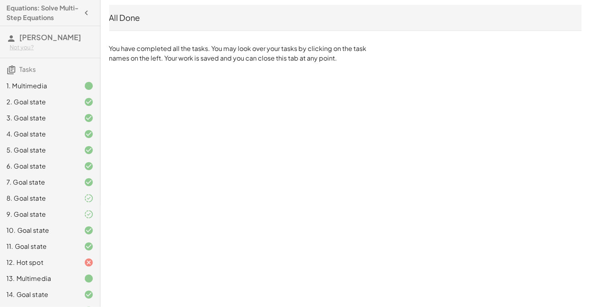
scroll to position [14, 0]
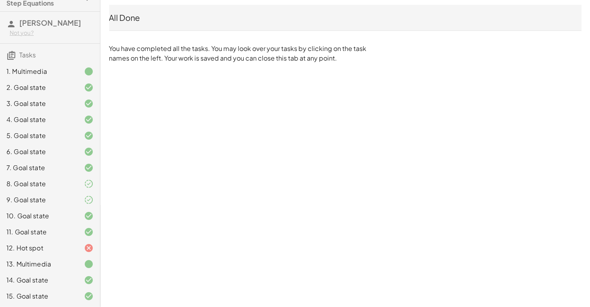
click at [71, 101] on div at bounding box center [82, 104] width 23 height 10
